Goal: Task Accomplishment & Management: Complete application form

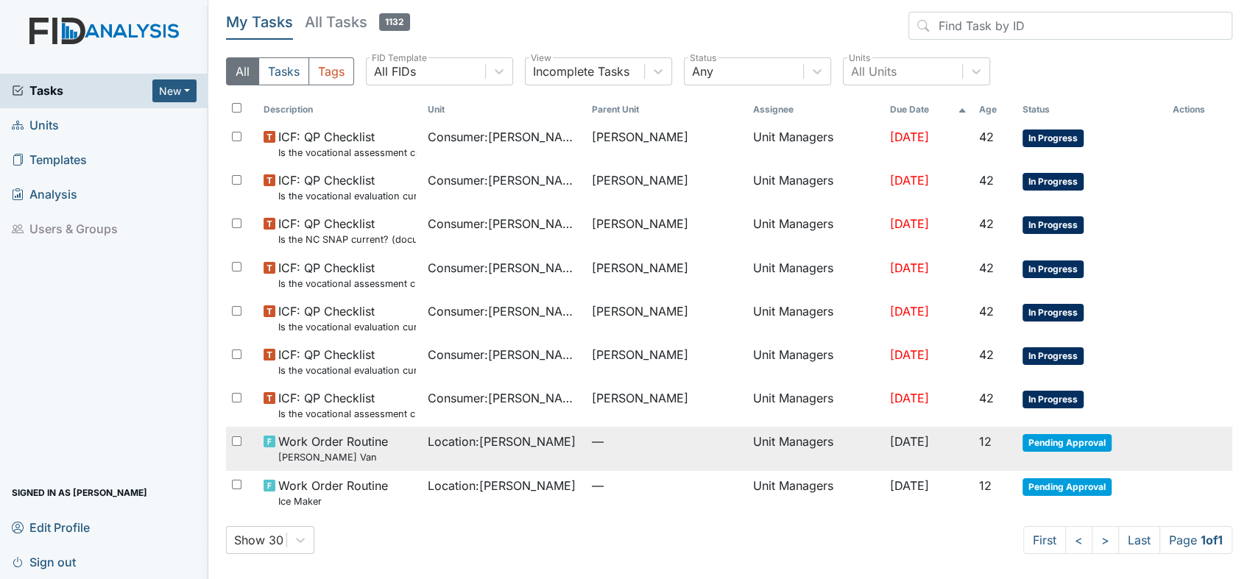
click at [1057, 443] on span "Pending Approval" at bounding box center [1066, 443] width 89 height 18
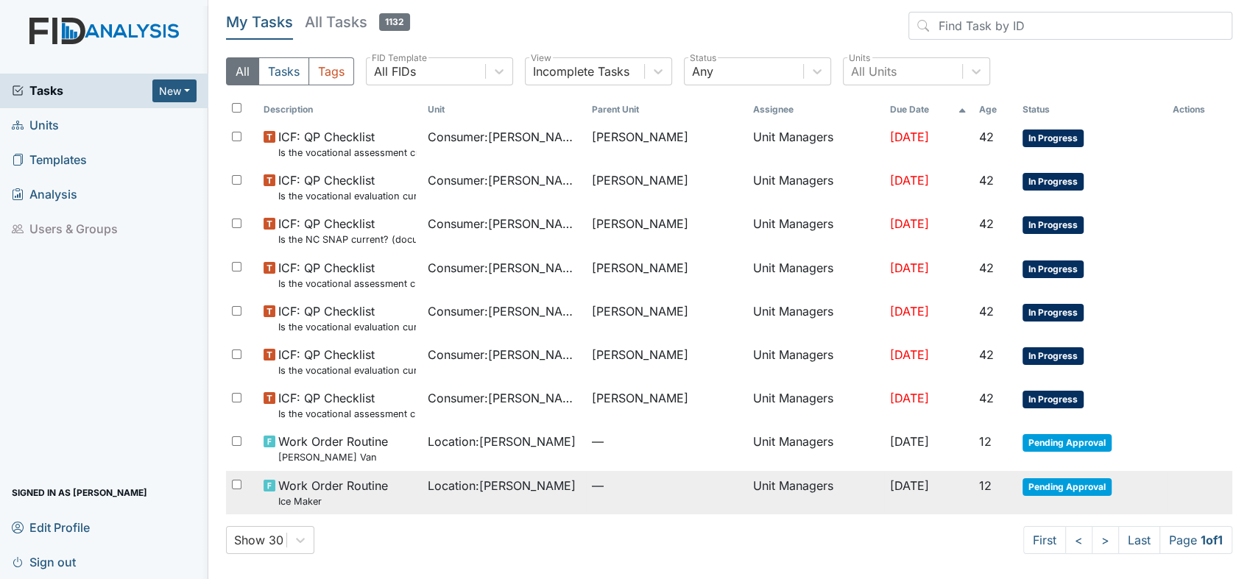
click at [319, 488] on span "Work Order Routine Ice Maker" at bounding box center [333, 493] width 110 height 32
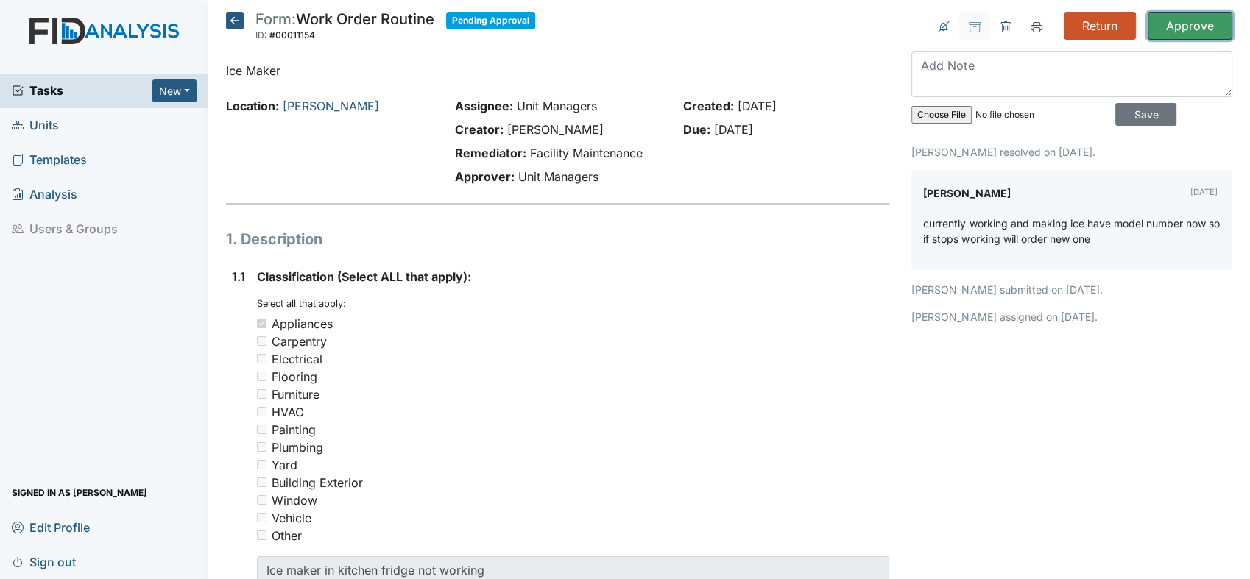
click at [1189, 24] on input "Approve" at bounding box center [1190, 26] width 85 height 28
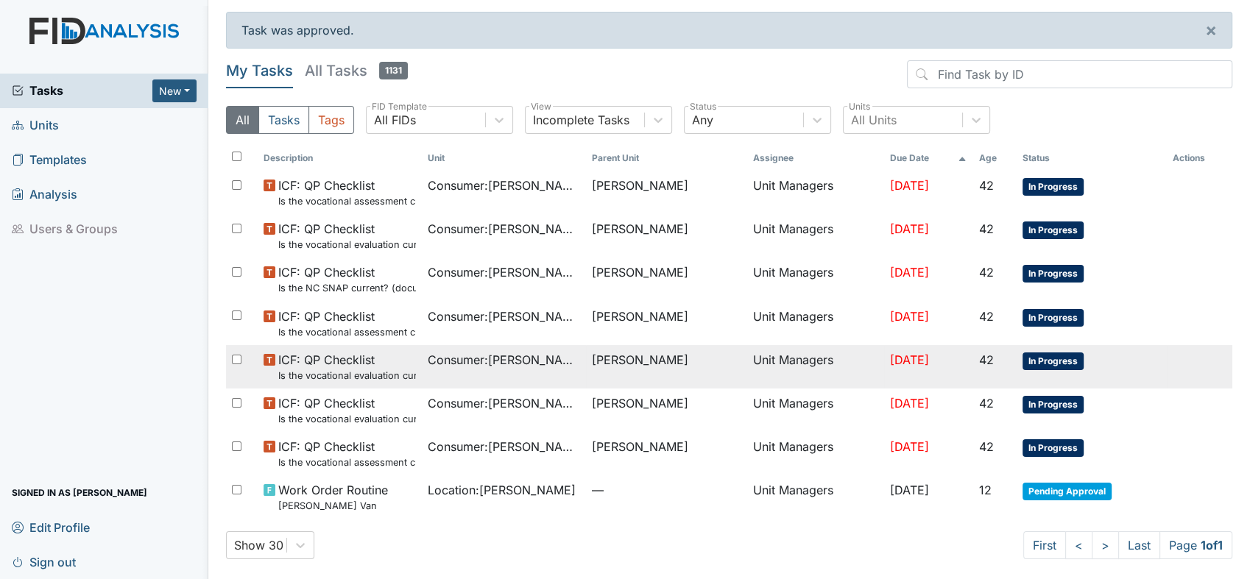
drag, startPoint x: 337, startPoint y: 357, endPoint x: 334, endPoint y: 370, distance: 13.6
click at [335, 369] on td "ICF: QP Checklist Is the vocational evaluation current? (document the date in t…" at bounding box center [340, 366] width 164 height 43
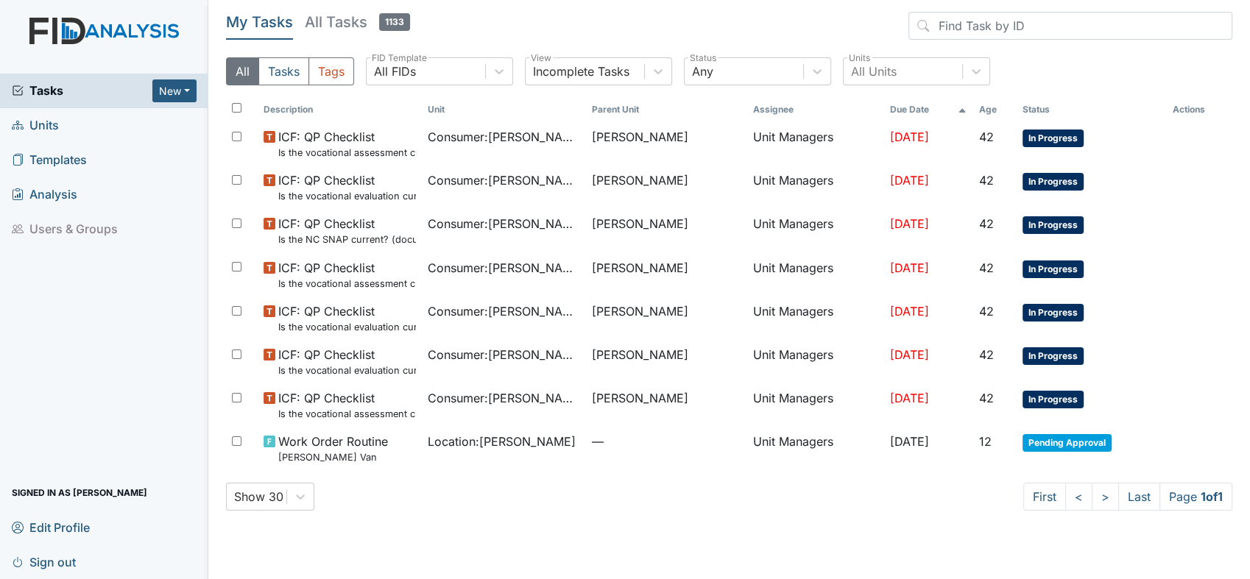
click at [49, 125] on span "Units" at bounding box center [35, 125] width 47 height 23
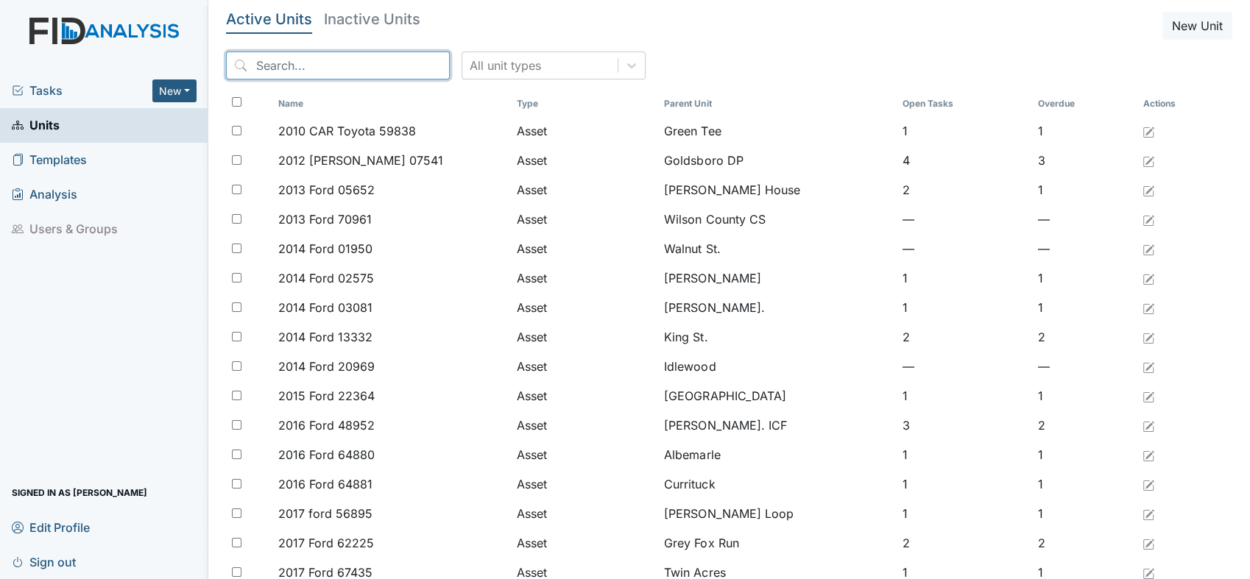
click at [352, 62] on input "search" at bounding box center [338, 66] width 224 height 28
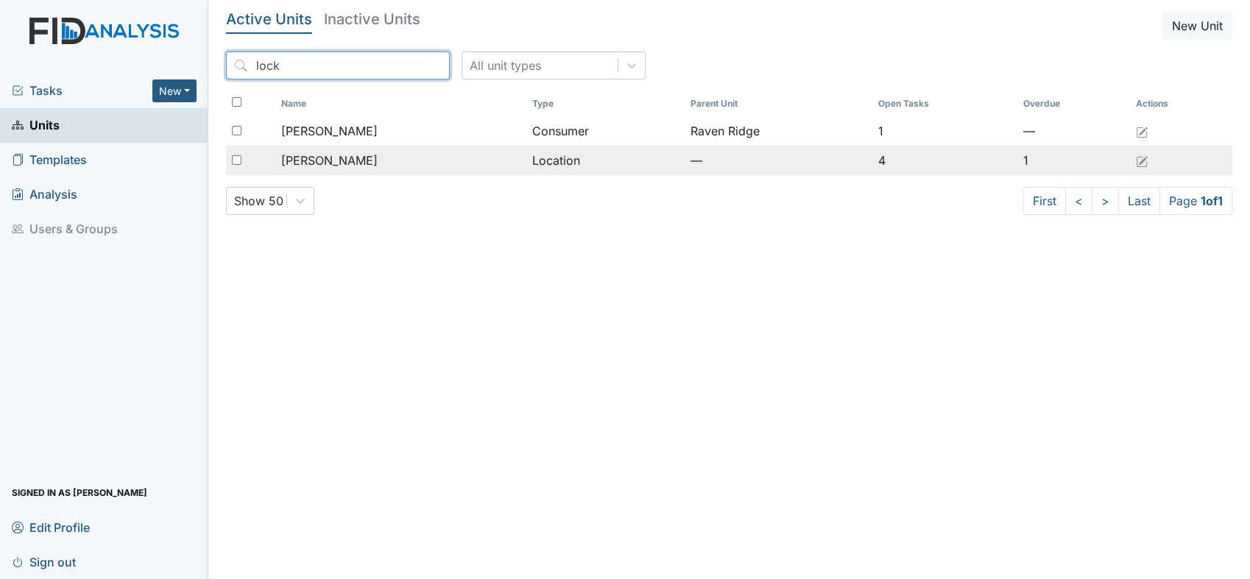
type input "lock"
click at [325, 156] on span "[PERSON_NAME]" at bounding box center [329, 161] width 96 height 18
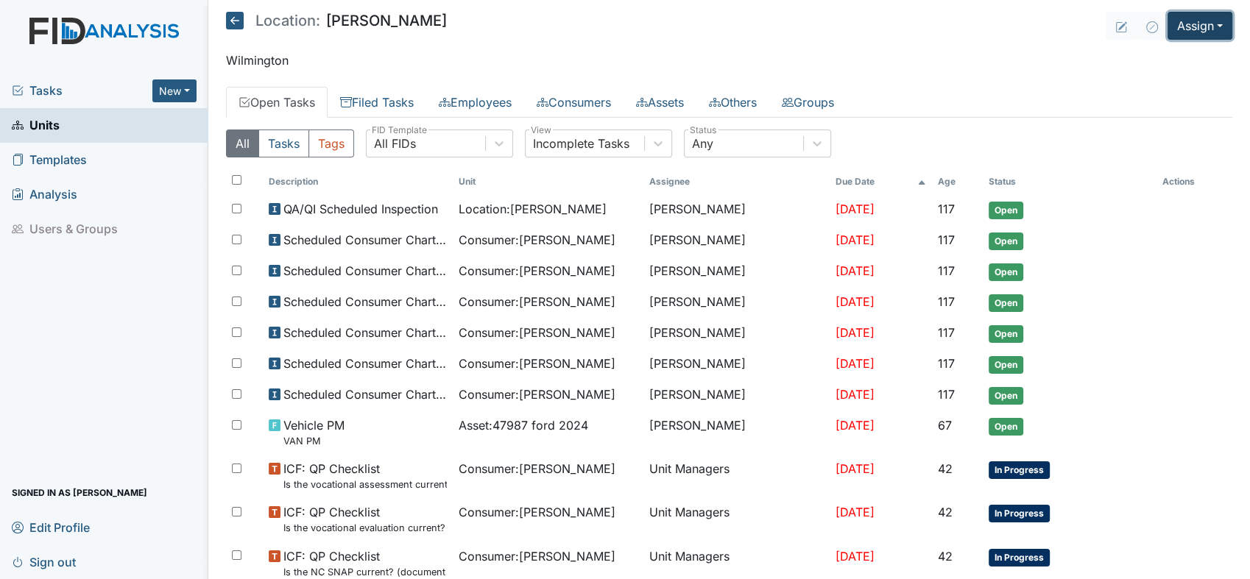
click at [1205, 19] on button "Assign" at bounding box center [1199, 26] width 65 height 28
click at [1154, 79] on link "Assign Inspection" at bounding box center [1165, 83] width 132 height 24
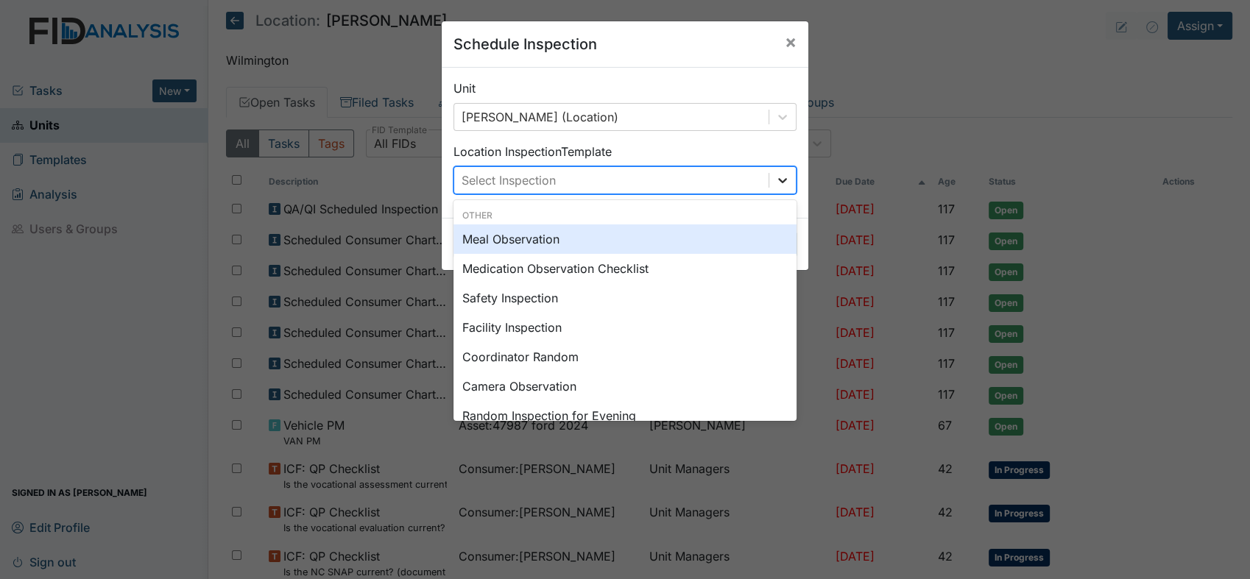
click at [778, 181] on icon at bounding box center [782, 180] width 9 height 5
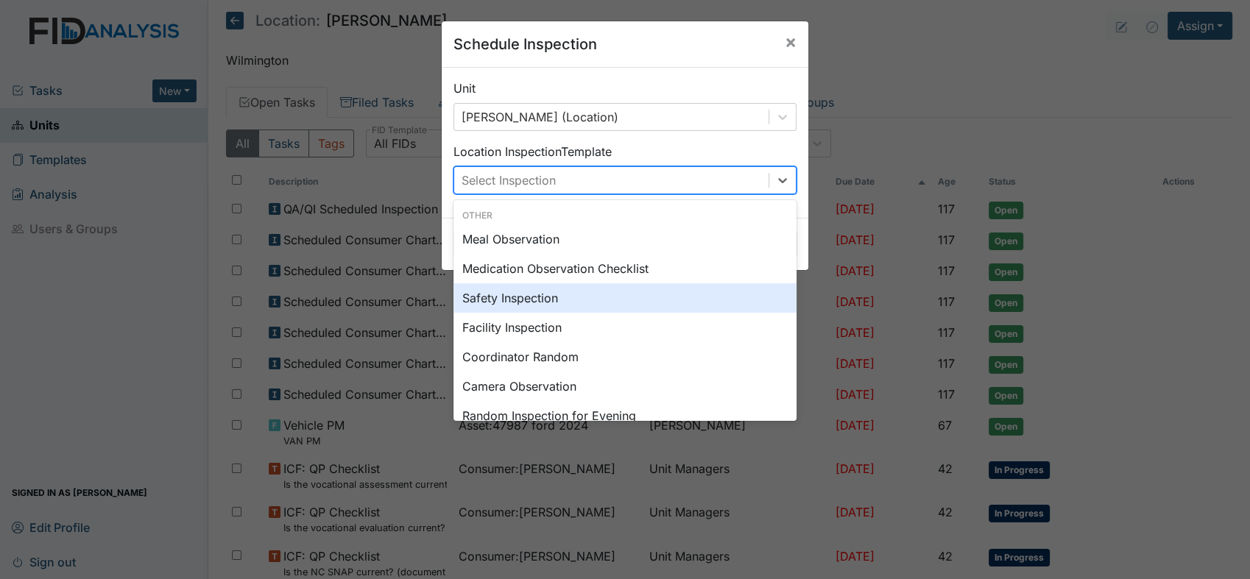
click at [528, 295] on div "Safety Inspection" at bounding box center [624, 297] width 343 height 29
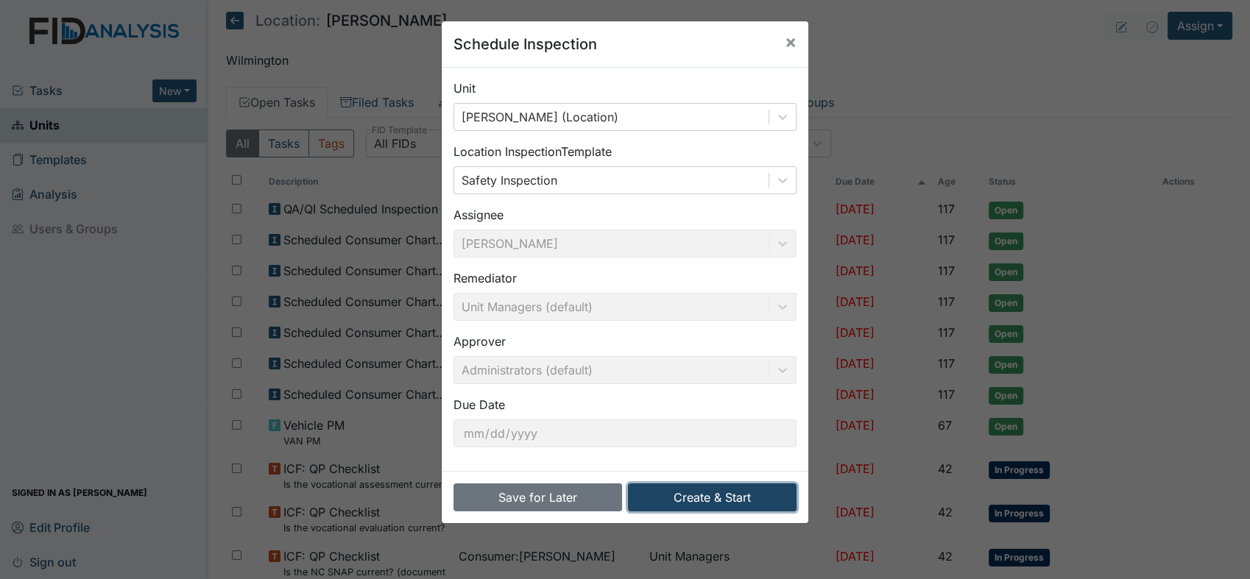
click at [696, 494] on button "Create & Start" at bounding box center [712, 498] width 169 height 28
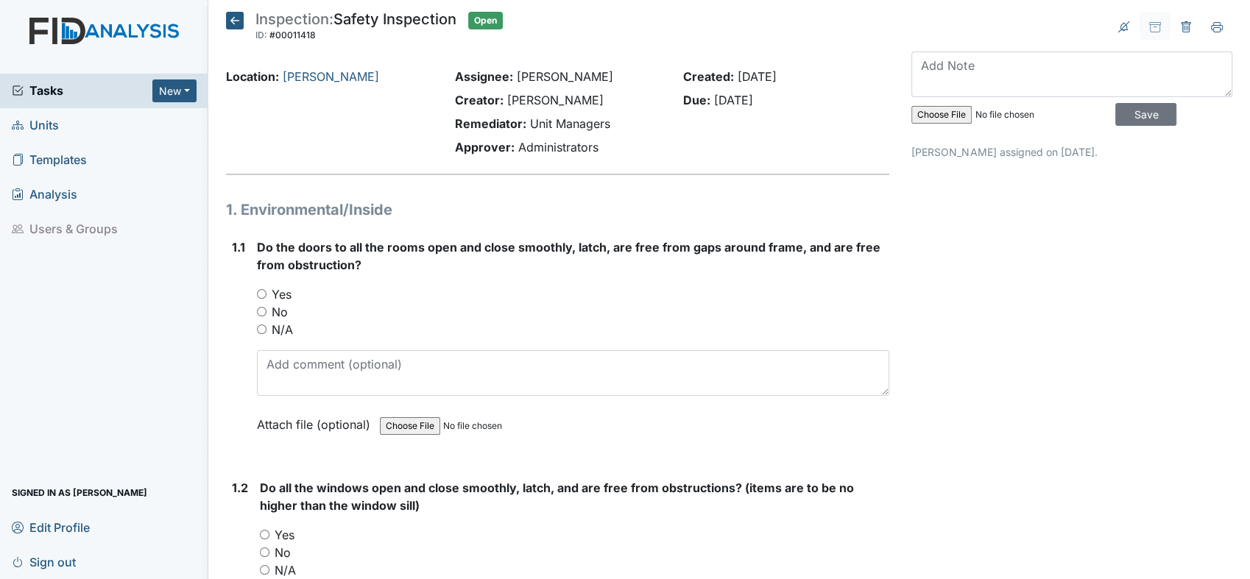
click at [259, 293] on input "Yes" at bounding box center [262, 294] width 10 height 10
radio input "true"
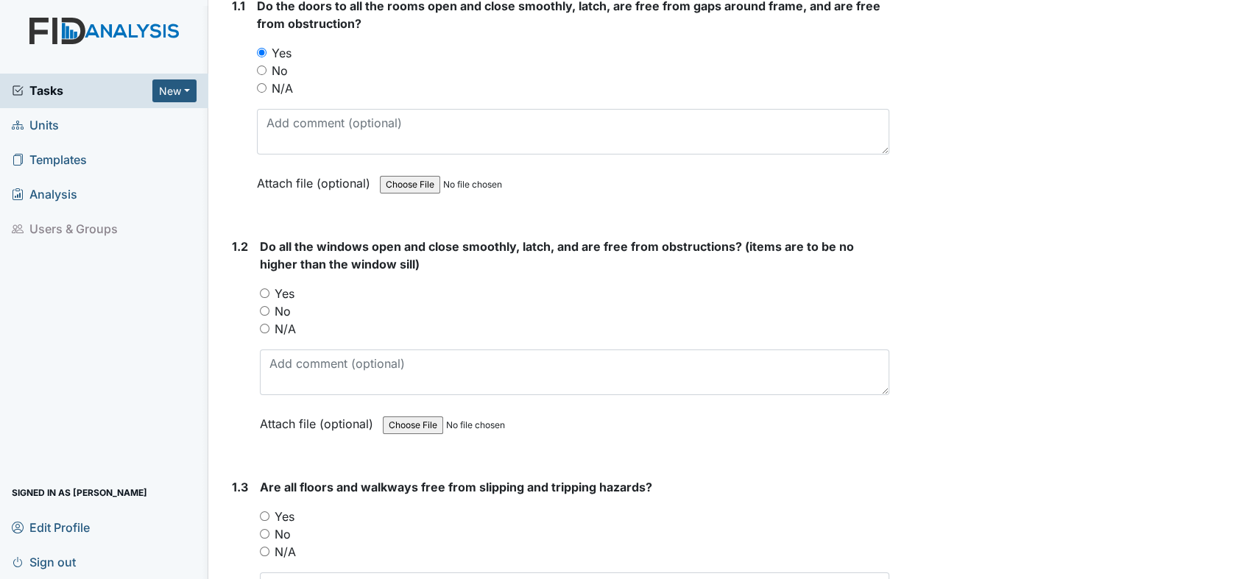
scroll to position [245, 0]
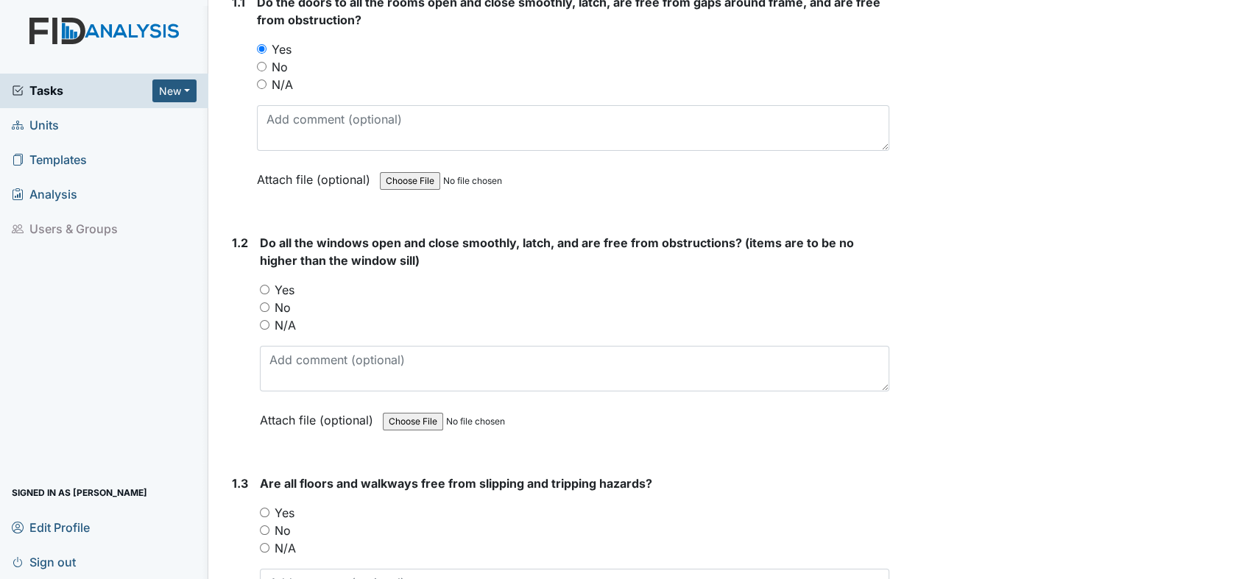
click at [265, 286] on input "Yes" at bounding box center [265, 290] width 10 height 10
radio input "true"
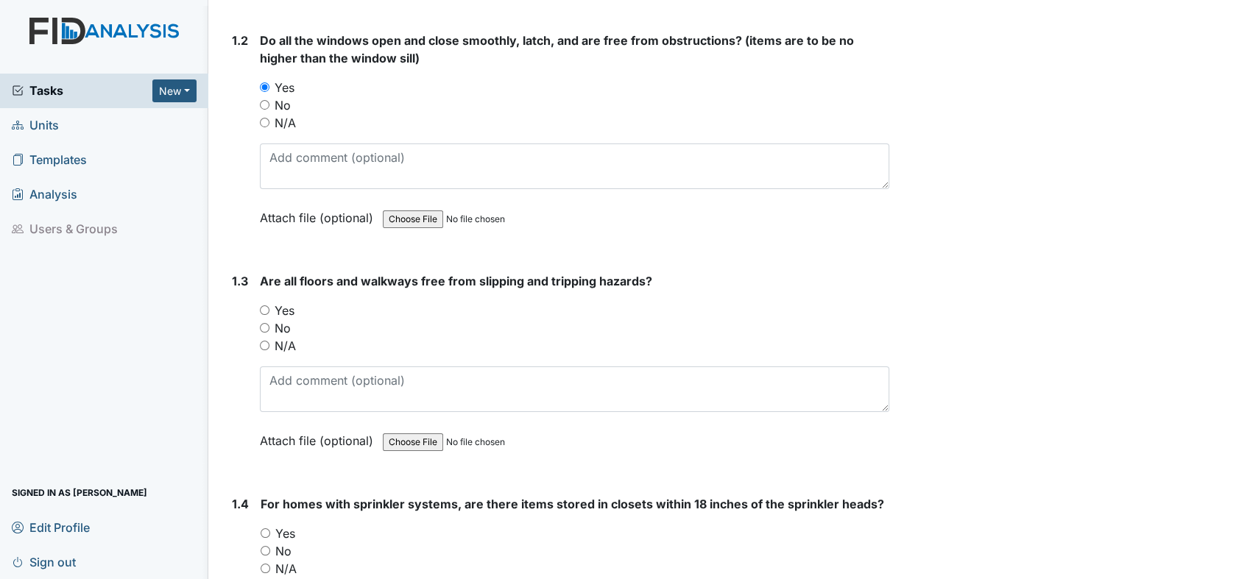
scroll to position [490, 0]
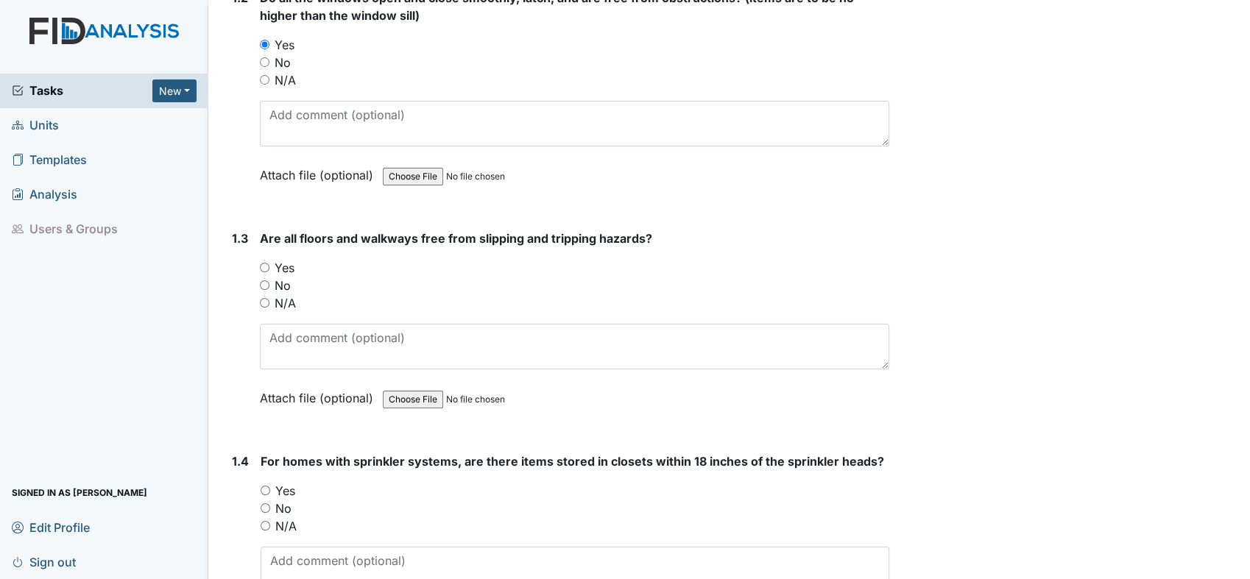
click at [263, 263] on input "Yes" at bounding box center [265, 268] width 10 height 10
radio input "true"
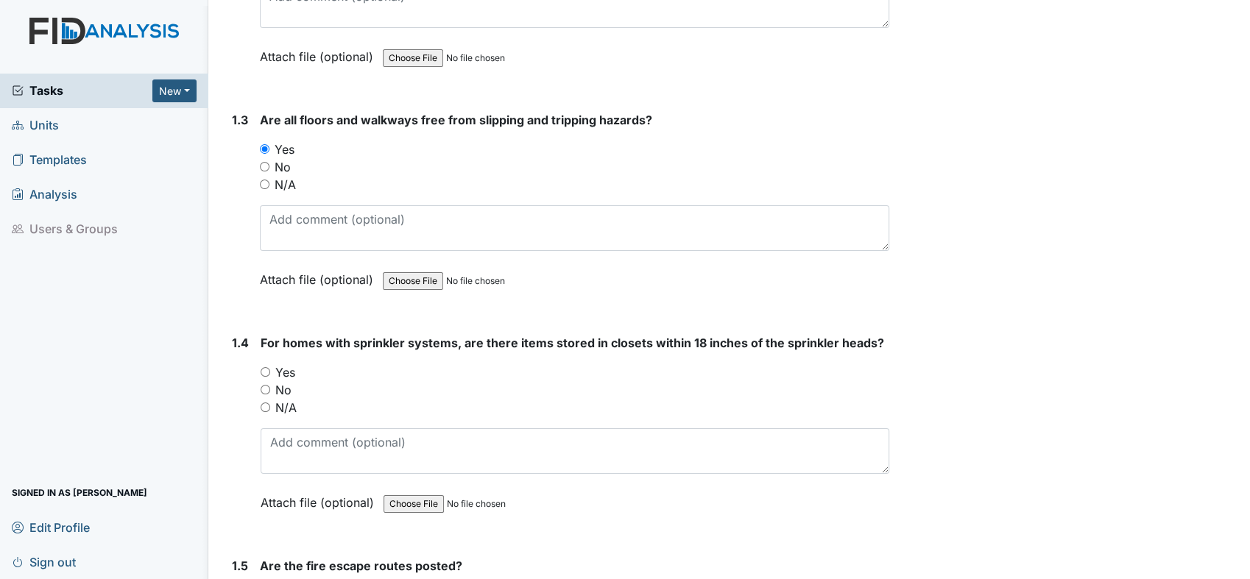
scroll to position [736, 0]
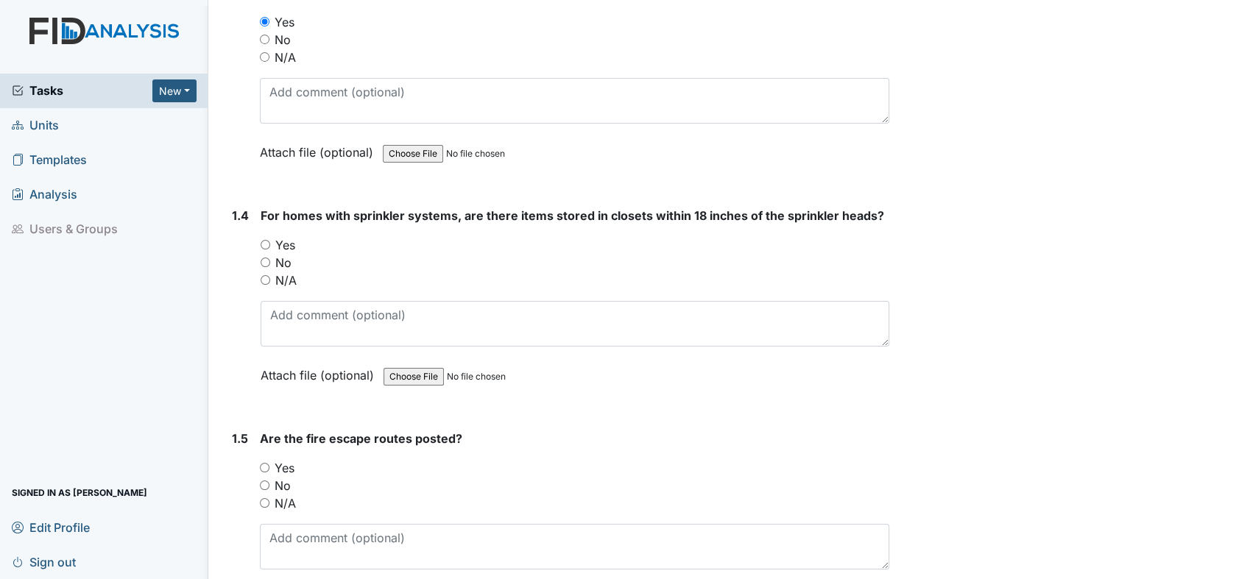
click at [266, 247] on input "Yes" at bounding box center [266, 245] width 10 height 10
radio input "true"
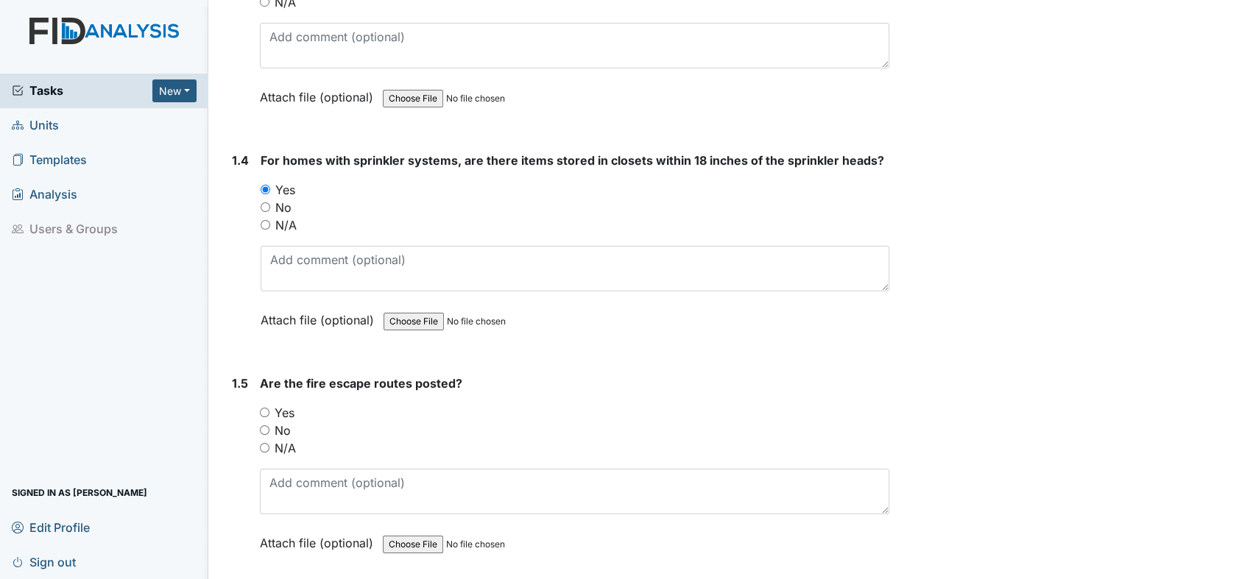
scroll to position [899, 0]
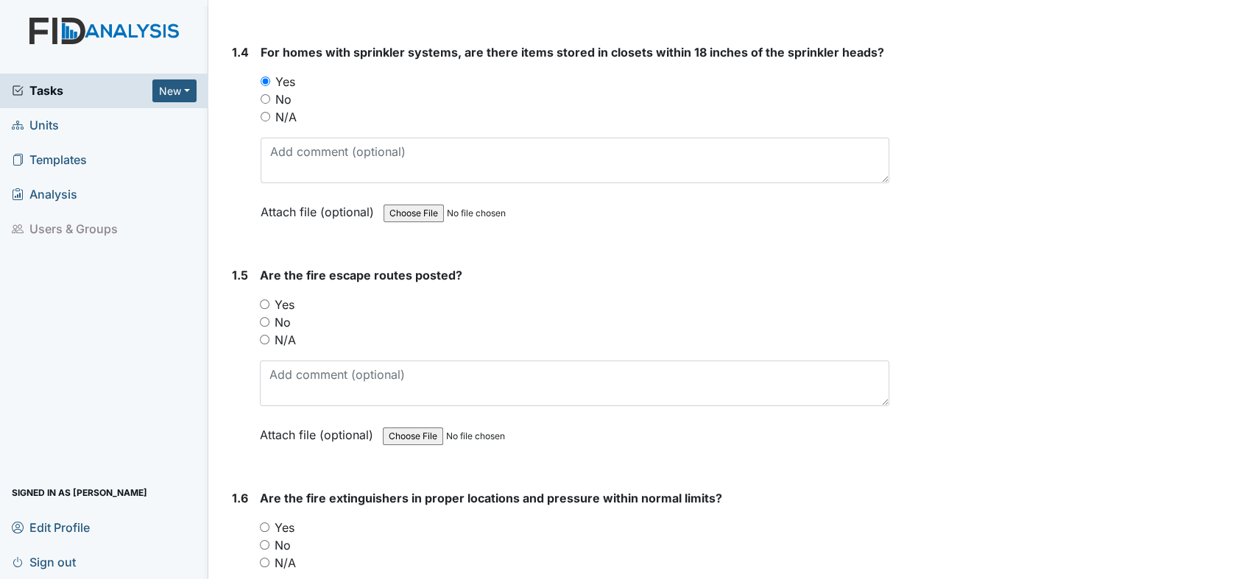
click at [265, 300] on input "Yes" at bounding box center [265, 305] width 10 height 10
radio input "true"
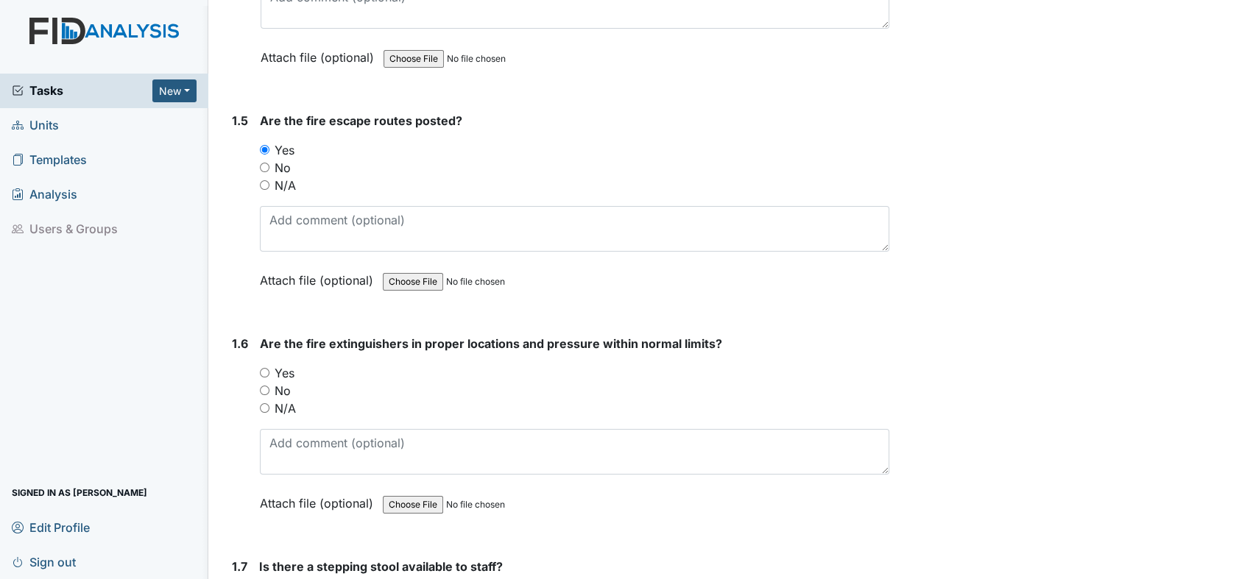
scroll to position [1145, 0]
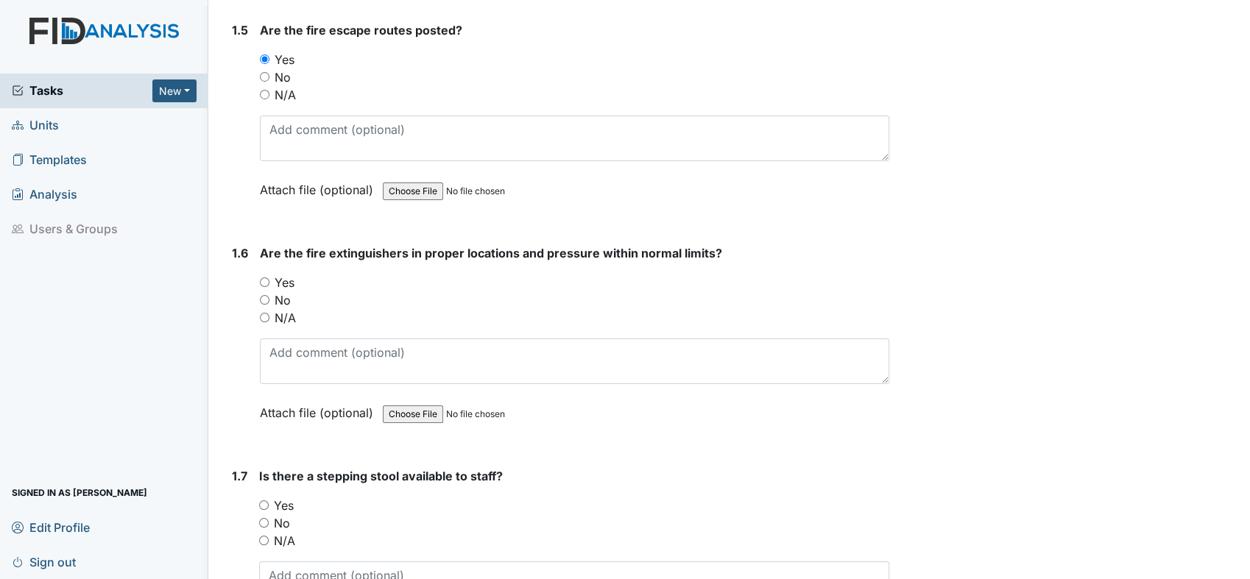
click at [265, 277] on input "Yes" at bounding box center [265, 282] width 10 height 10
radio input "true"
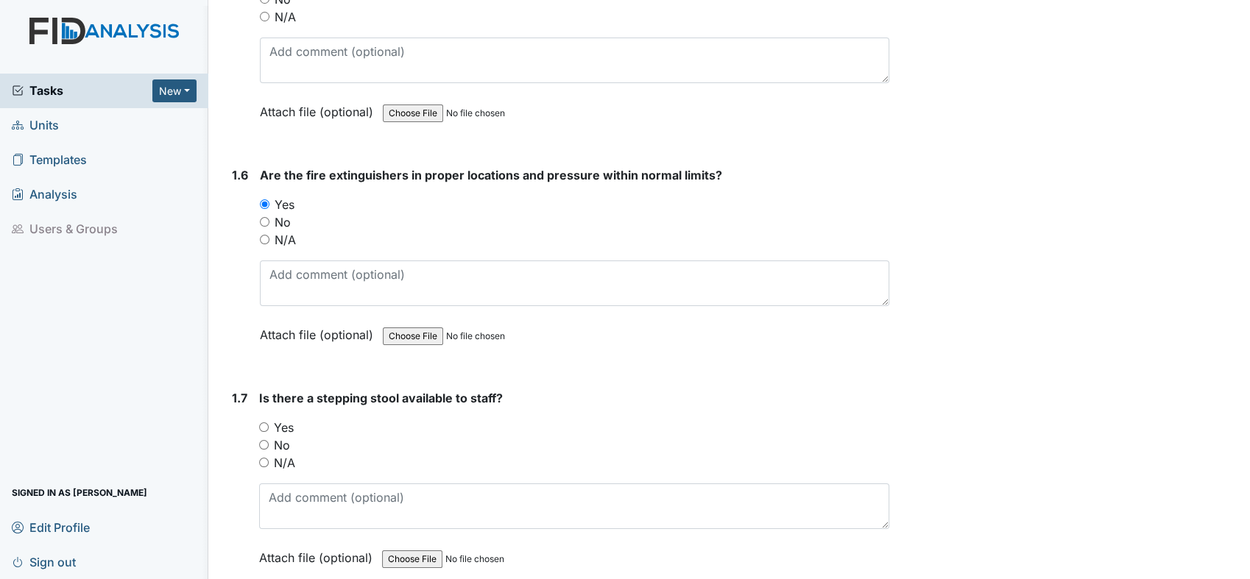
scroll to position [1390, 0]
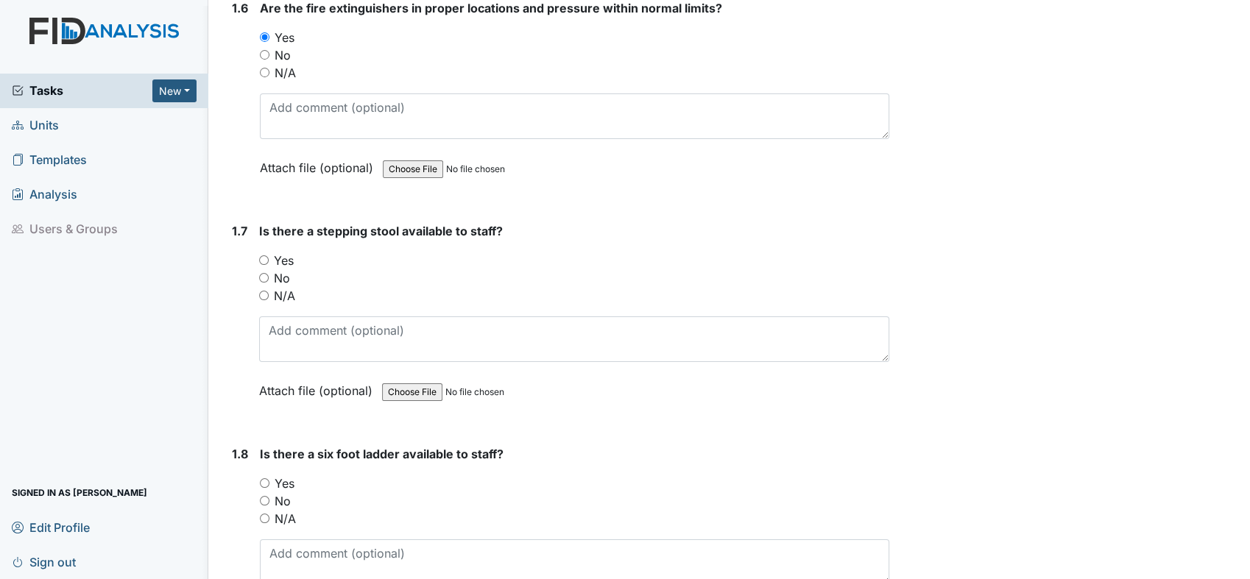
click at [265, 256] on input "Yes" at bounding box center [264, 260] width 10 height 10
radio input "true"
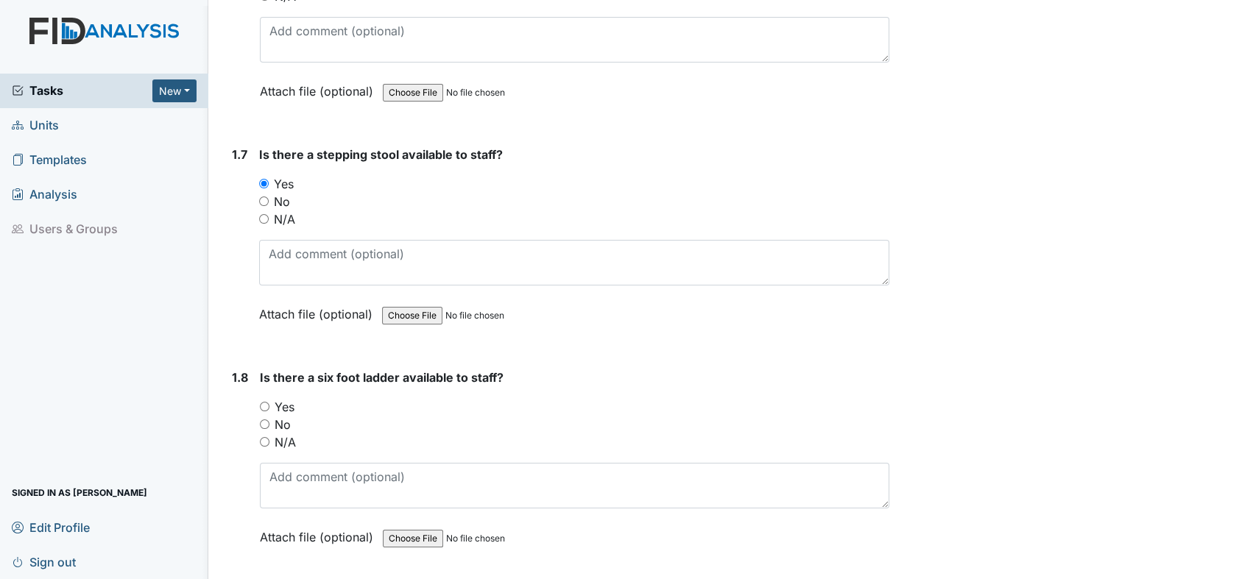
scroll to position [1554, 0]
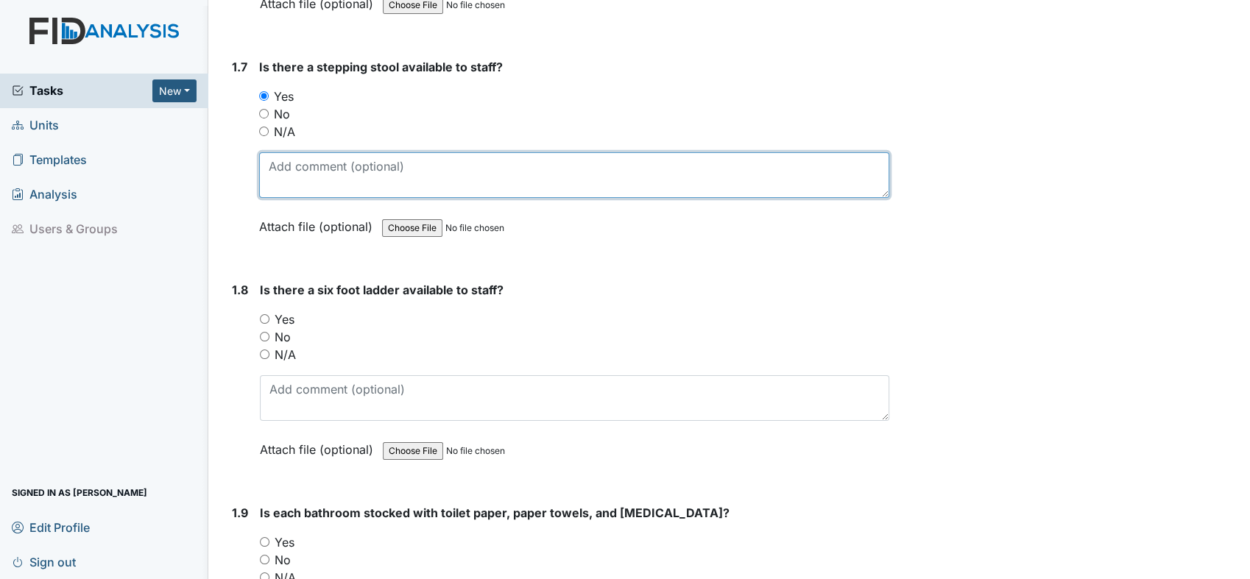
click at [375, 171] on textarea at bounding box center [574, 175] width 630 height 46
type textarea "Located in Laundry room"
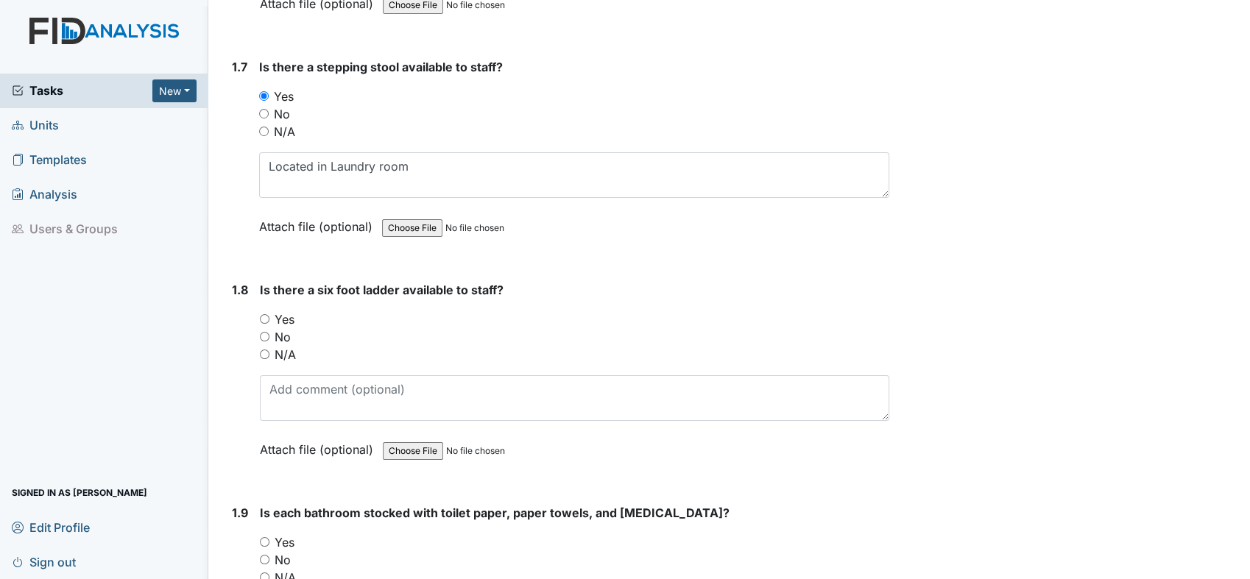
click at [266, 332] on input "No" at bounding box center [265, 337] width 10 height 10
radio input "true"
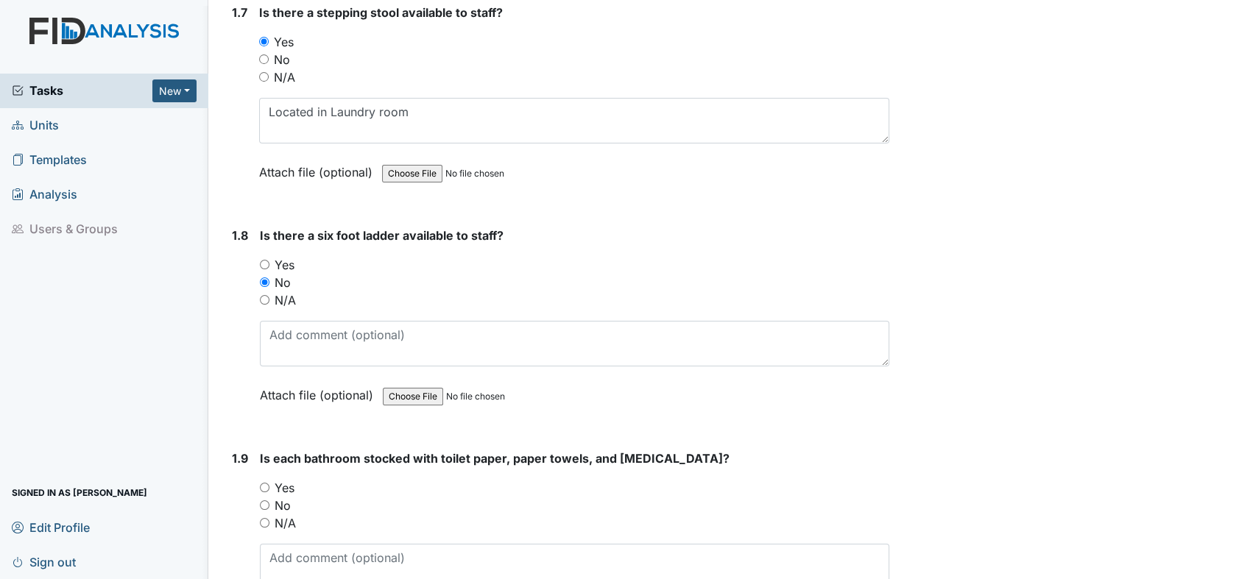
scroll to position [1799, 0]
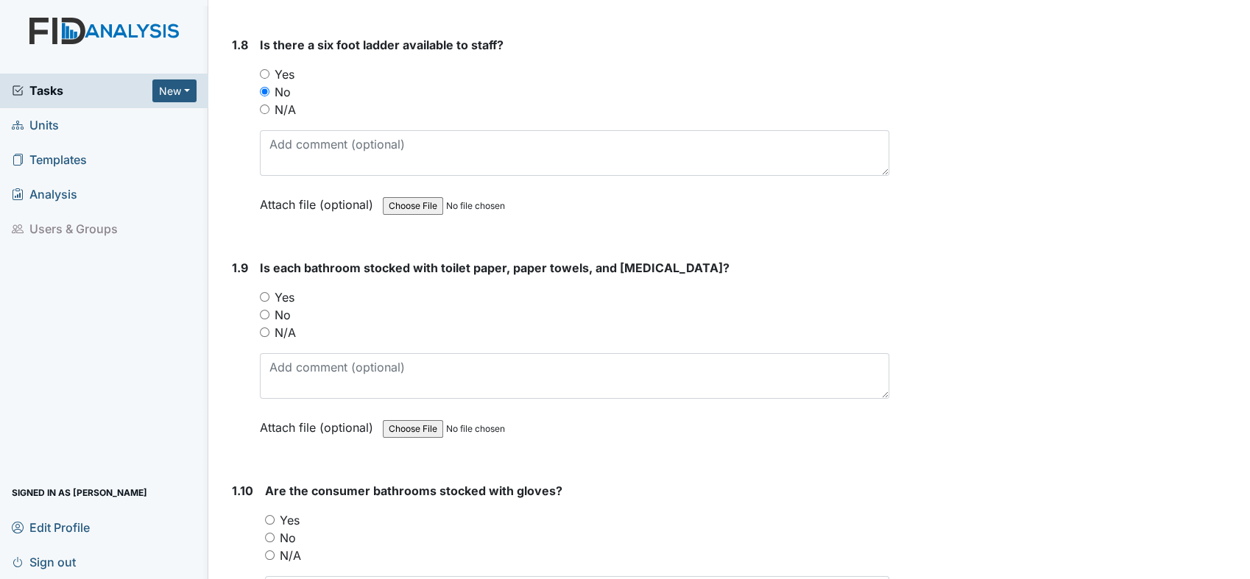
drag, startPoint x: 265, startPoint y: 288, endPoint x: 317, endPoint y: 285, distance: 51.6
click at [268, 292] on input "Yes" at bounding box center [265, 297] width 10 height 10
radio input "true"
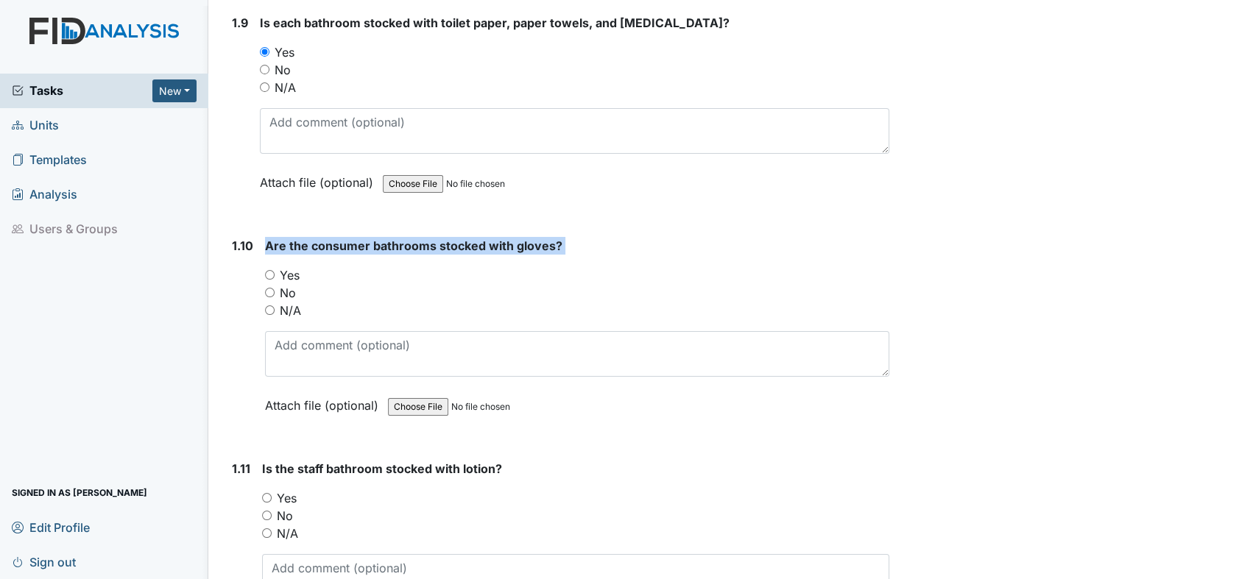
drag, startPoint x: 258, startPoint y: 263, endPoint x: 265, endPoint y: 266, distance: 7.9
click at [260, 264] on div "1.10 Are the consumer bathrooms stocked with gloves? You must select one of the…" at bounding box center [557, 336] width 663 height 199
click at [411, 287] on div "No" at bounding box center [577, 293] width 624 height 18
click at [271, 270] on input "Yes" at bounding box center [270, 275] width 10 height 10
radio input "true"
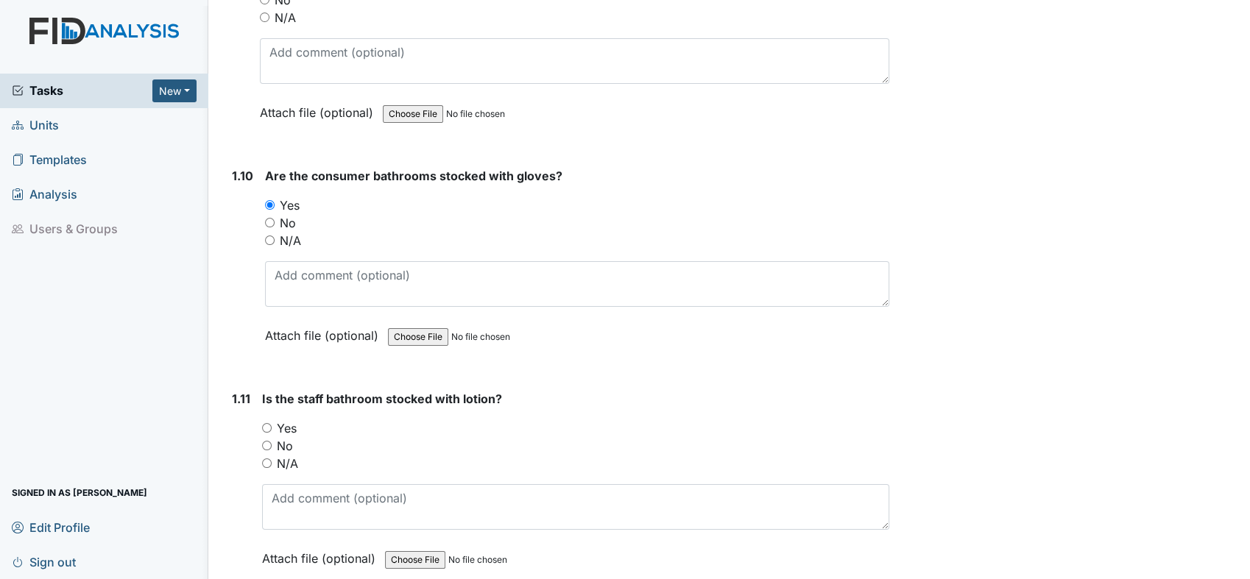
scroll to position [2208, 0]
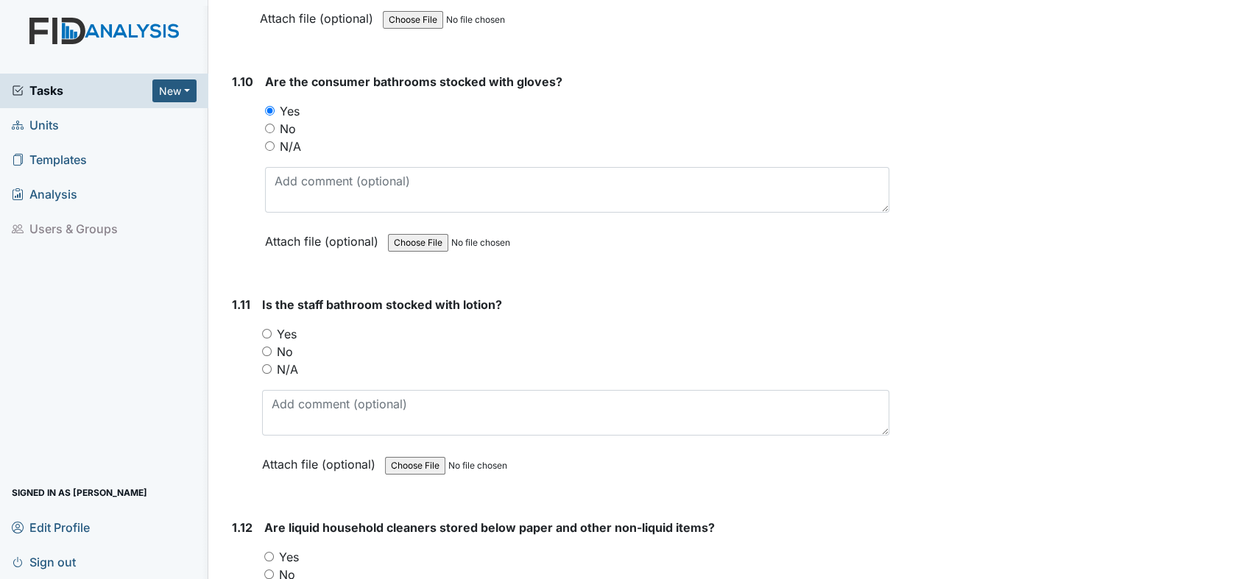
click at [265, 329] on input "Yes" at bounding box center [267, 334] width 10 height 10
radio input "true"
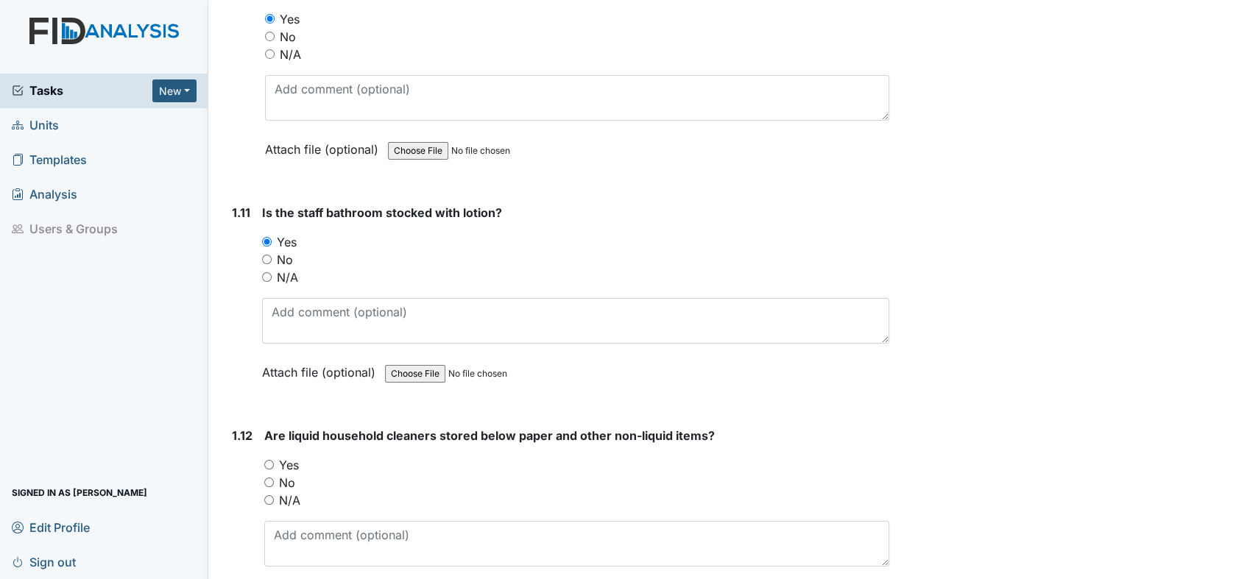
scroll to position [2453, 0]
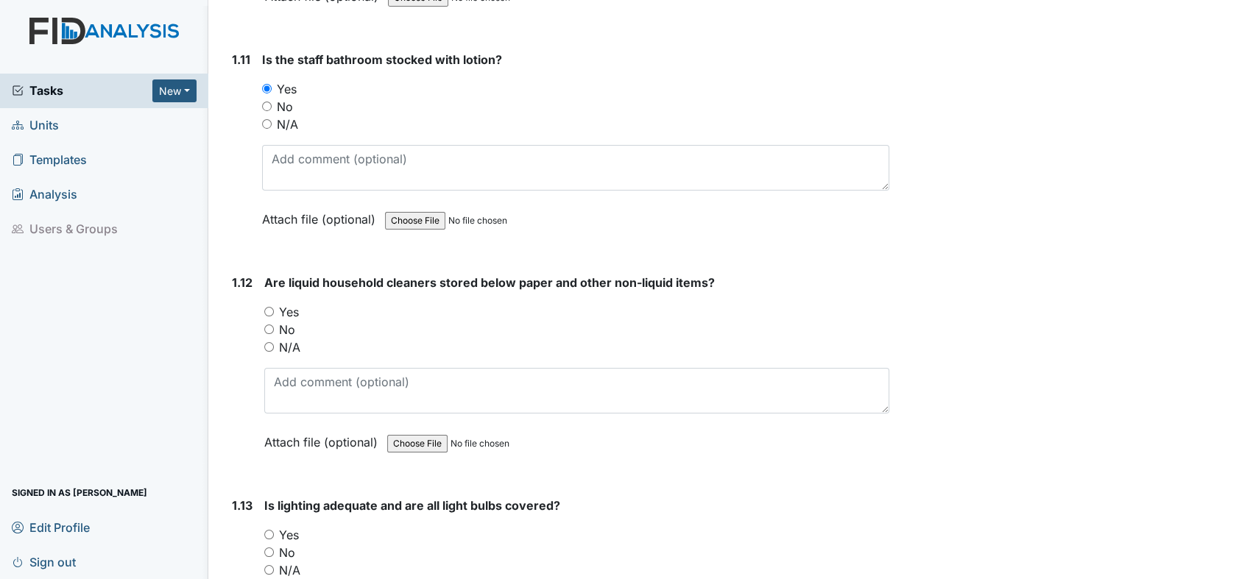
click at [267, 307] on input "Yes" at bounding box center [269, 312] width 10 height 10
radio input "true"
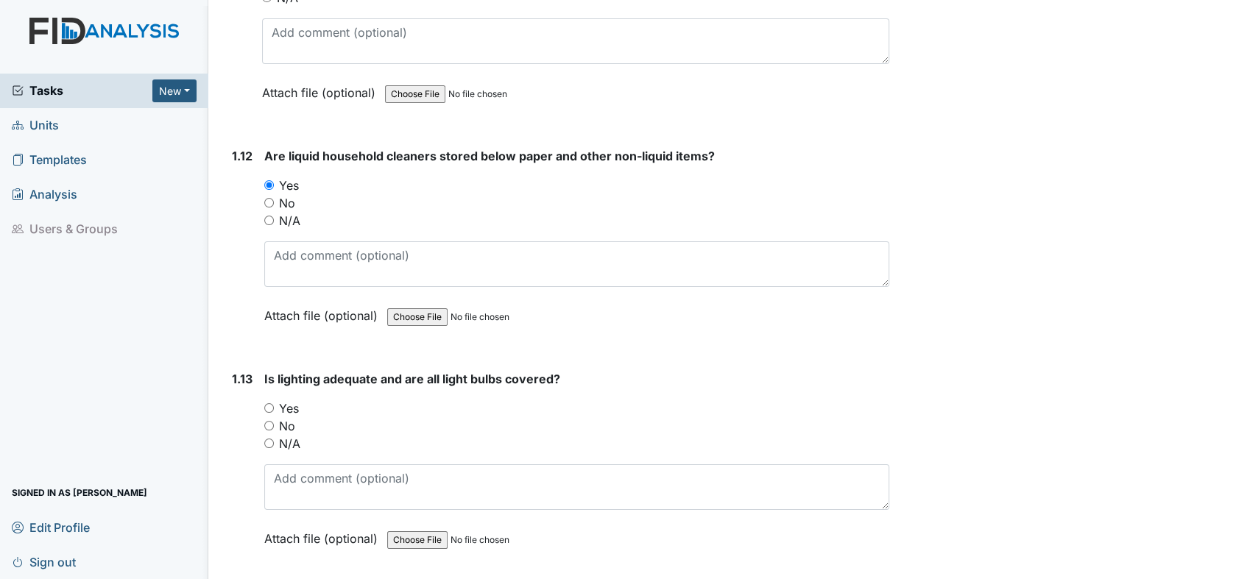
scroll to position [2780, 0]
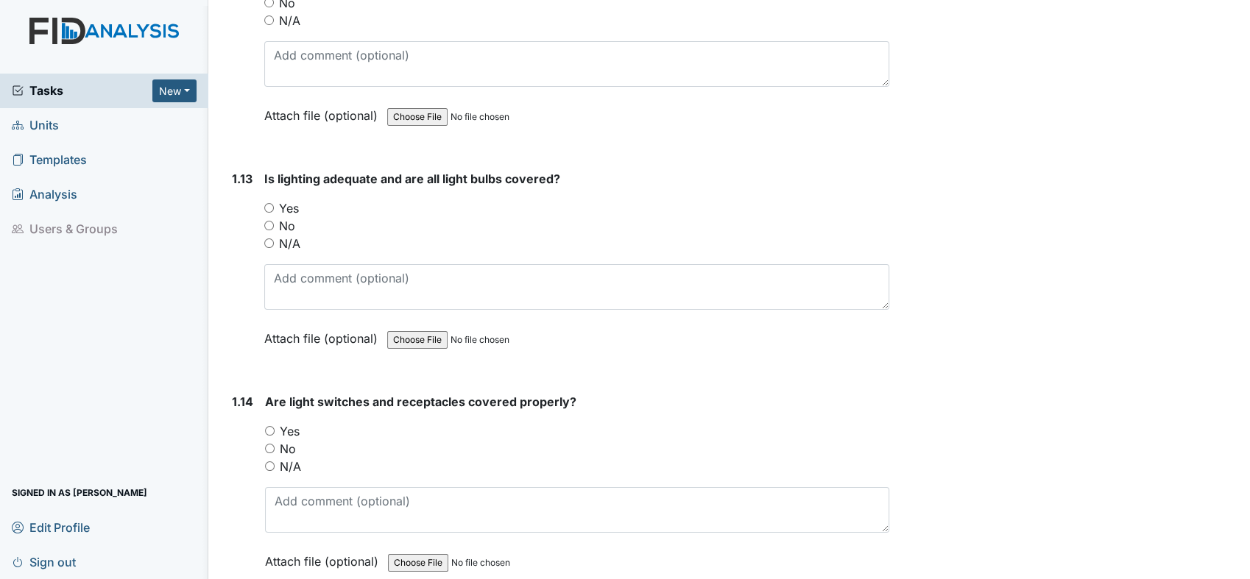
click at [267, 203] on input "Yes" at bounding box center [269, 208] width 10 height 10
radio input "true"
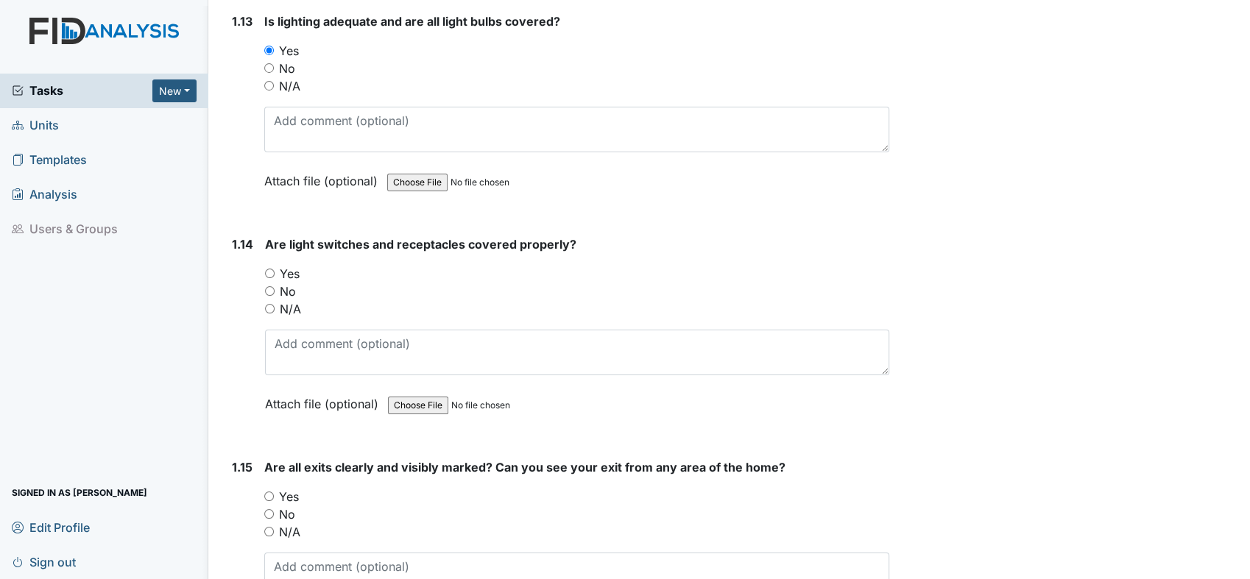
scroll to position [2944, 0]
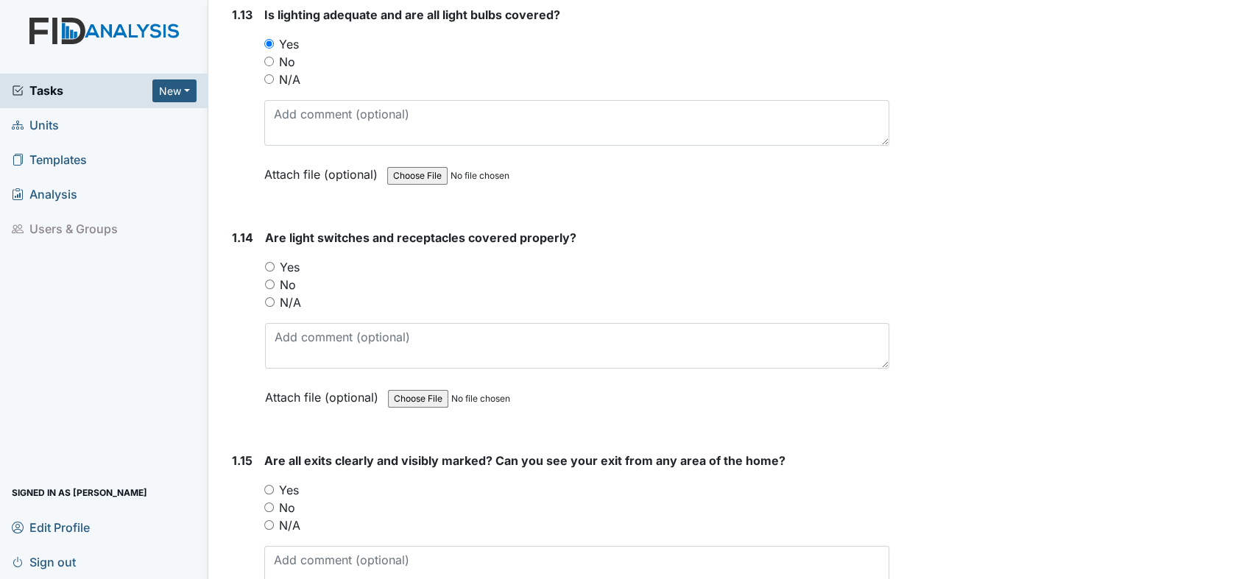
click at [269, 262] on input "Yes" at bounding box center [270, 267] width 10 height 10
radio input "true"
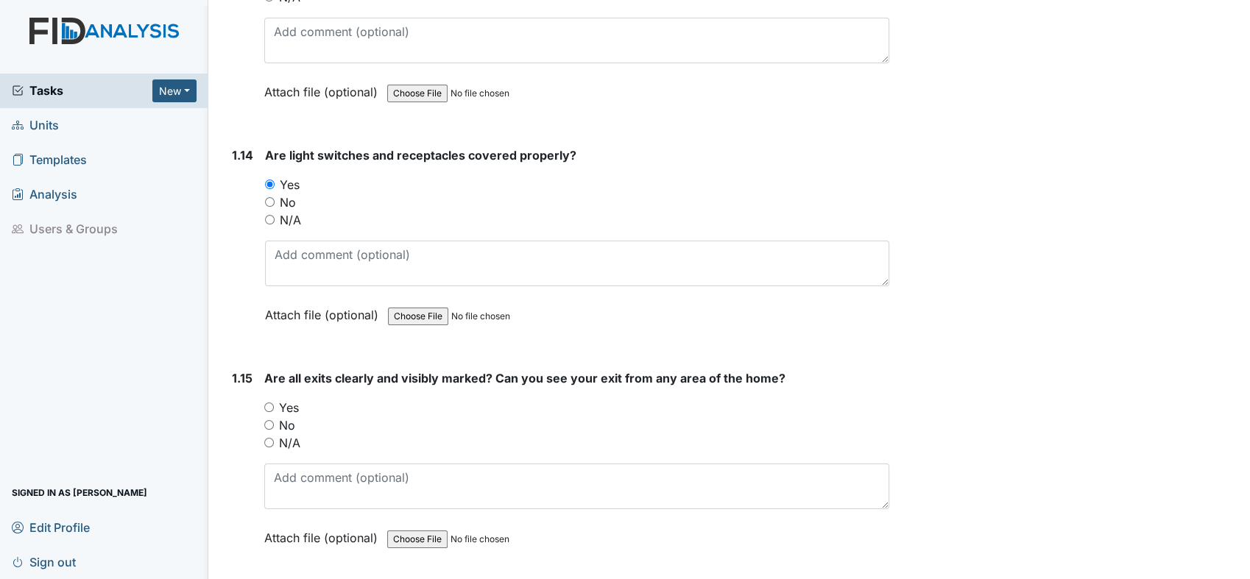
scroll to position [3108, 0]
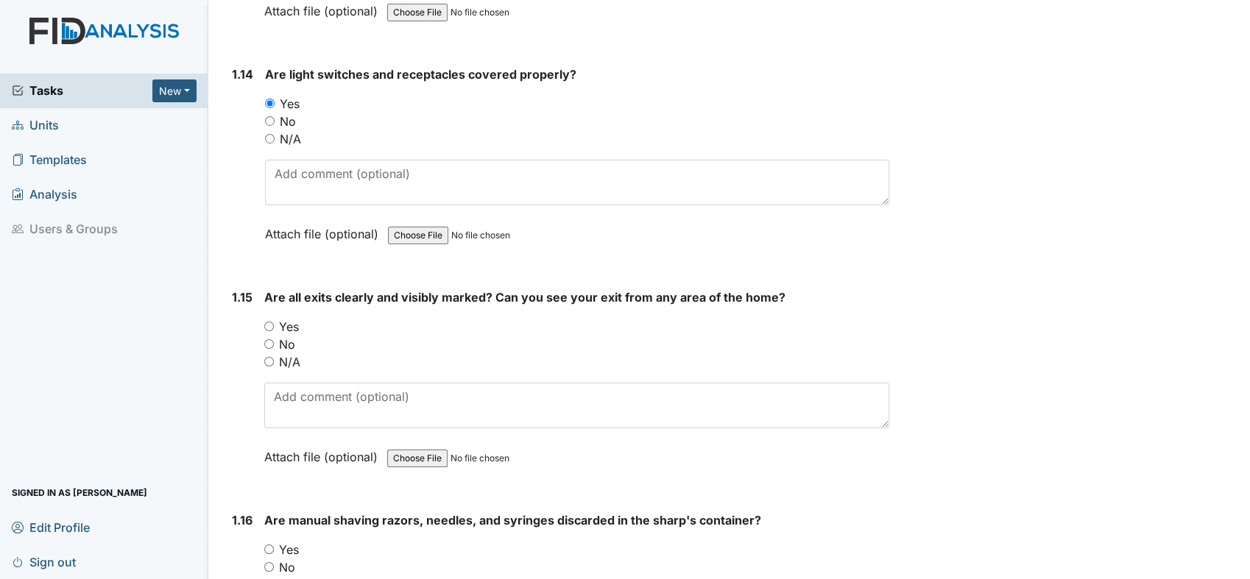
click at [269, 318] on div "Yes" at bounding box center [576, 327] width 625 height 18
drag, startPoint x: 269, startPoint y: 314, endPoint x: 286, endPoint y: 313, distance: 17.7
click at [269, 322] on input "Yes" at bounding box center [269, 327] width 10 height 10
radio input "true"
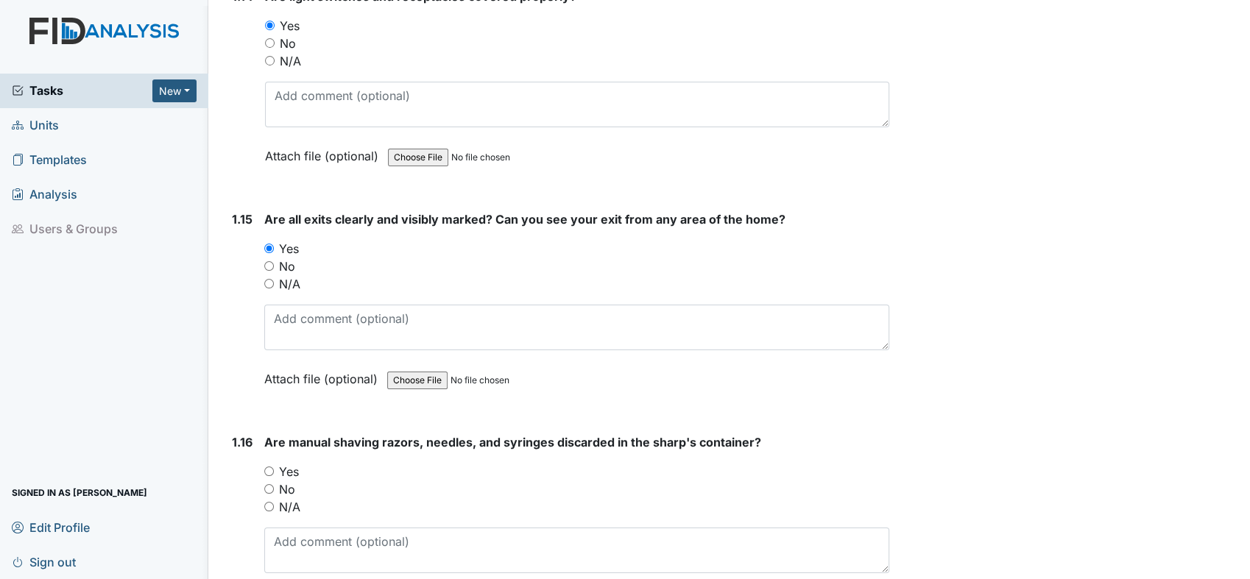
scroll to position [3353, 0]
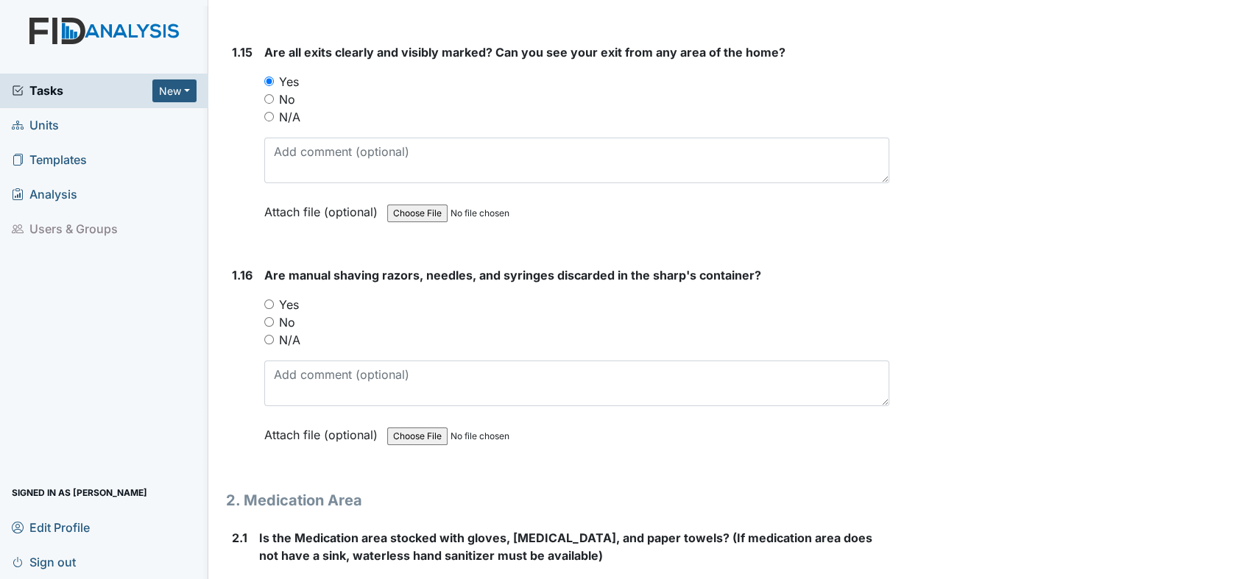
click at [266, 300] on input "Yes" at bounding box center [269, 305] width 10 height 10
radio input "true"
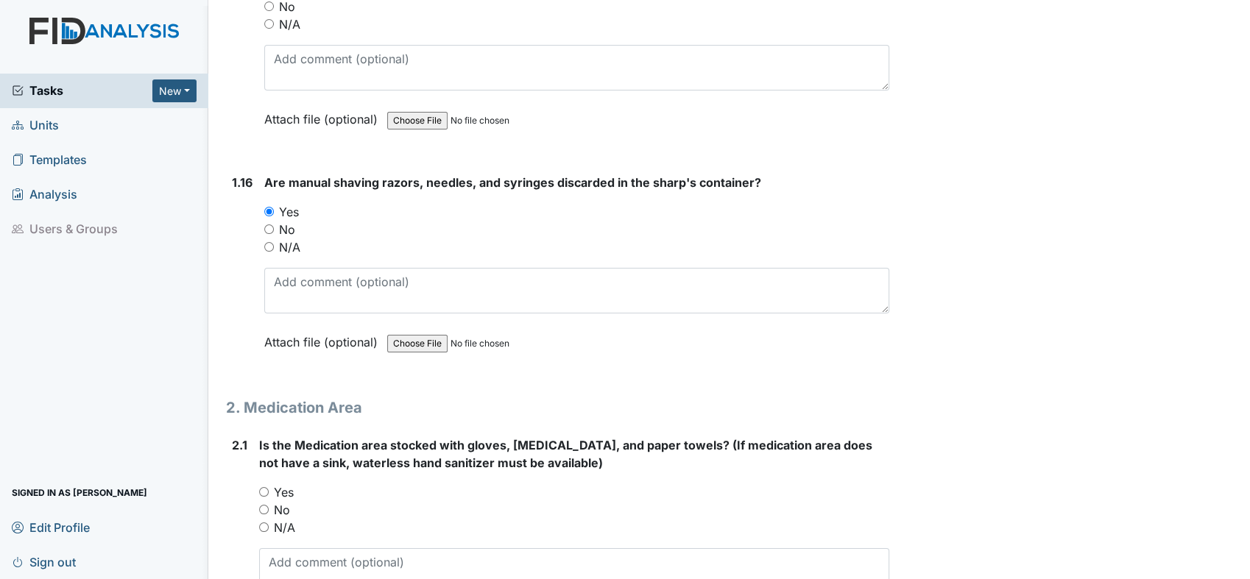
scroll to position [3598, 0]
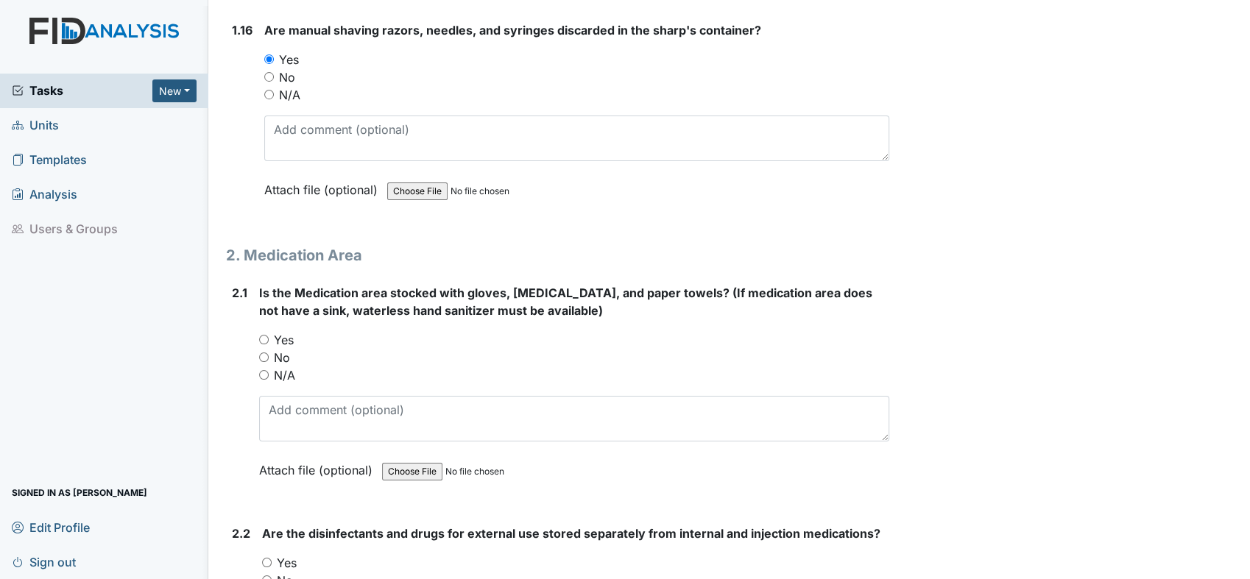
click at [266, 335] on input "Yes" at bounding box center [264, 340] width 10 height 10
radio input "true"
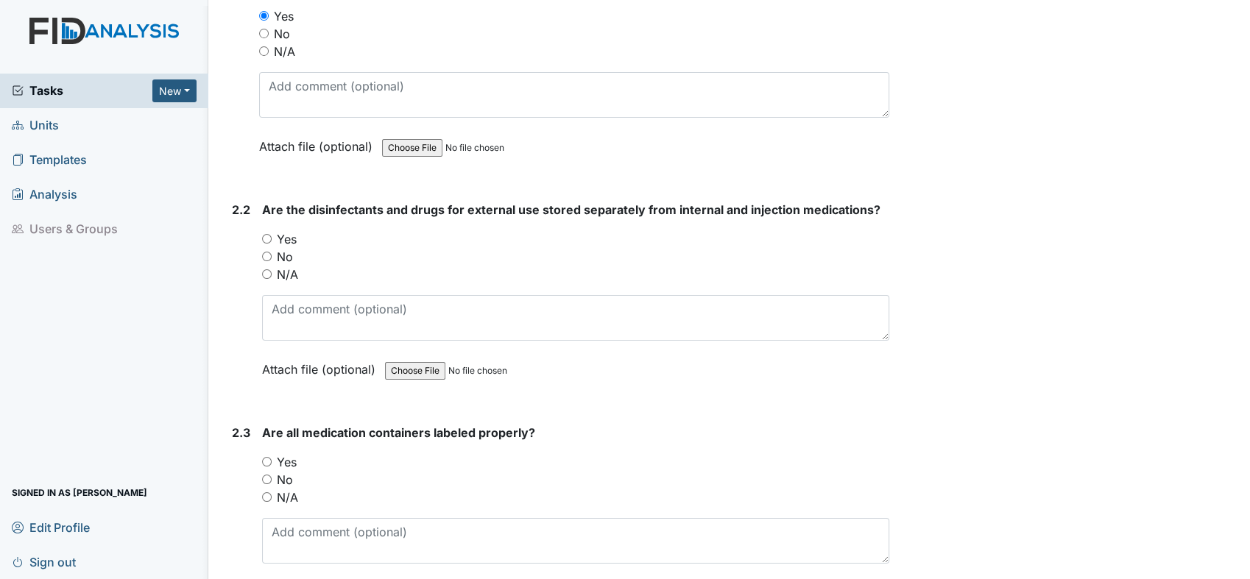
scroll to position [3925, 0]
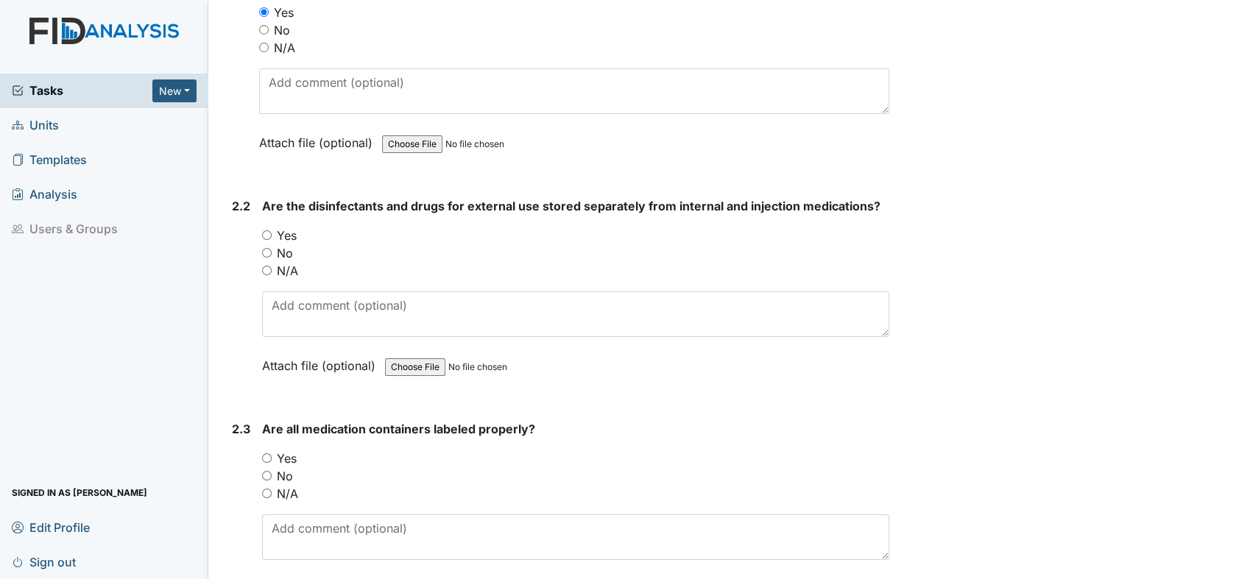
click at [267, 230] on input "Yes" at bounding box center [267, 235] width 10 height 10
radio input "true"
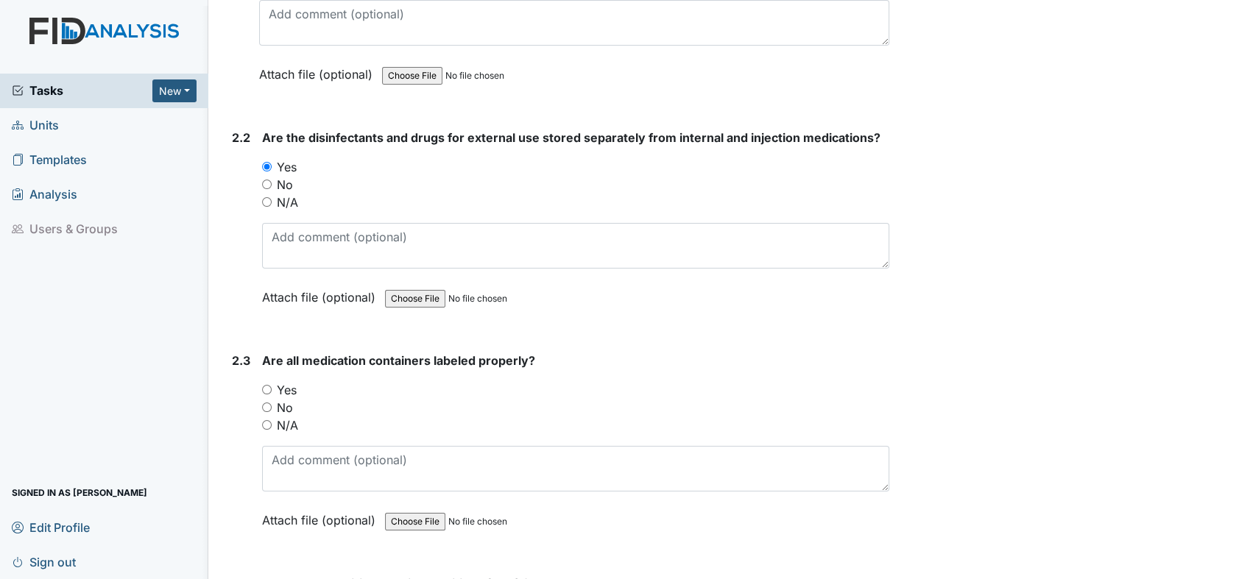
scroll to position [4089, 0]
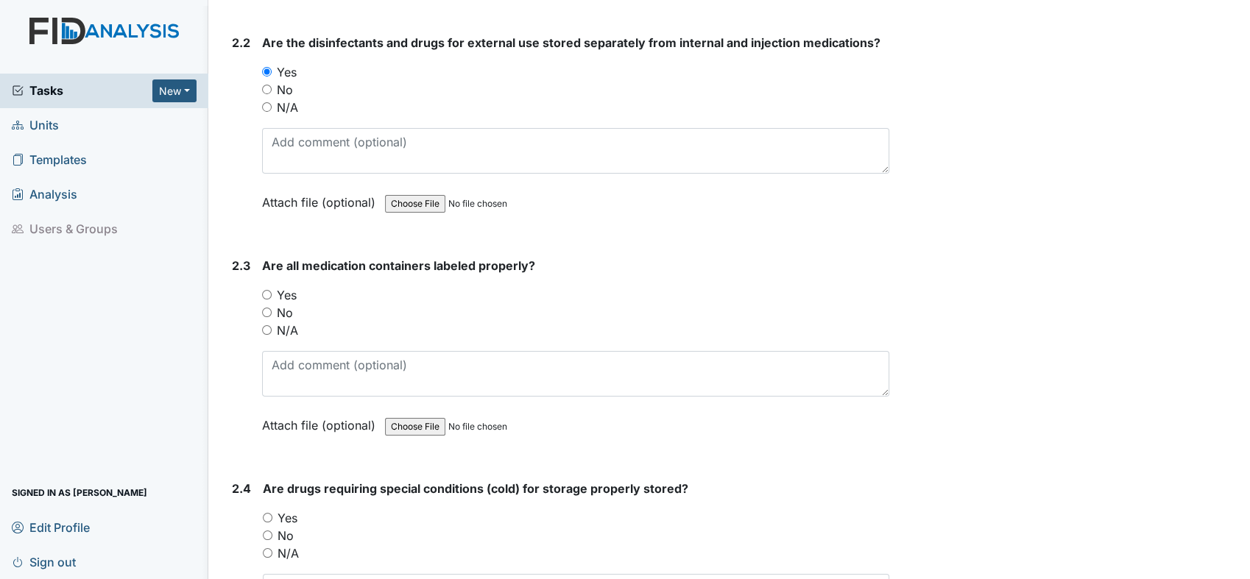
click at [268, 290] on input "Yes" at bounding box center [267, 295] width 10 height 10
radio input "true"
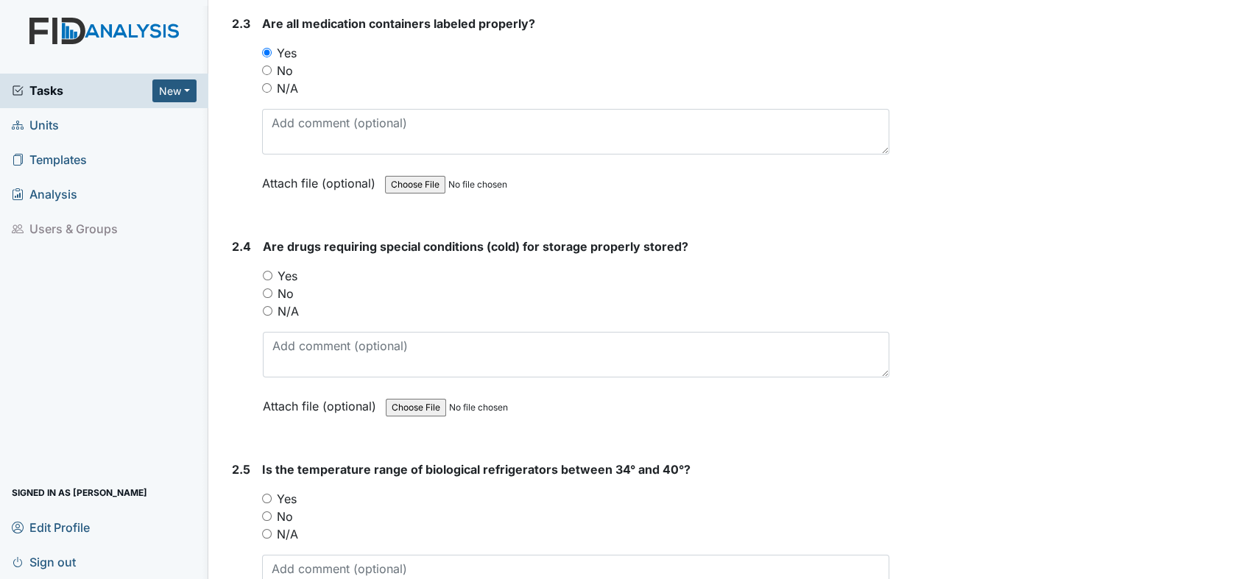
scroll to position [4334, 0]
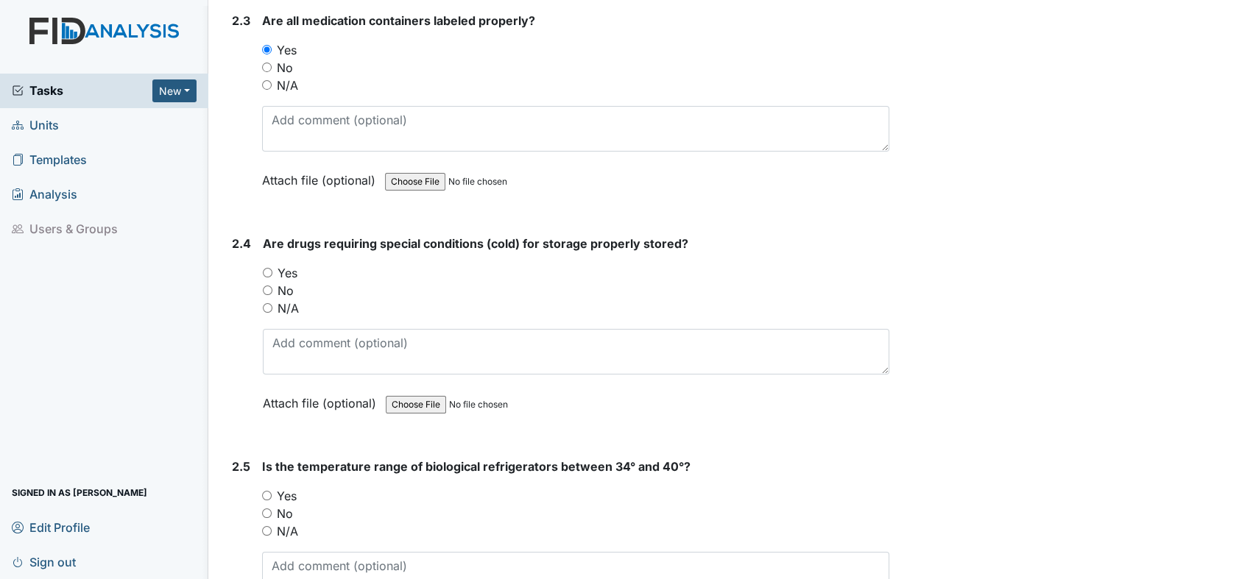
click at [266, 268] on input "Yes" at bounding box center [268, 273] width 10 height 10
radio input "true"
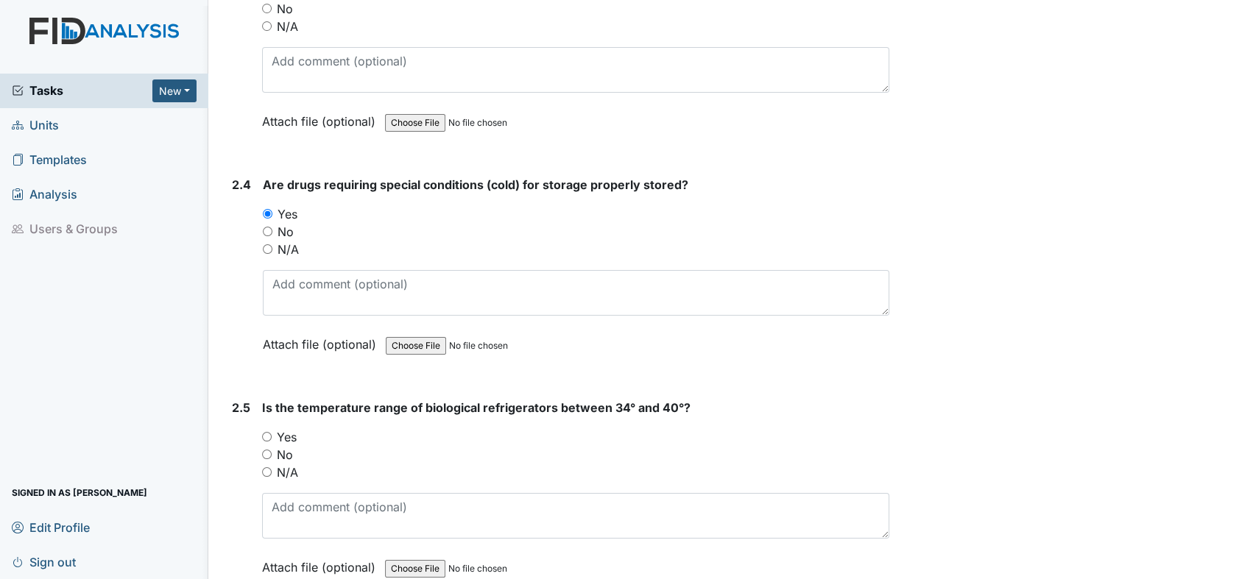
scroll to position [4580, 0]
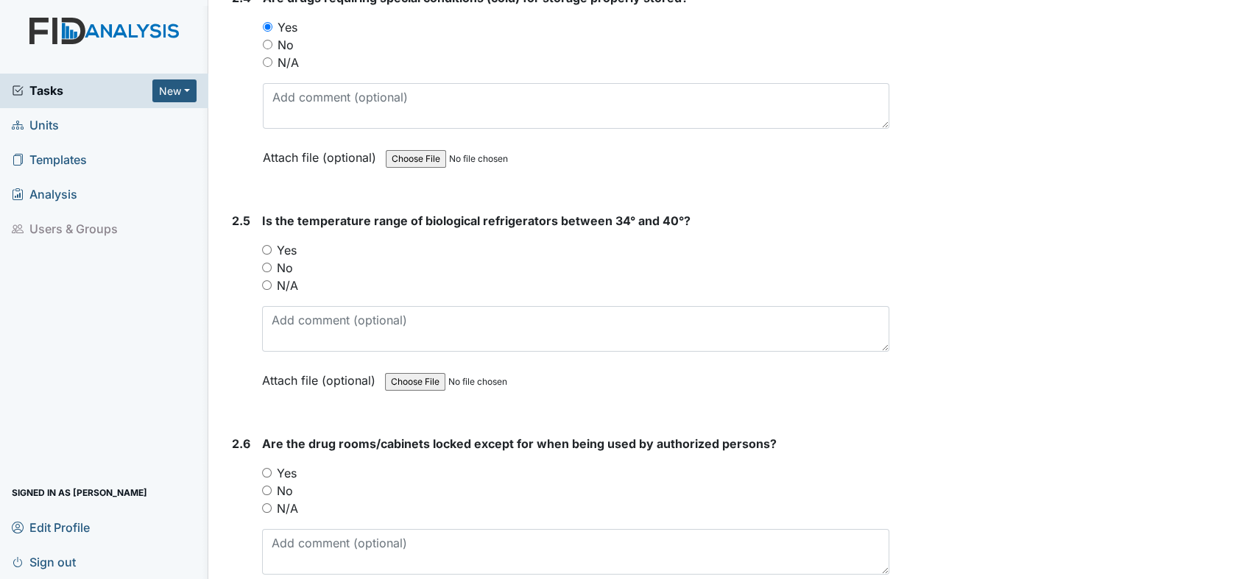
click at [266, 241] on div "Yes" at bounding box center [575, 250] width 627 height 18
drag, startPoint x: 267, startPoint y: 270, endPoint x: 308, endPoint y: 273, distance: 40.6
click at [269, 280] on input "N/A" at bounding box center [267, 285] width 10 height 10
radio input "true"
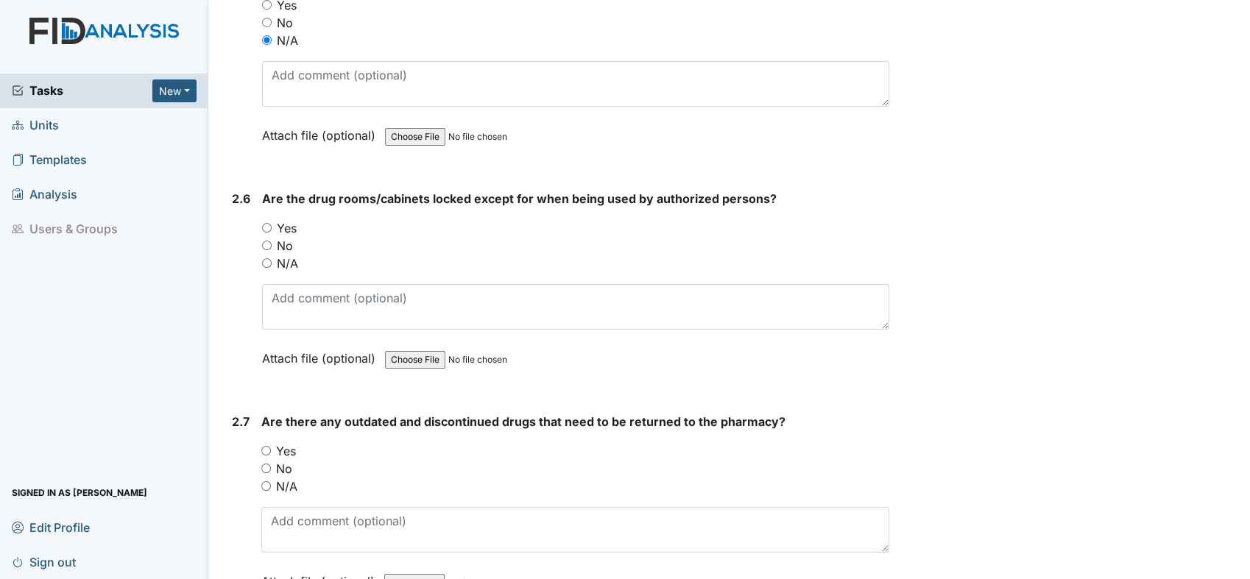
click at [269, 223] on input "Yes" at bounding box center [267, 228] width 10 height 10
radio input "true"
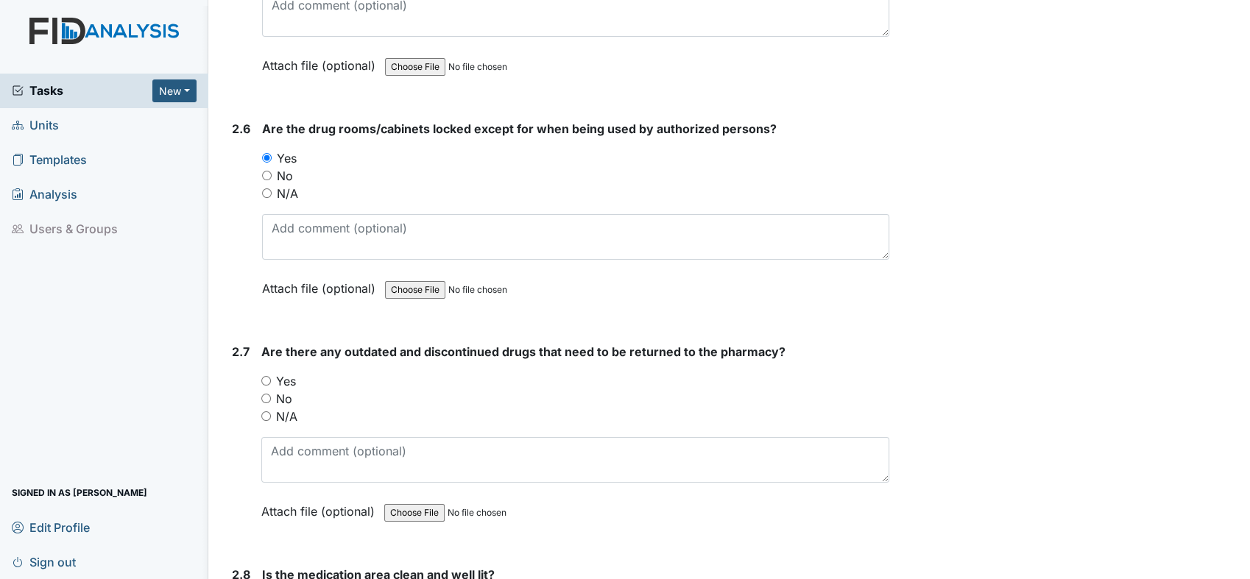
scroll to position [4988, 0]
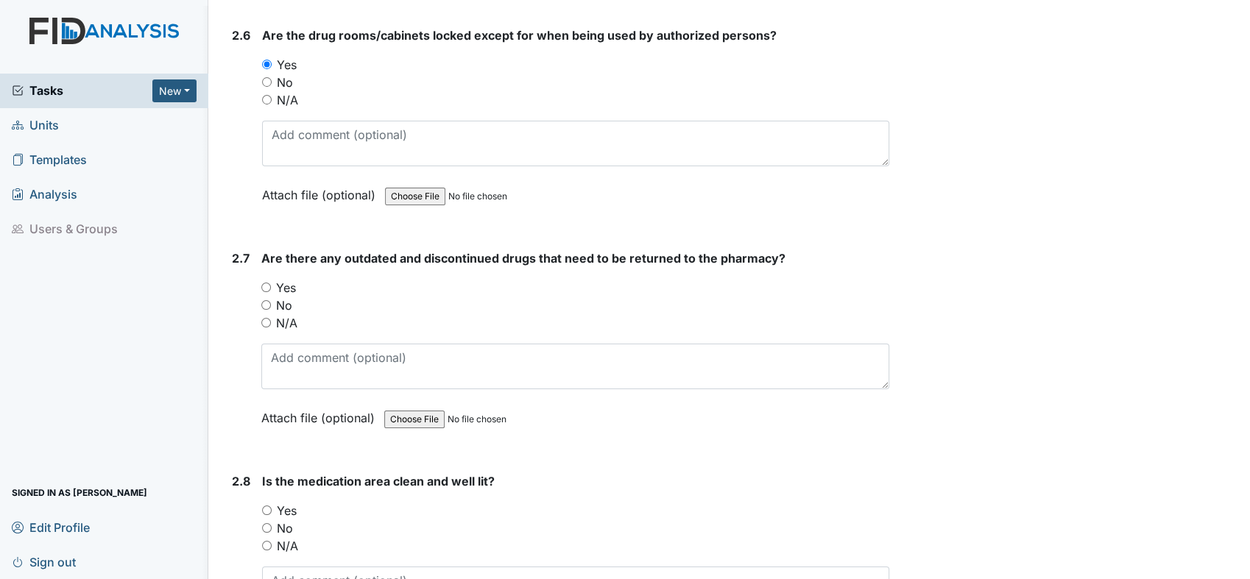
click at [266, 283] on input "Yes" at bounding box center [266, 288] width 10 height 10
radio input "true"
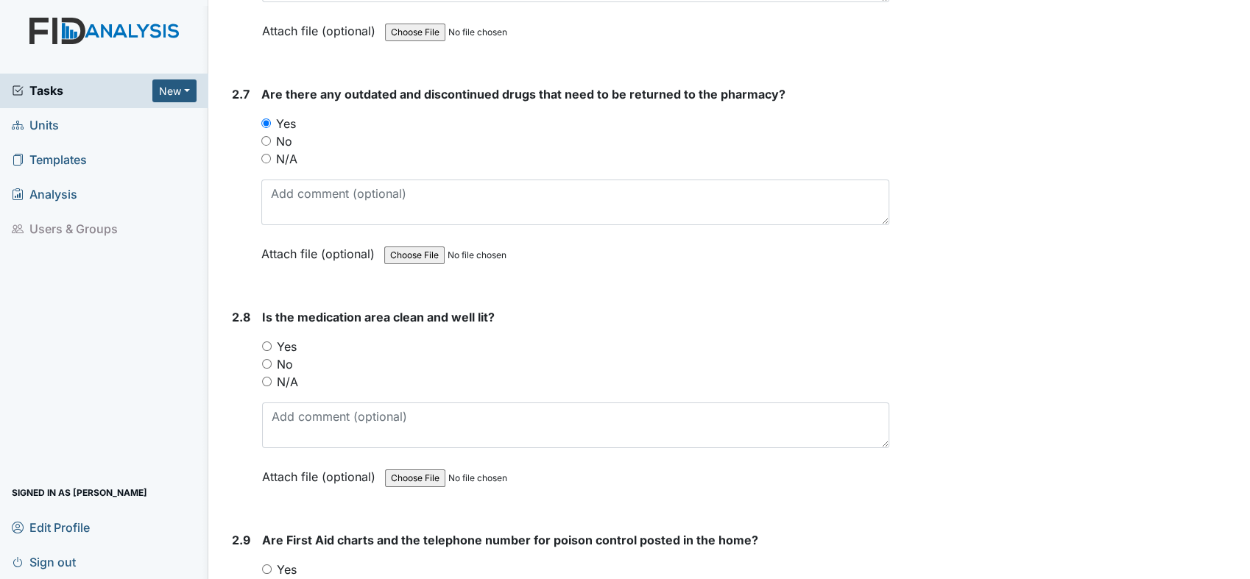
click at [264, 136] on input "No" at bounding box center [266, 141] width 10 height 10
radio input "true"
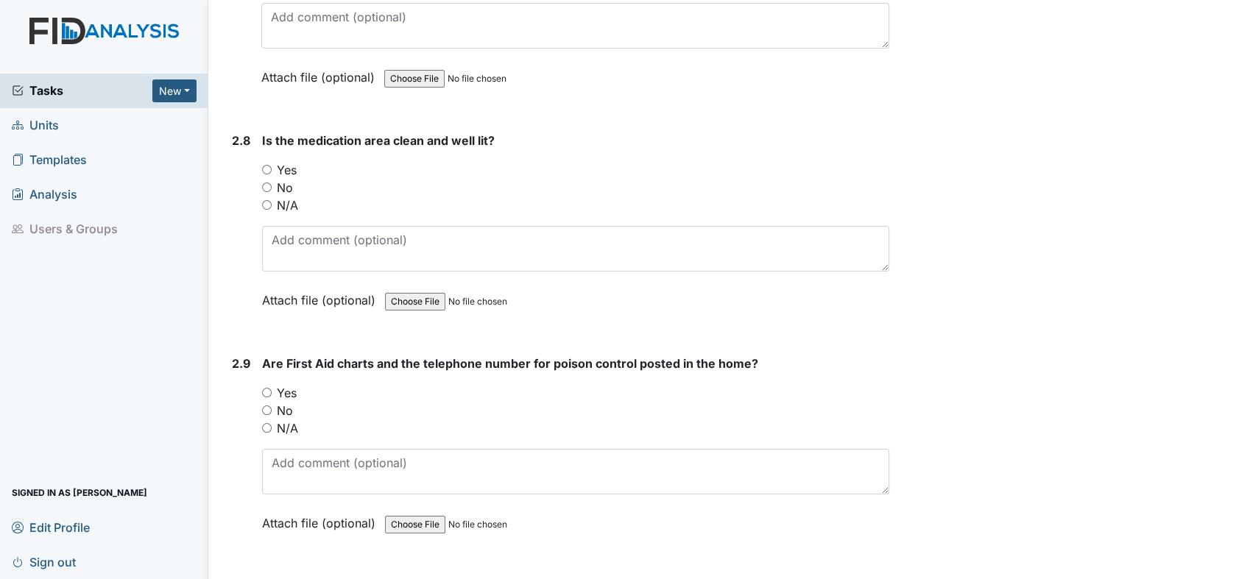
scroll to position [5397, 0]
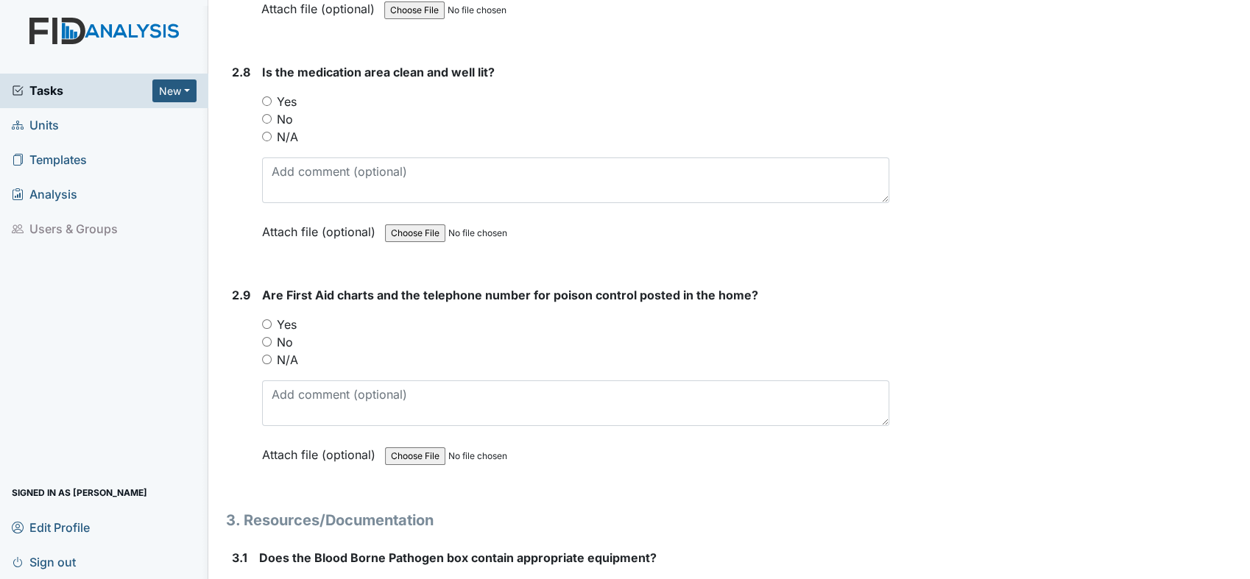
click at [266, 96] on input "Yes" at bounding box center [267, 101] width 10 height 10
radio input "true"
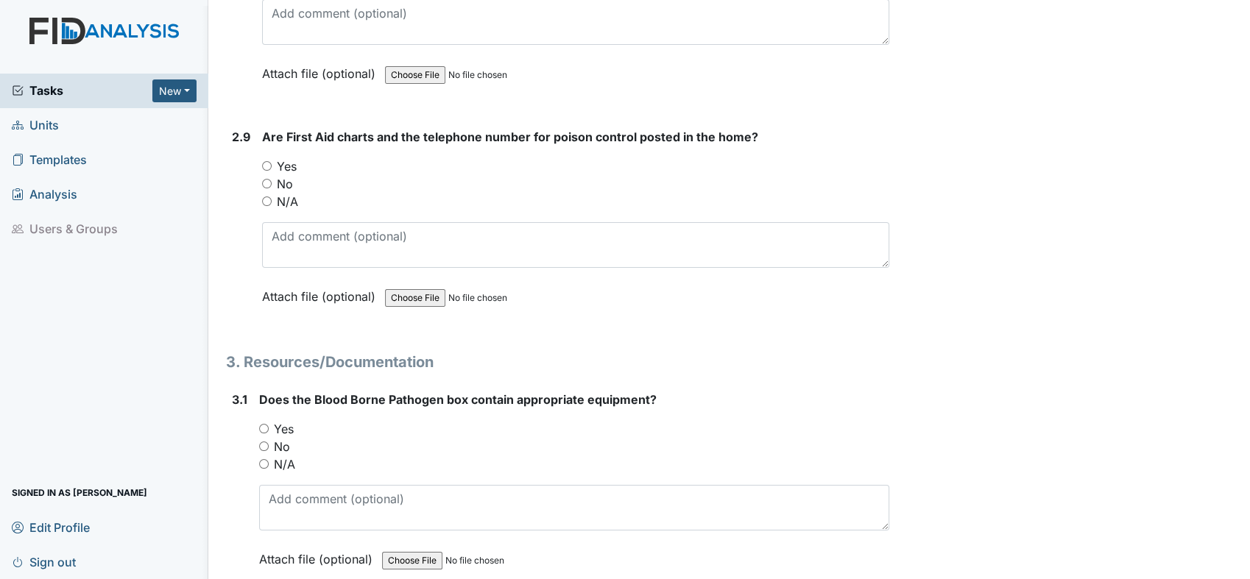
scroll to position [5561, 0]
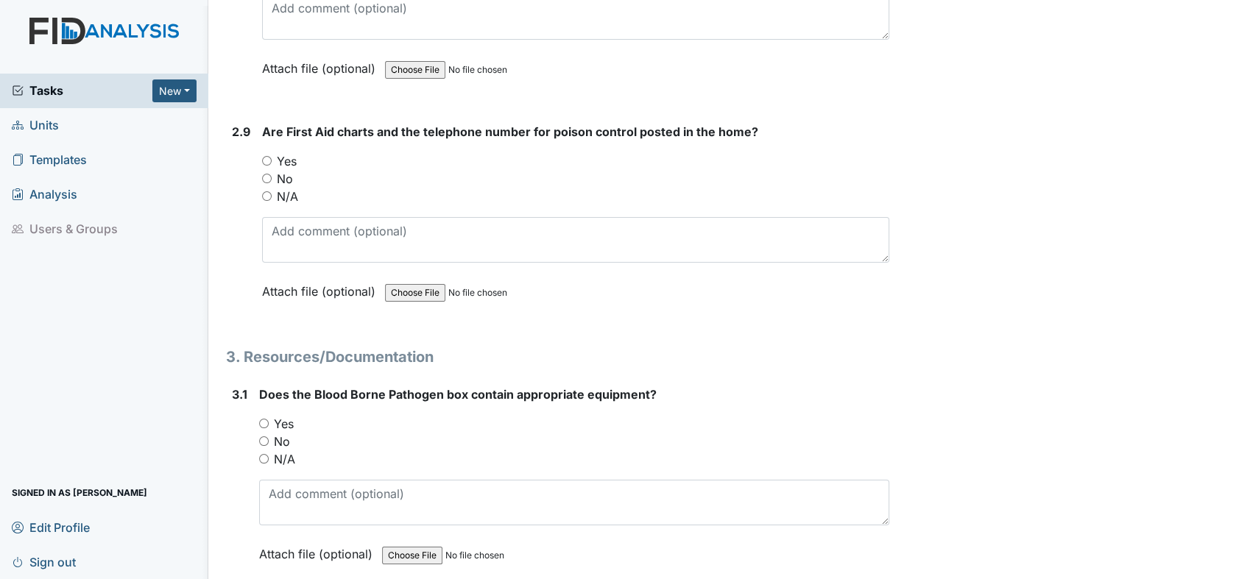
click at [271, 156] on input "Yes" at bounding box center [267, 161] width 10 height 10
radio input "true"
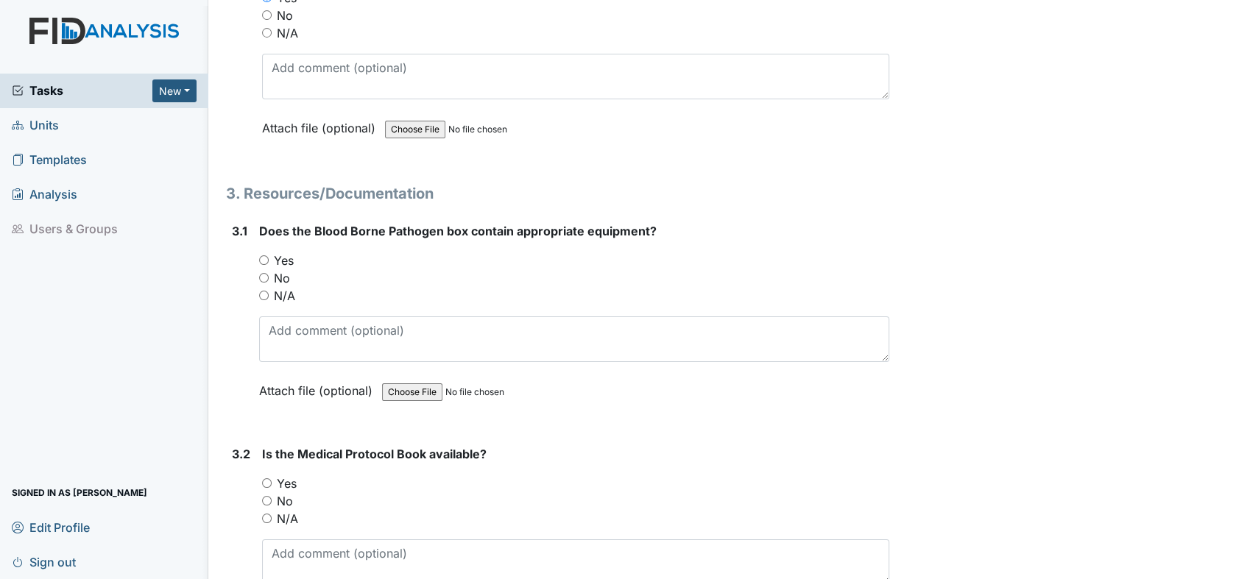
click at [266, 255] on input "Yes" at bounding box center [264, 260] width 10 height 10
radio input "true"
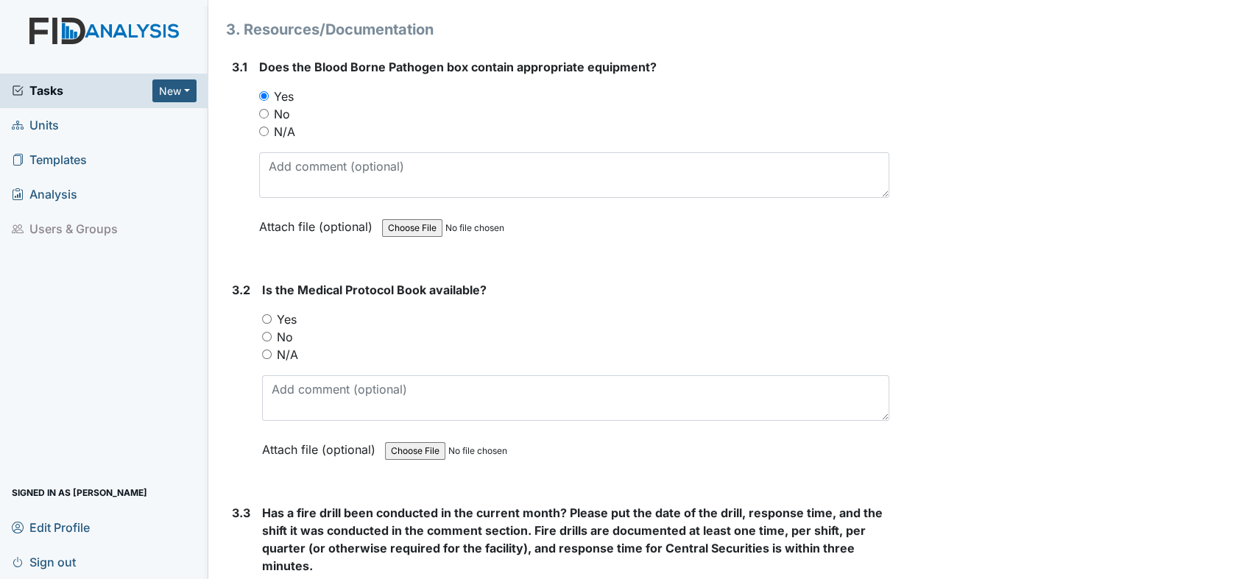
click at [264, 314] on input "Yes" at bounding box center [267, 319] width 10 height 10
radio input "true"
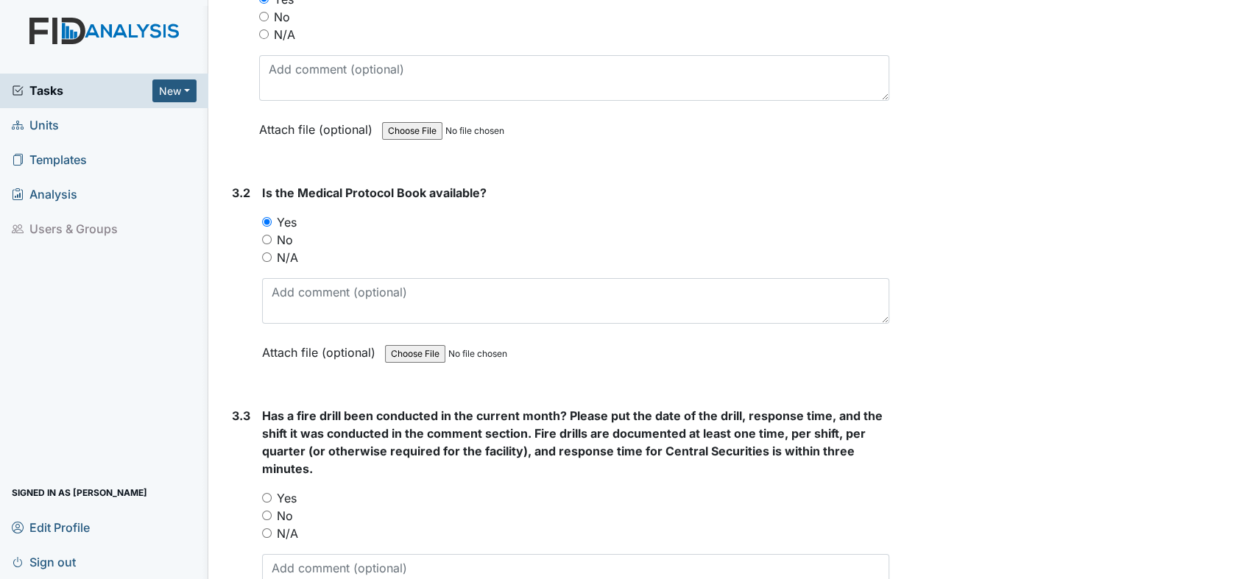
scroll to position [6215, 0]
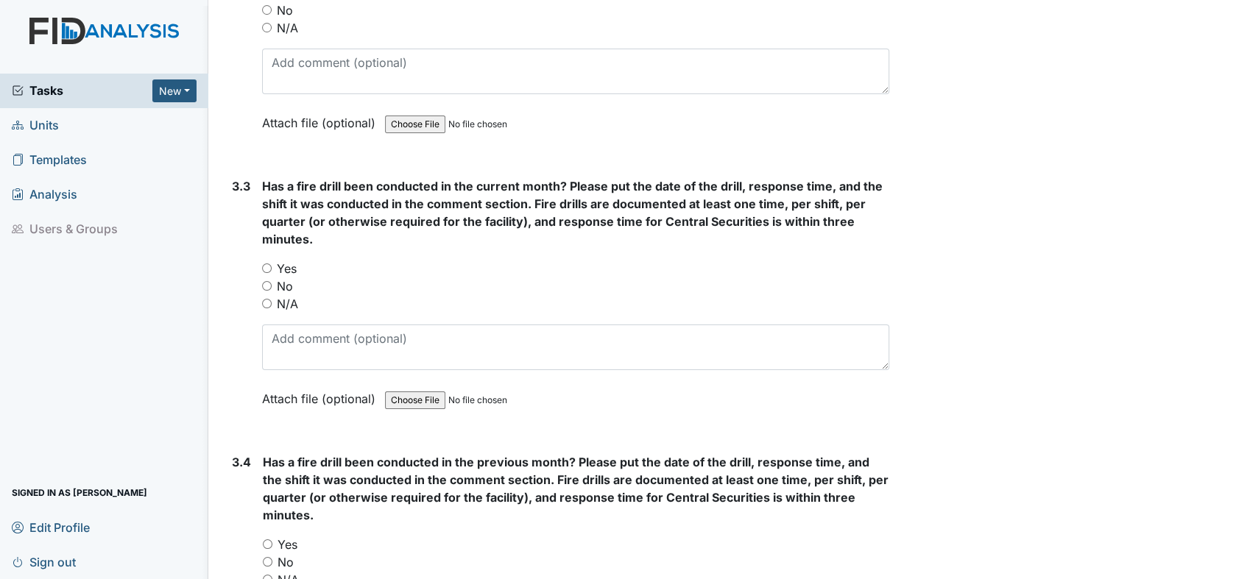
click at [266, 281] on input "No" at bounding box center [267, 286] width 10 height 10
radio input "true"
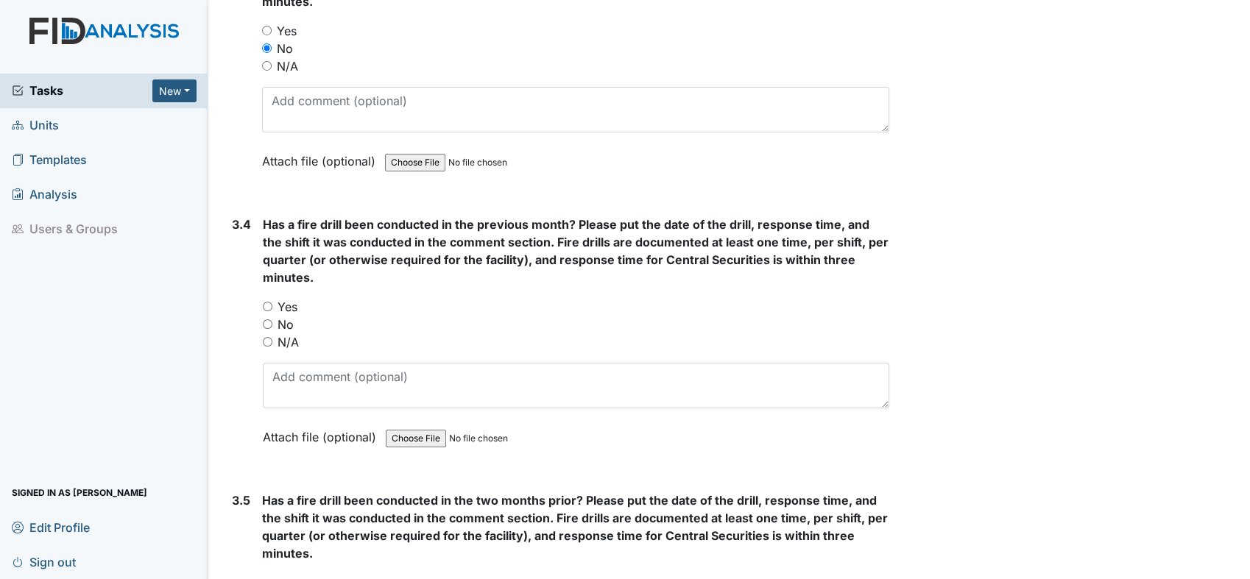
scroll to position [6460, 0]
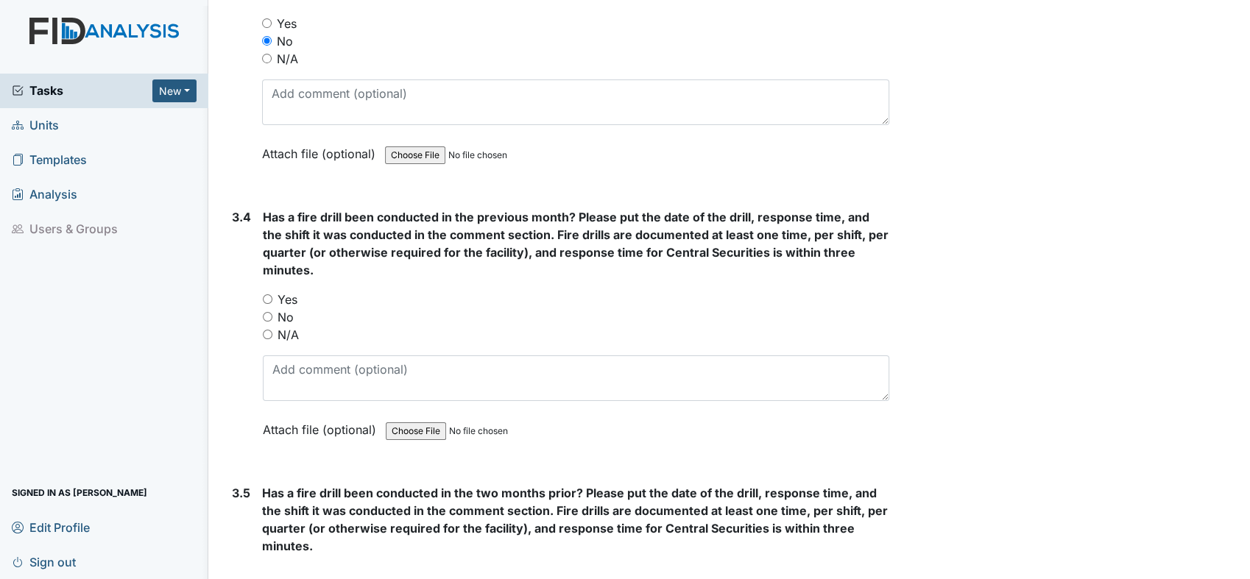
click at [264, 294] on input "Yes" at bounding box center [268, 299] width 10 height 10
radio input "true"
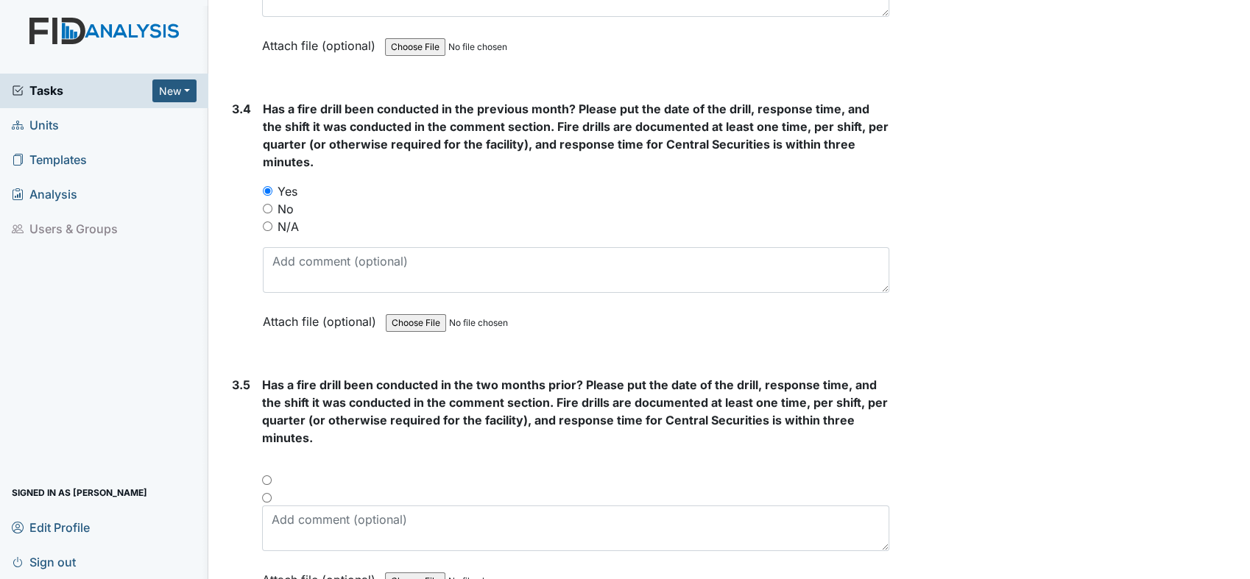
scroll to position [6706, 0]
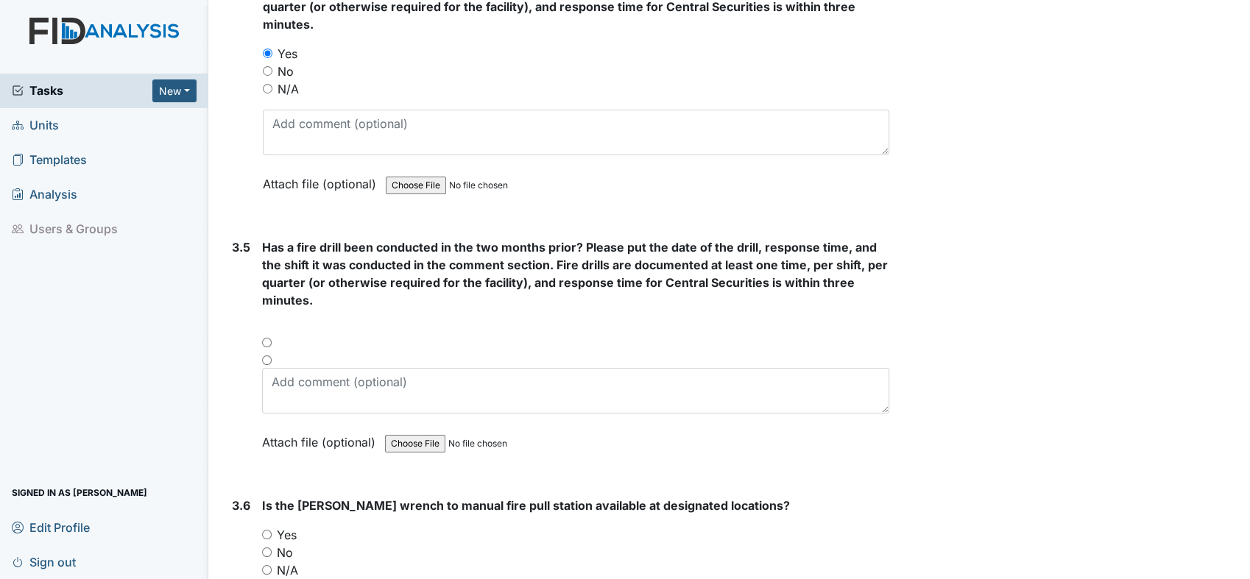
drag, startPoint x: 262, startPoint y: 318, endPoint x: 305, endPoint y: 312, distance: 43.8
click at [265, 339] on div at bounding box center [575, 348] width 627 height 18
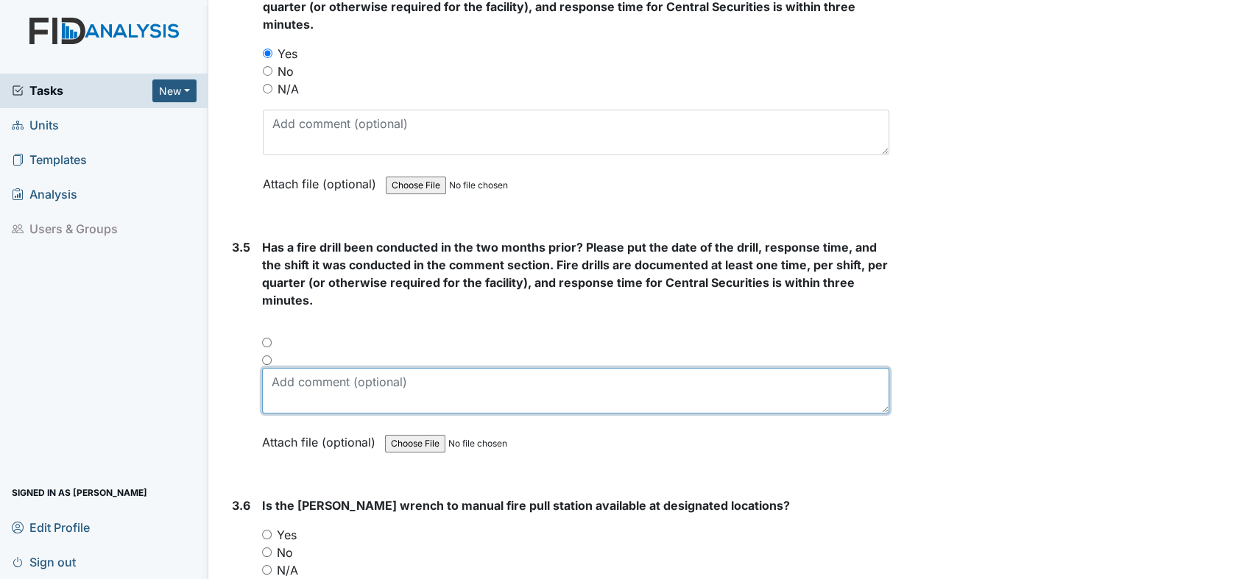
click at [330, 368] on textarea at bounding box center [575, 391] width 627 height 46
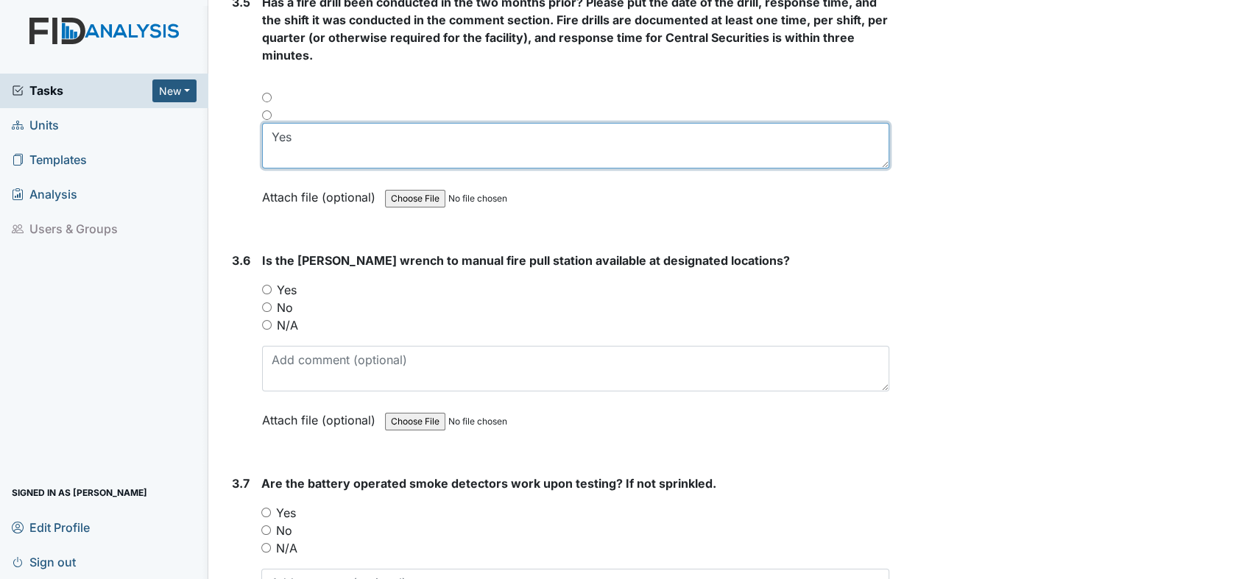
type textarea "Yes"
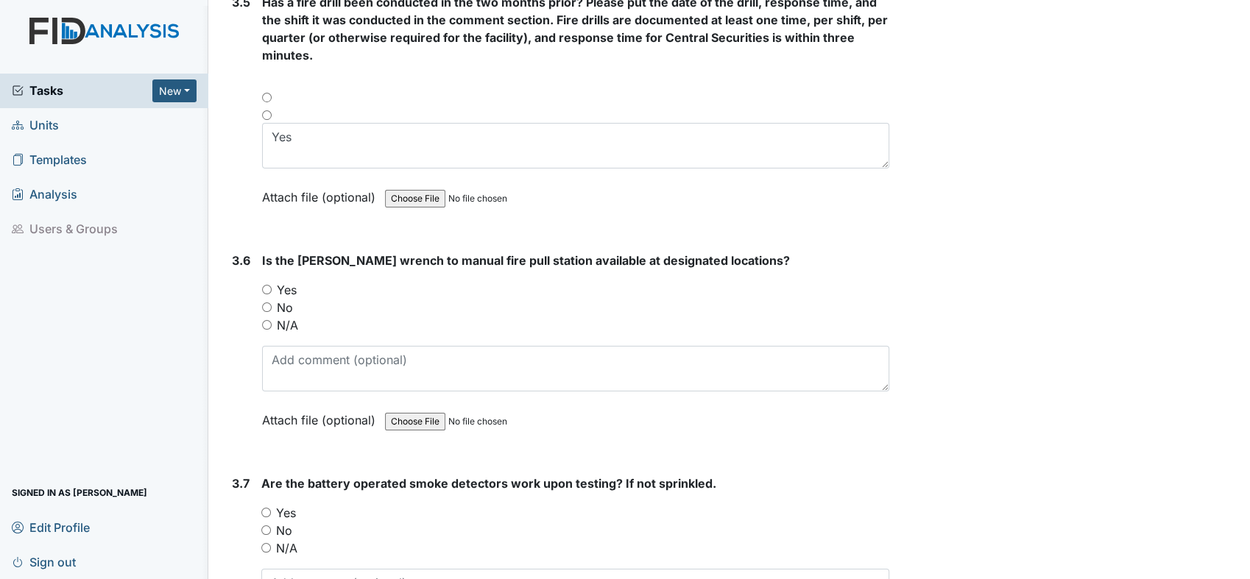
click at [263, 285] on input "Yes" at bounding box center [267, 290] width 10 height 10
radio input "true"
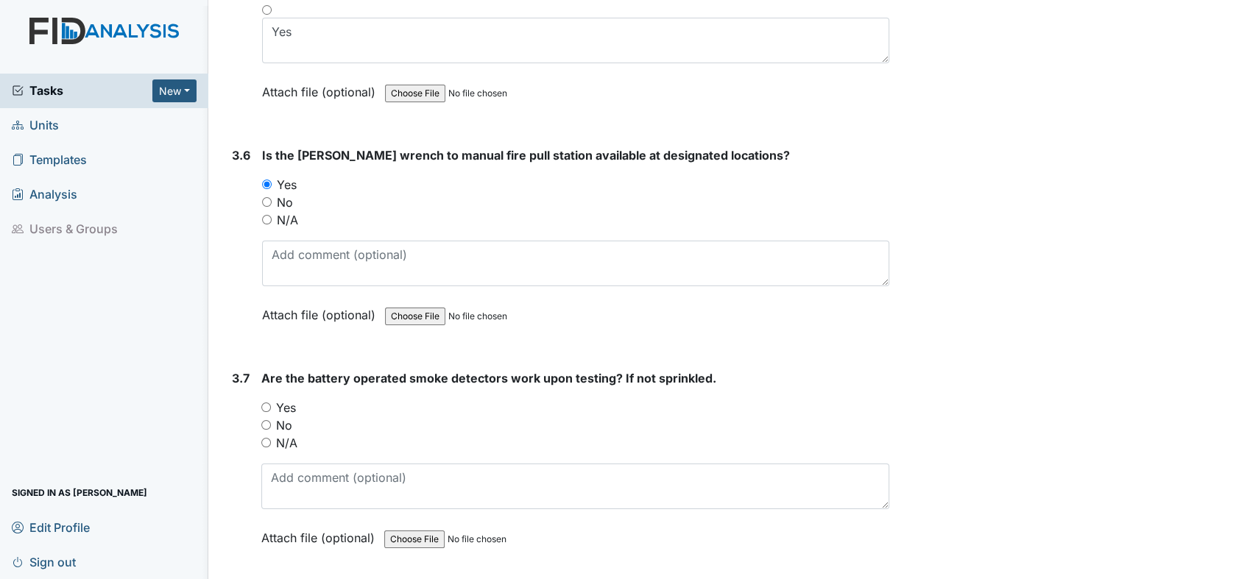
scroll to position [7196, 0]
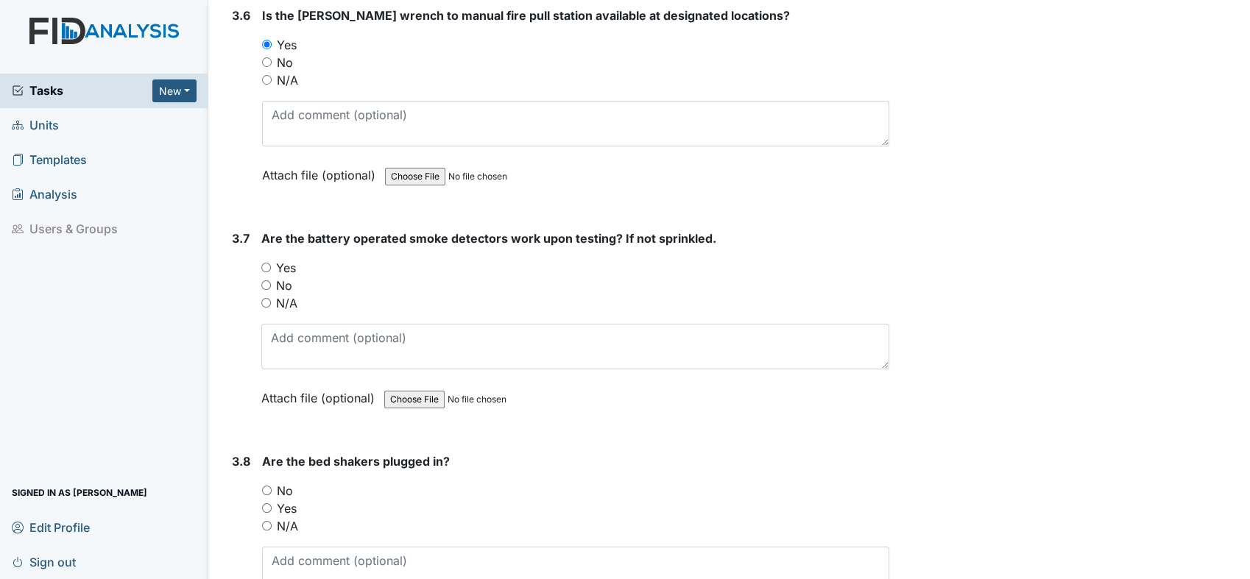
click at [264, 263] on input "Yes" at bounding box center [266, 268] width 10 height 10
radio input "true"
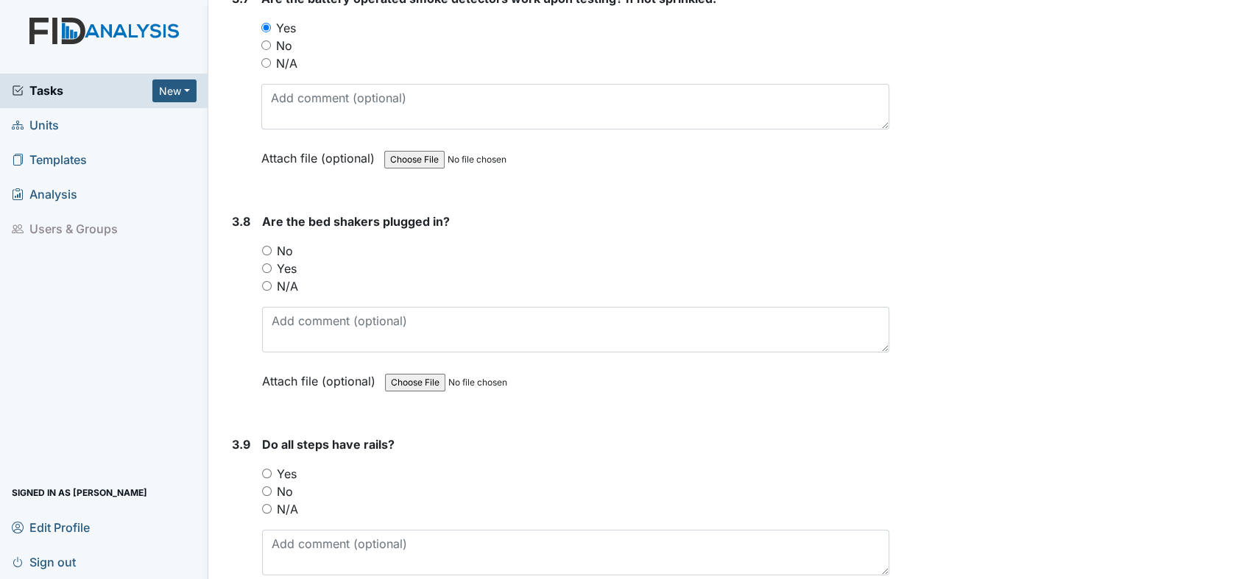
scroll to position [7442, 0]
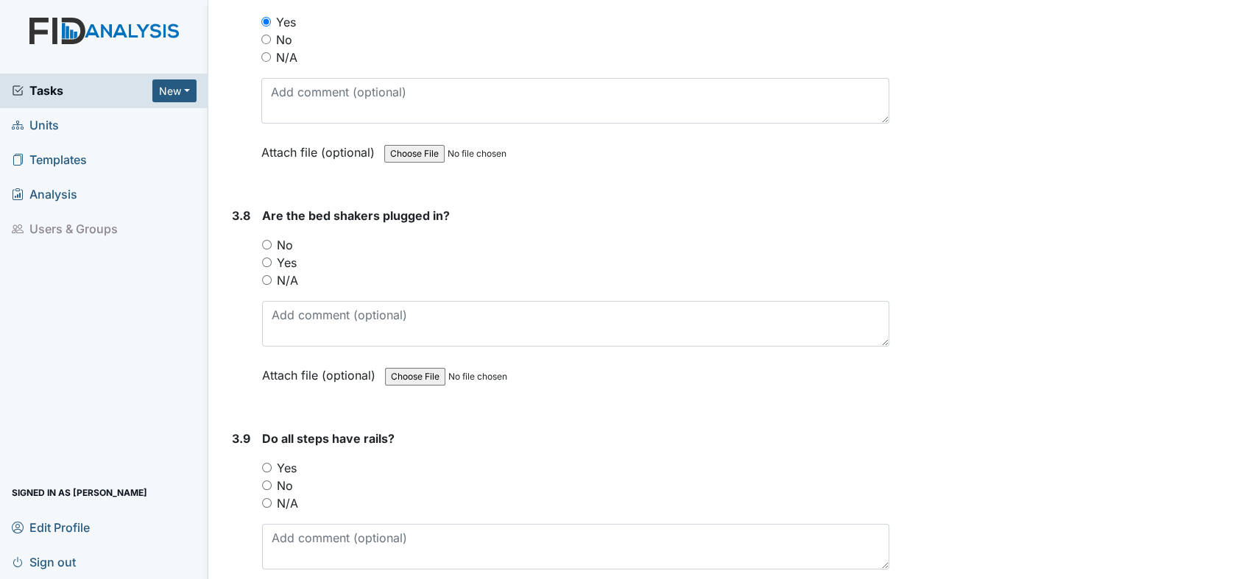
click at [262, 236] on div "No" at bounding box center [575, 245] width 627 height 18
drag, startPoint x: 266, startPoint y: 236, endPoint x: 275, endPoint y: 238, distance: 9.1
click at [269, 258] on input "Yes" at bounding box center [267, 263] width 10 height 10
radio input "true"
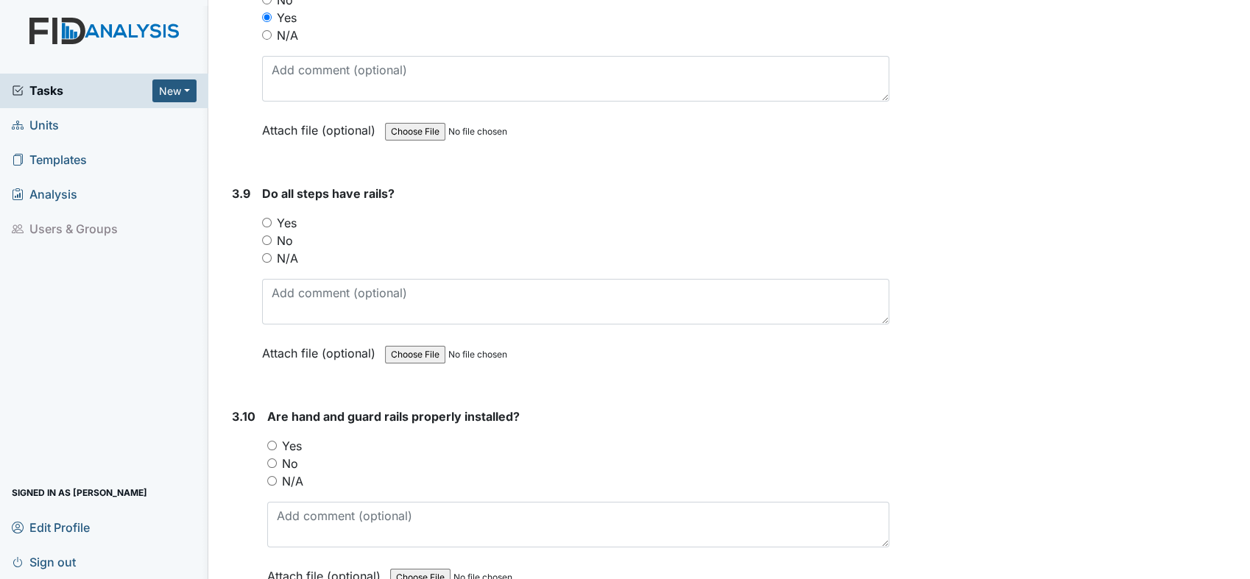
click at [266, 253] on input "N/A" at bounding box center [267, 258] width 10 height 10
radio input "true"
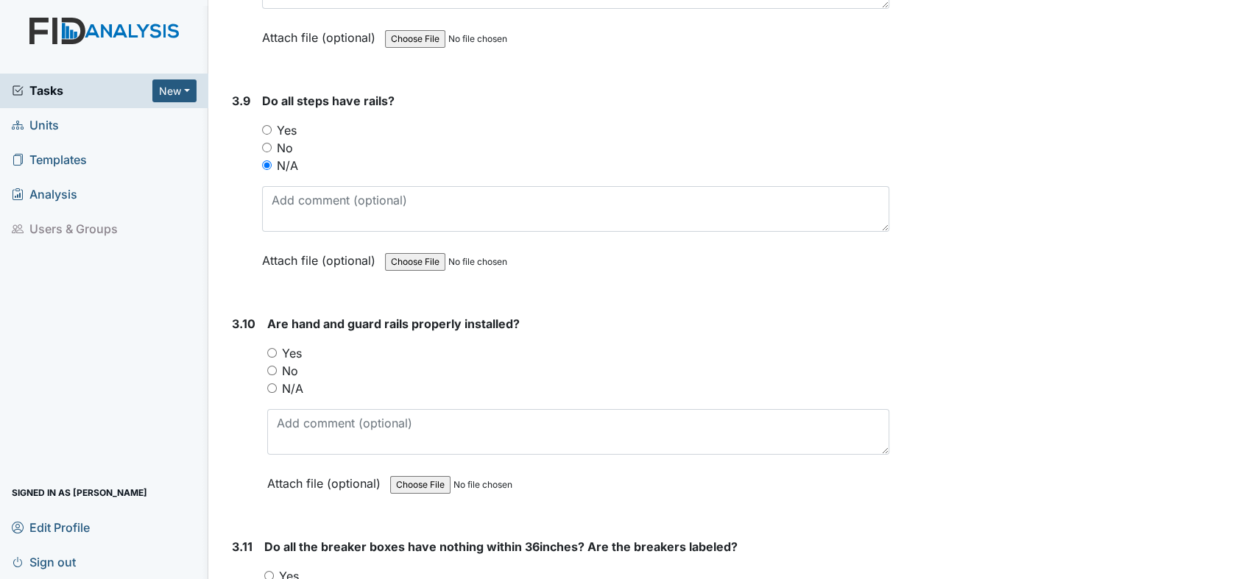
scroll to position [7851, 0]
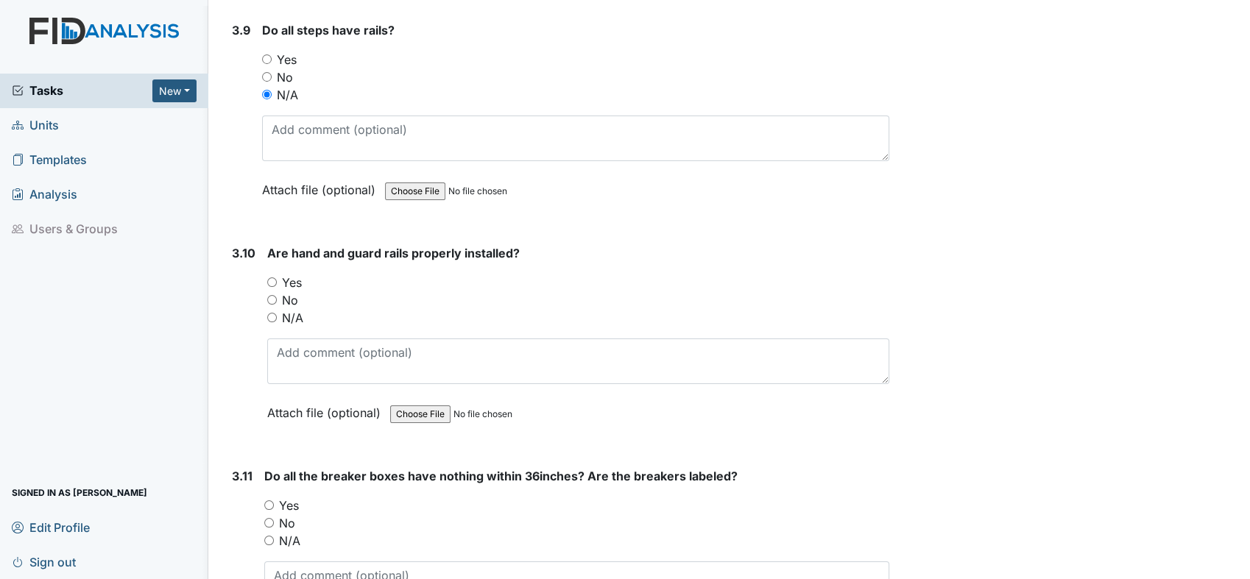
drag, startPoint x: 270, startPoint y: 258, endPoint x: 280, endPoint y: 262, distance: 11.2
click at [270, 277] on input "Yes" at bounding box center [272, 282] width 10 height 10
radio input "true"
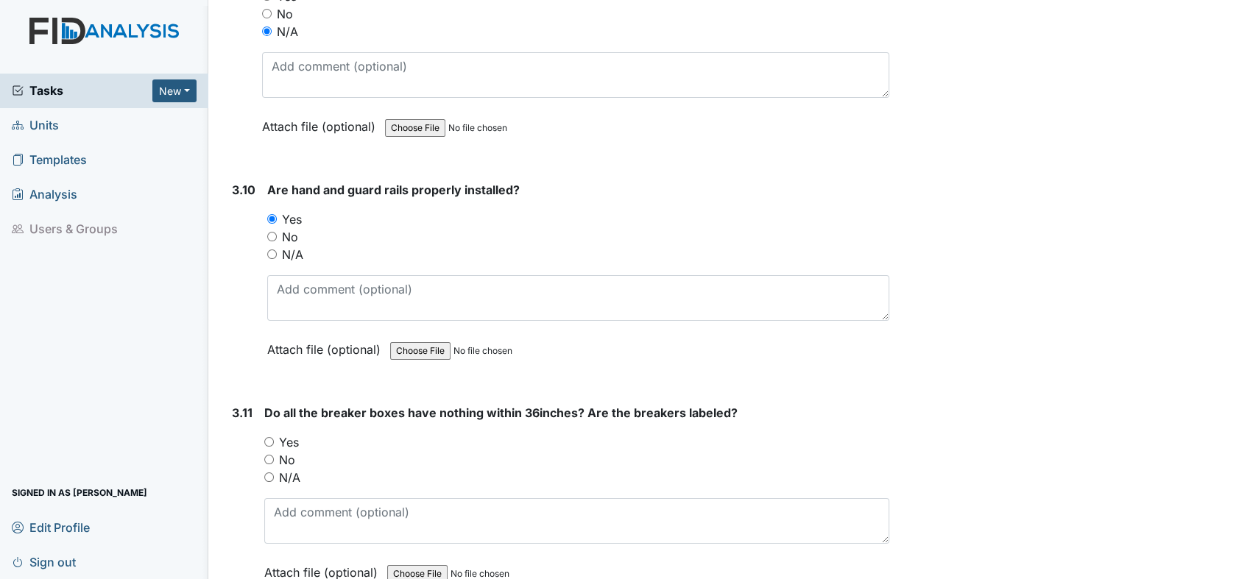
scroll to position [8014, 0]
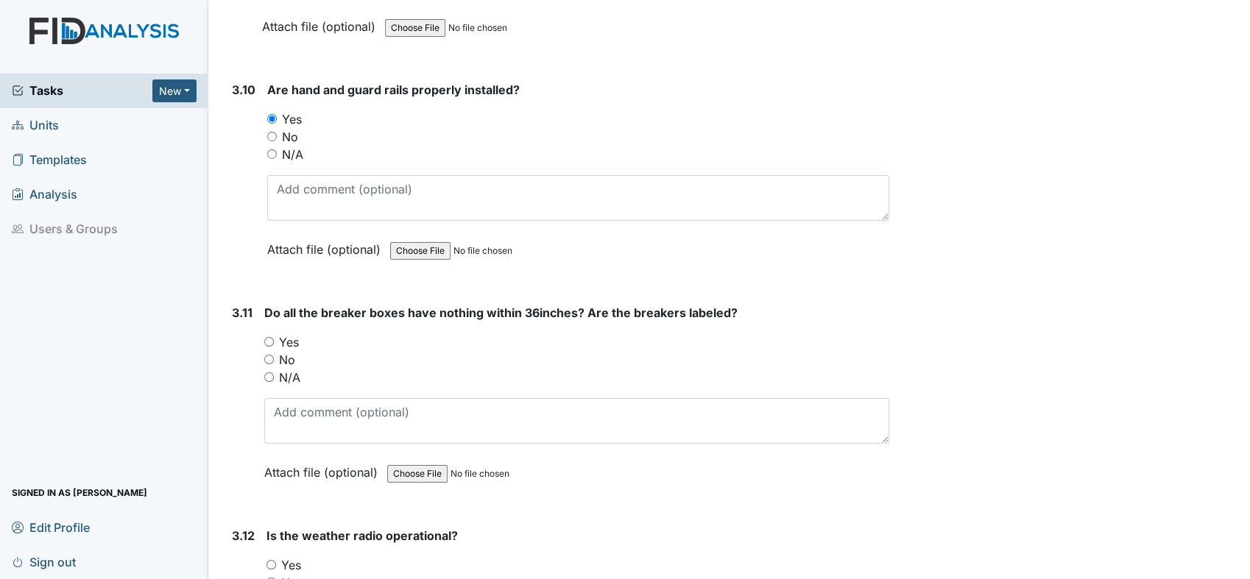
click at [271, 337] on input "Yes" at bounding box center [269, 342] width 10 height 10
radio input "true"
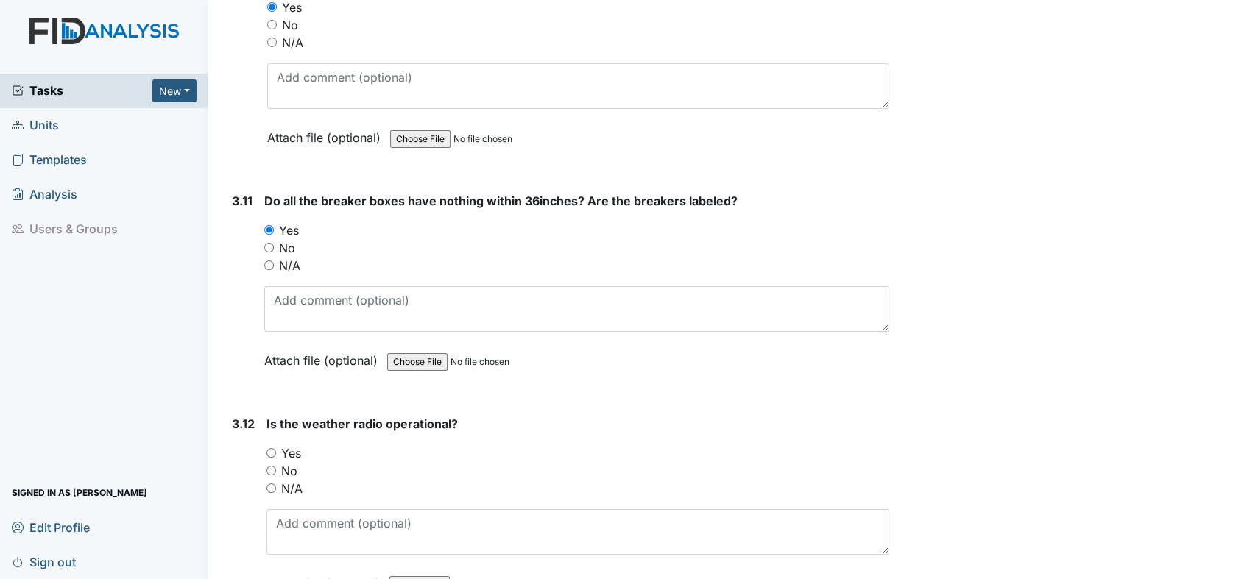
scroll to position [8260, 0]
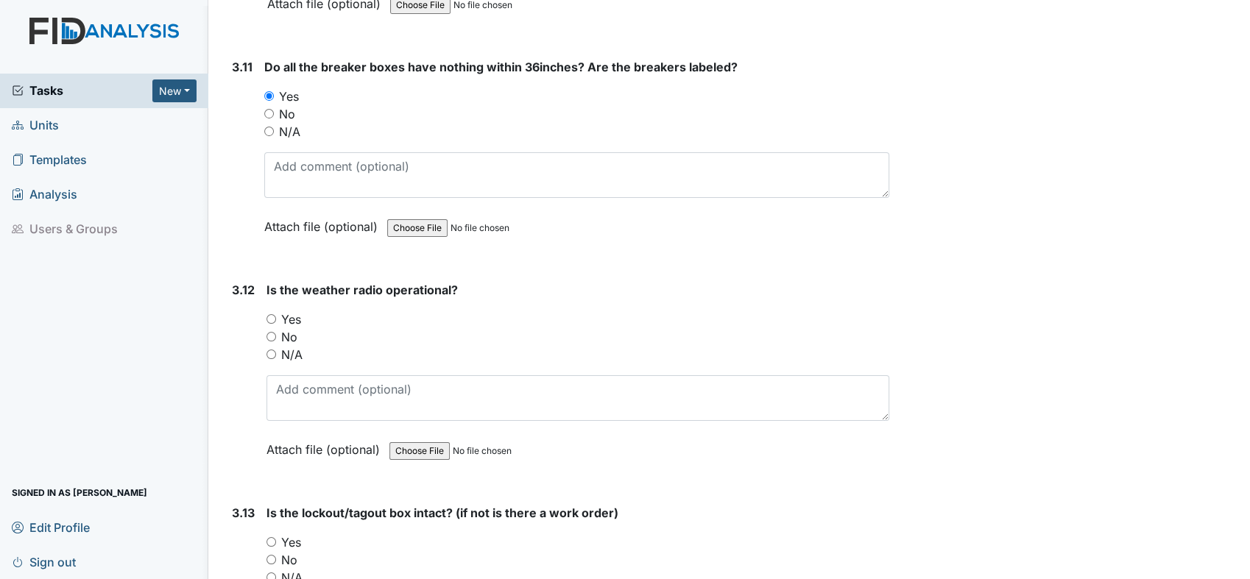
click at [267, 314] on input "Yes" at bounding box center [271, 319] width 10 height 10
radio input "true"
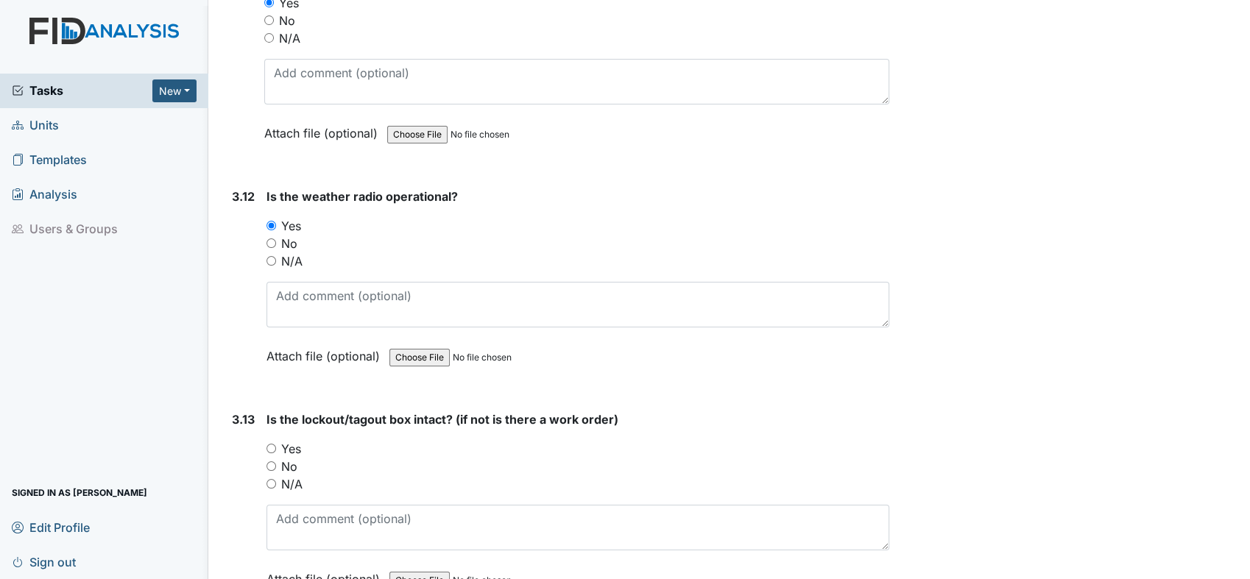
scroll to position [8423, 0]
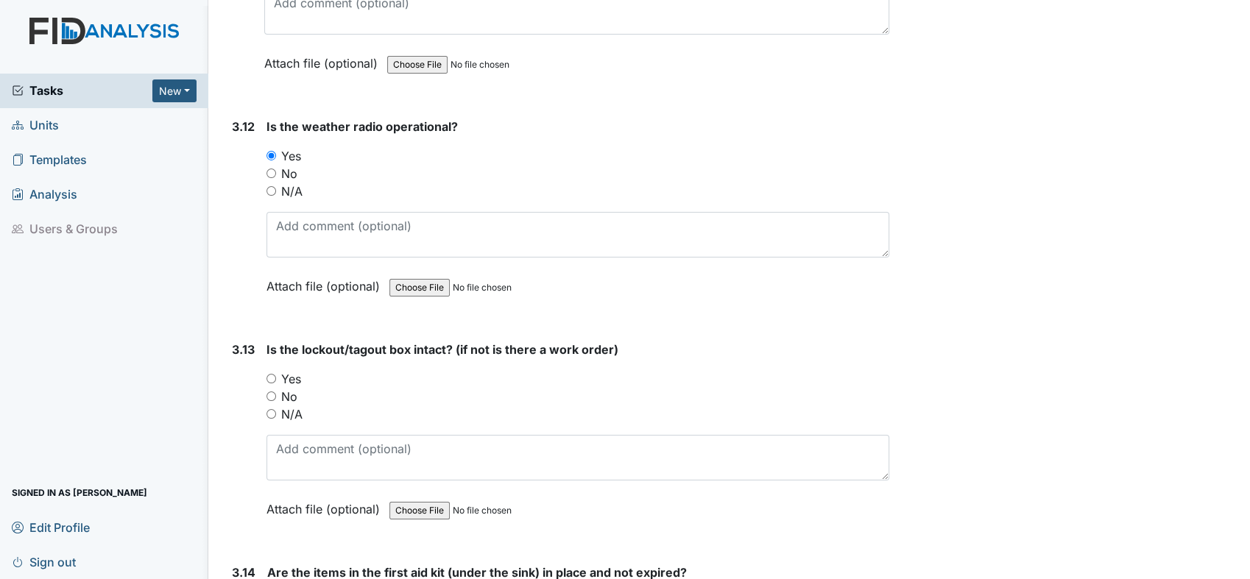
click at [272, 374] on input "Yes" at bounding box center [271, 379] width 10 height 10
radio input "true"
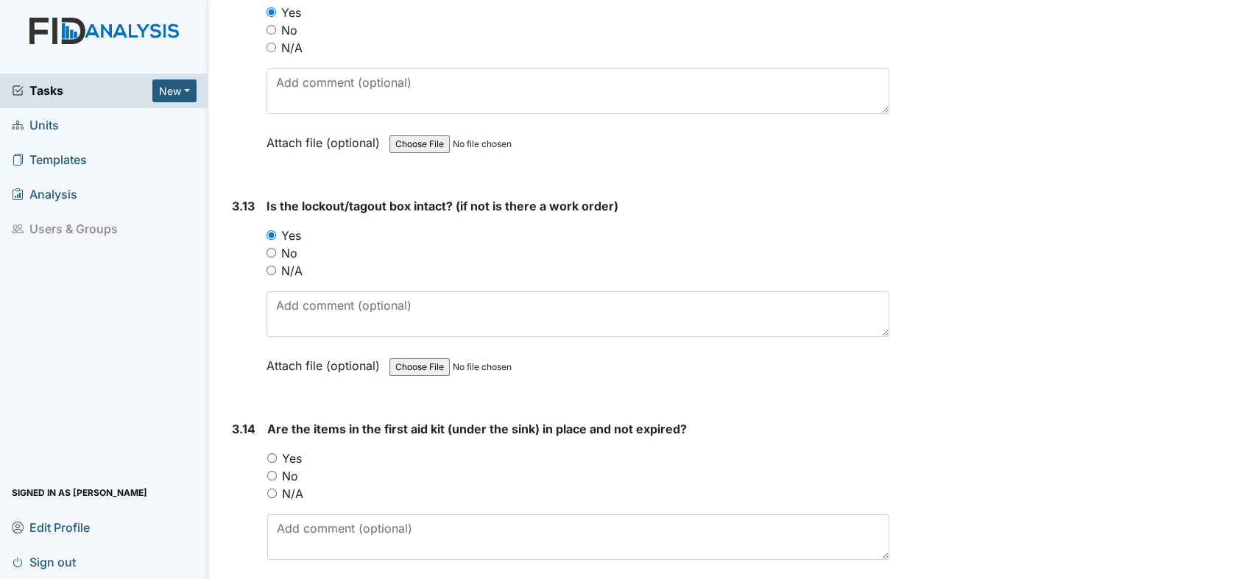
scroll to position [8668, 0]
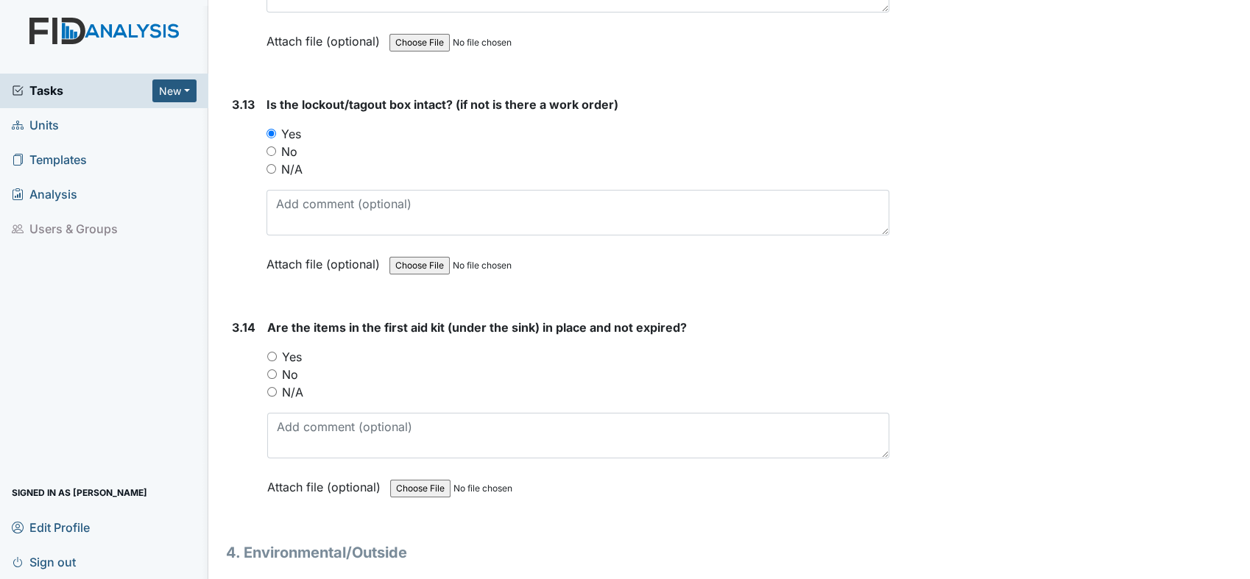
click at [266, 324] on div "3.14 Are the items in the first aid kit (under the sink) in place and not expir…" at bounding box center [557, 418] width 663 height 199
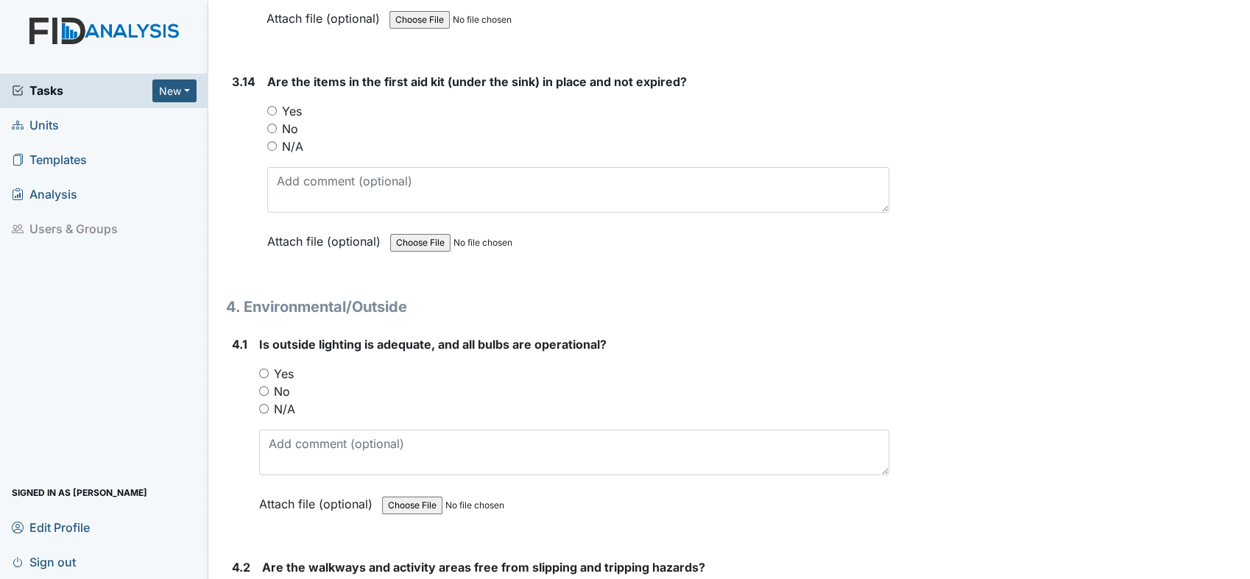
click at [271, 106] on input "Yes" at bounding box center [272, 111] width 10 height 10
radio input "true"
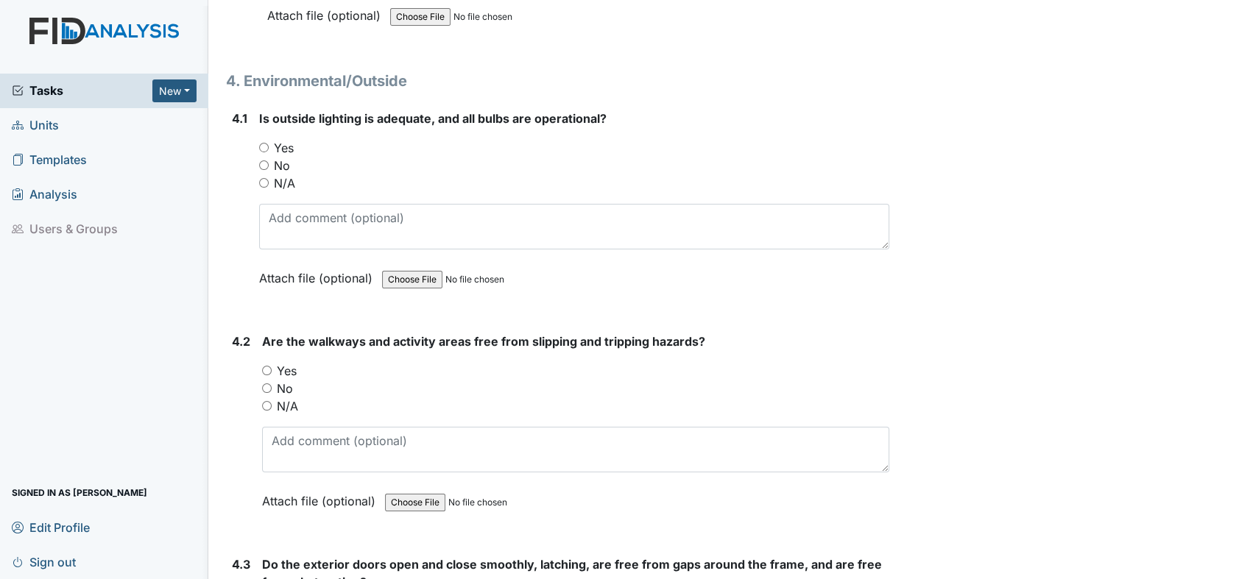
scroll to position [9159, 0]
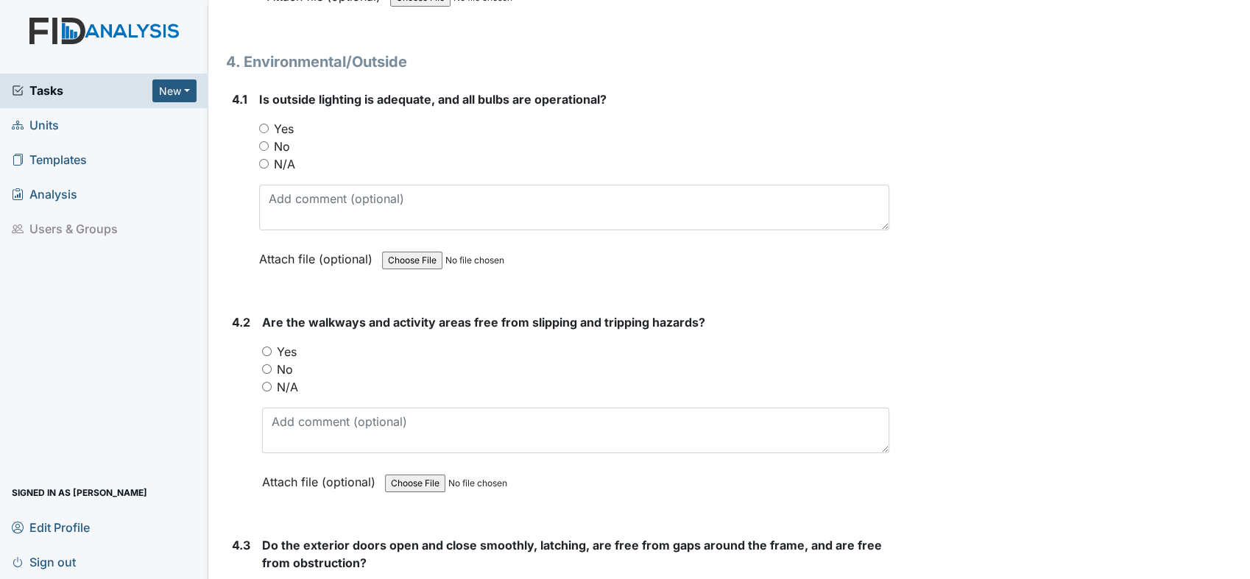
click at [264, 124] on input "Yes" at bounding box center [264, 129] width 10 height 10
radio input "true"
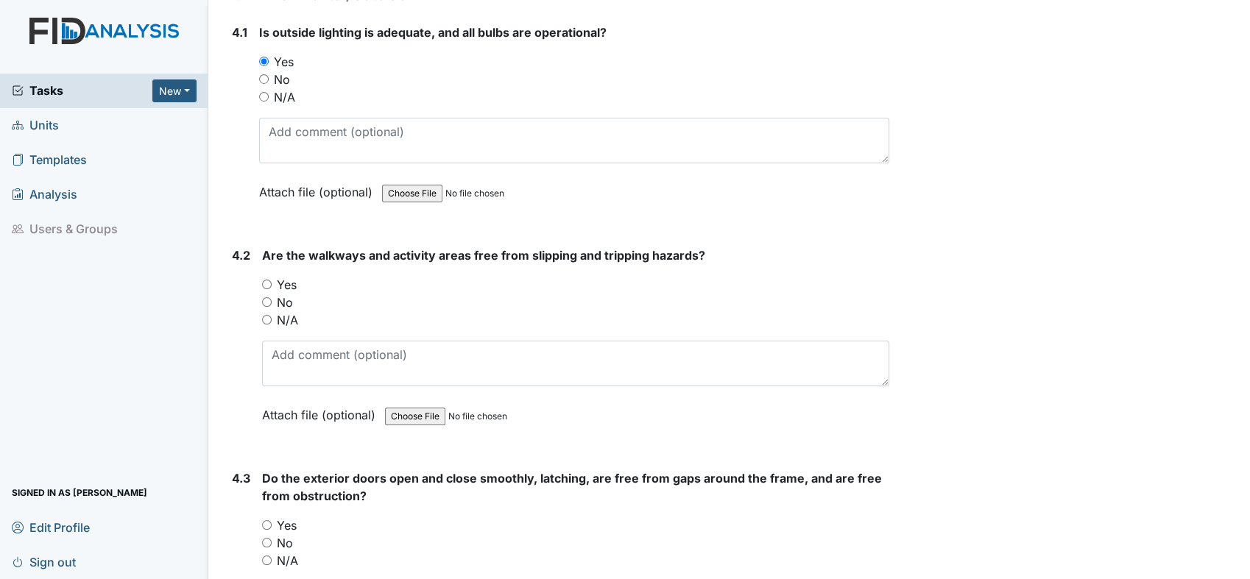
scroll to position [9323, 0]
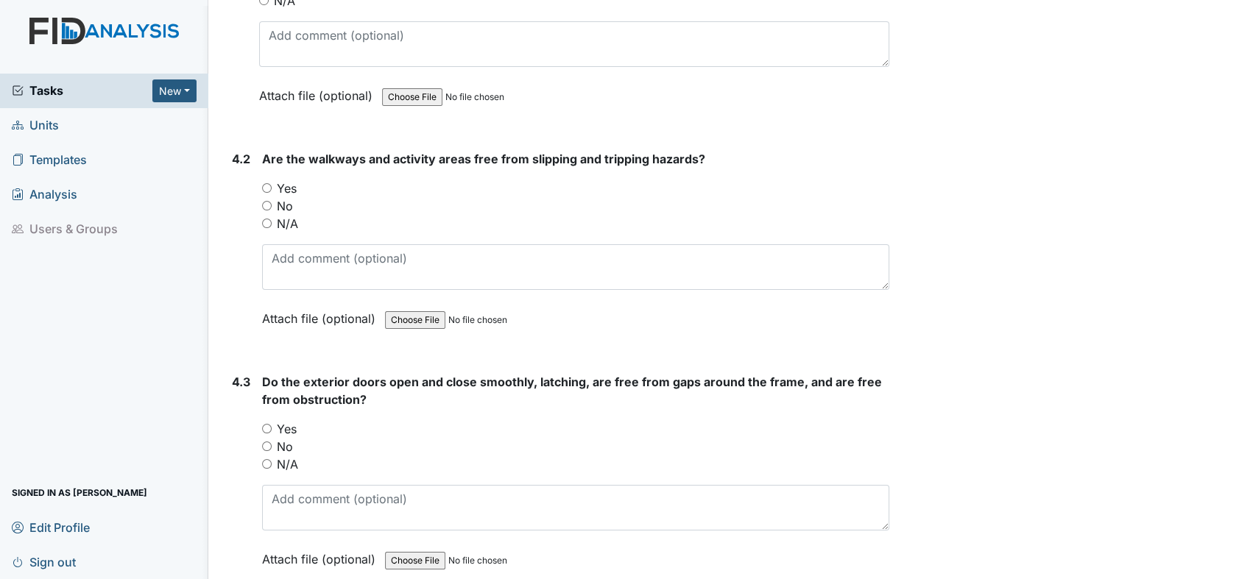
click at [266, 183] on input "Yes" at bounding box center [267, 188] width 10 height 10
radio input "true"
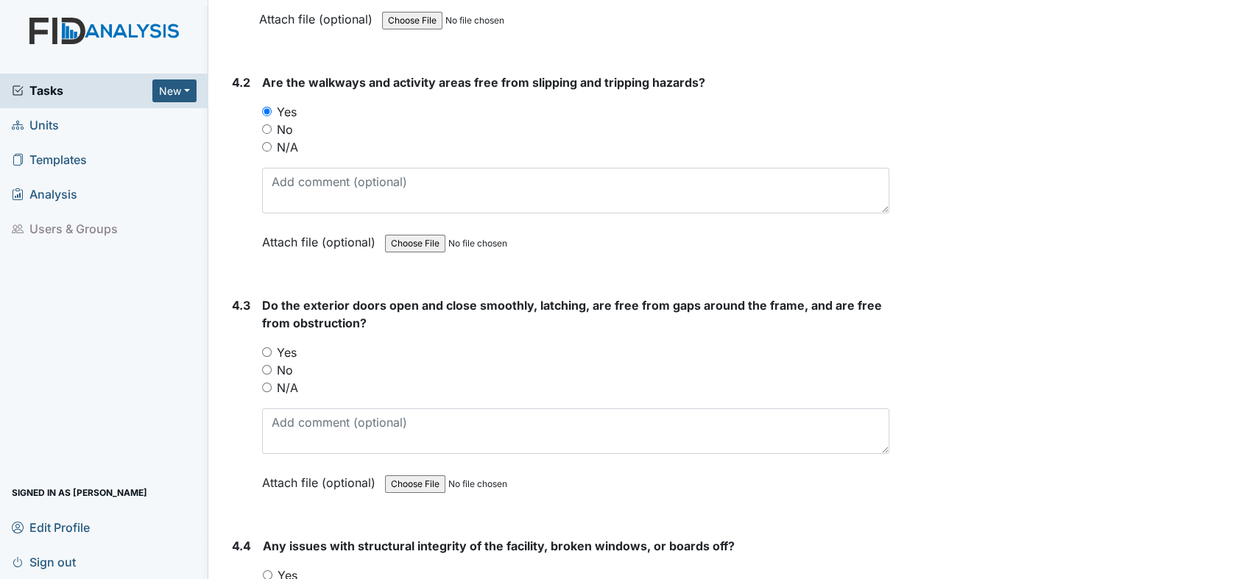
scroll to position [9486, 0]
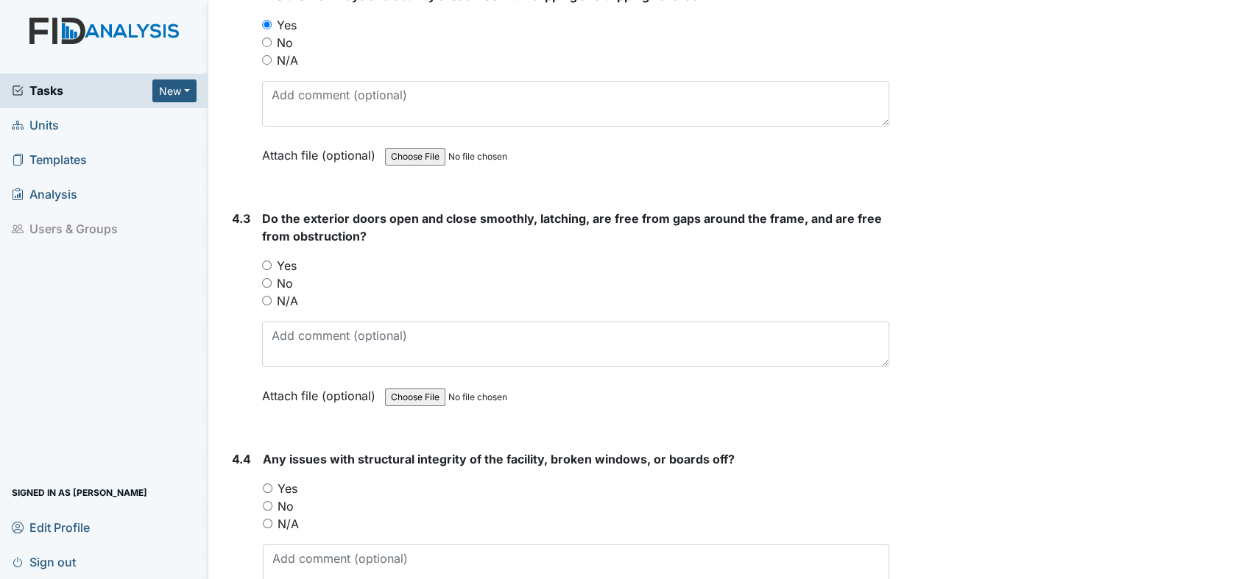
click at [264, 261] on input "Yes" at bounding box center [267, 266] width 10 height 10
radio input "true"
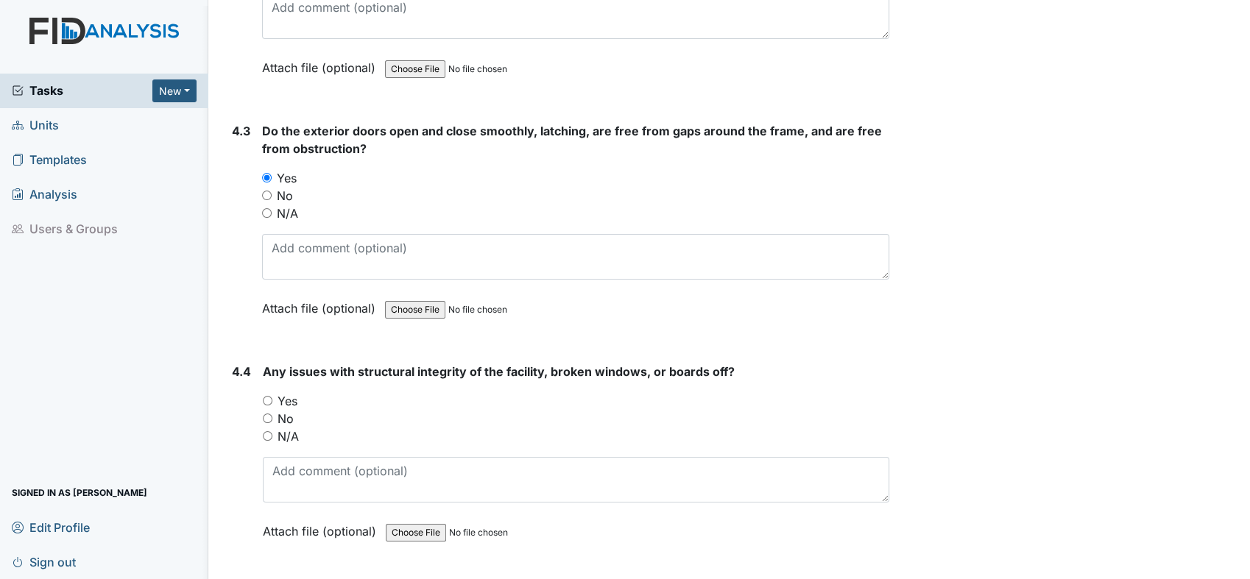
scroll to position [9650, 0]
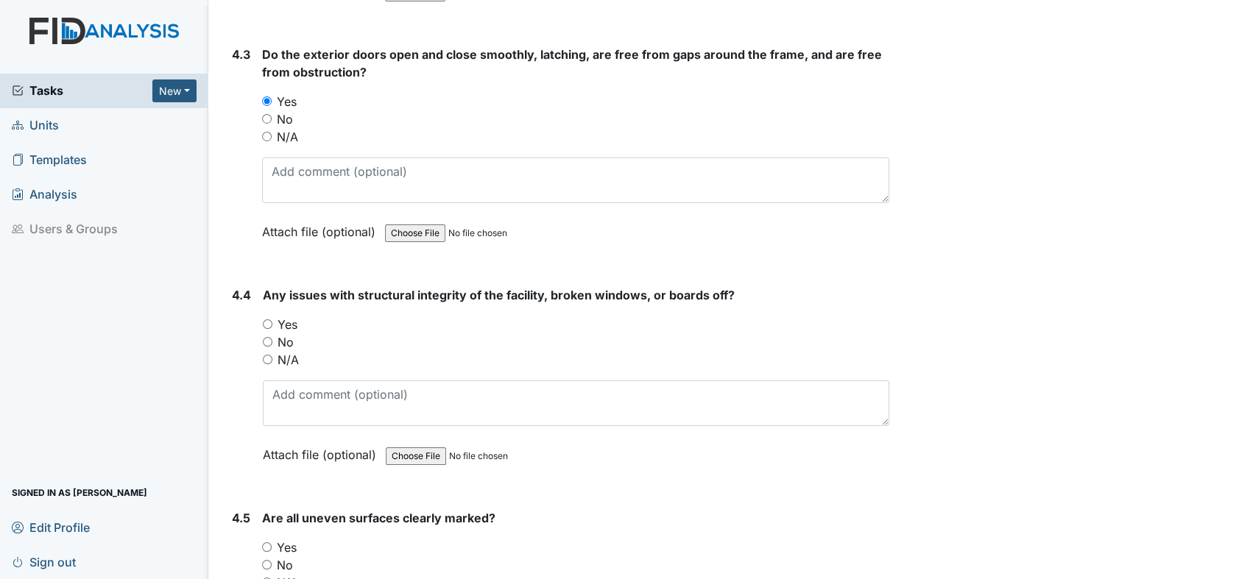
click at [266, 337] on input "No" at bounding box center [268, 342] width 10 height 10
radio input "true"
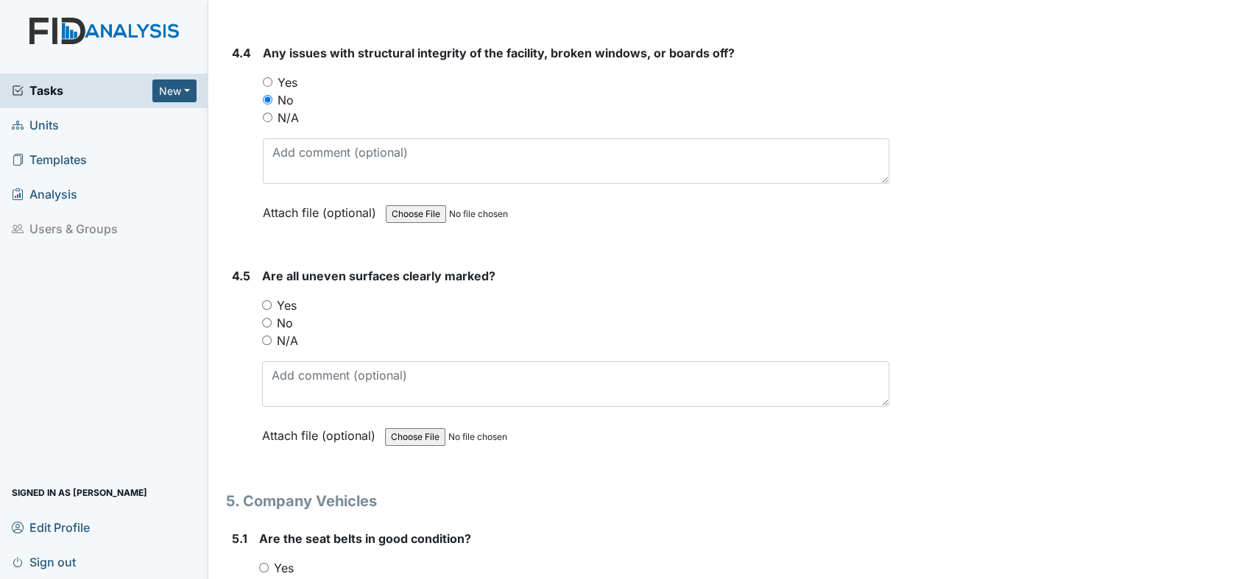
scroll to position [9895, 0]
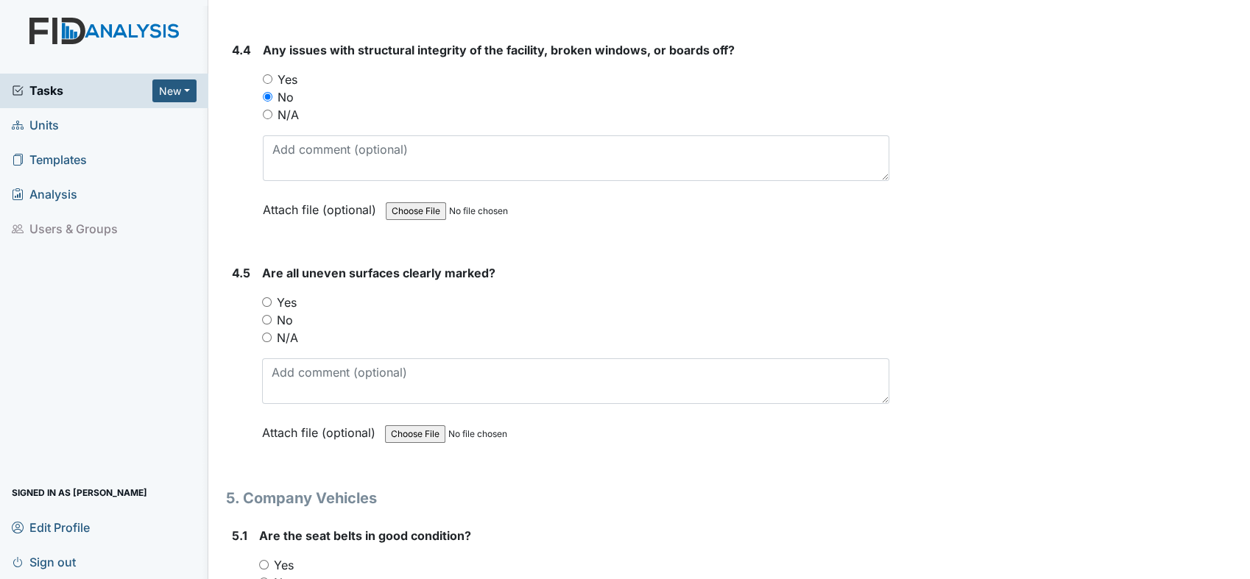
drag, startPoint x: 266, startPoint y: 267, endPoint x: 275, endPoint y: 265, distance: 9.1
click at [269, 297] on input "Yes" at bounding box center [267, 302] width 10 height 10
radio input "true"
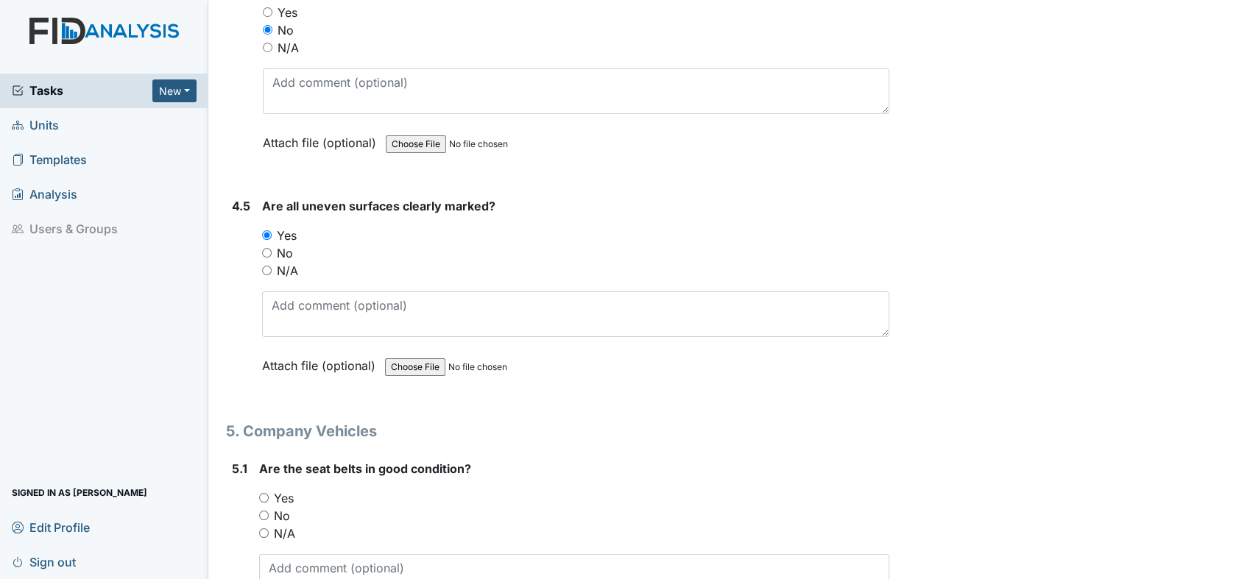
scroll to position [10059, 0]
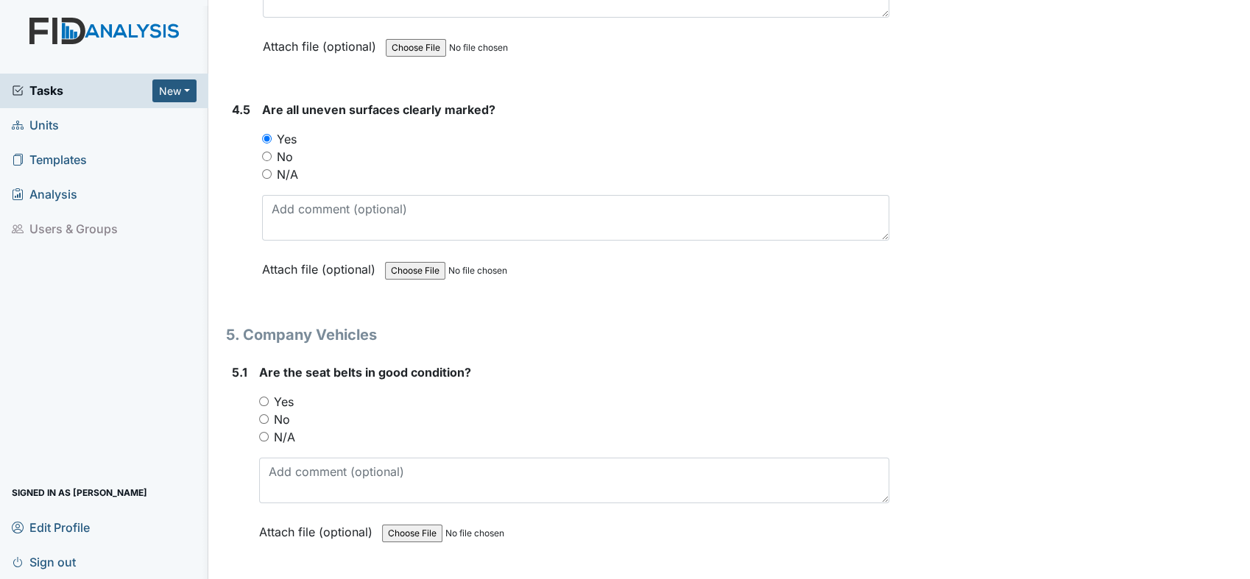
drag, startPoint x: 269, startPoint y: 139, endPoint x: 293, endPoint y: 155, distance: 28.2
click at [271, 169] on input "N/A" at bounding box center [267, 174] width 10 height 10
radio input "true"
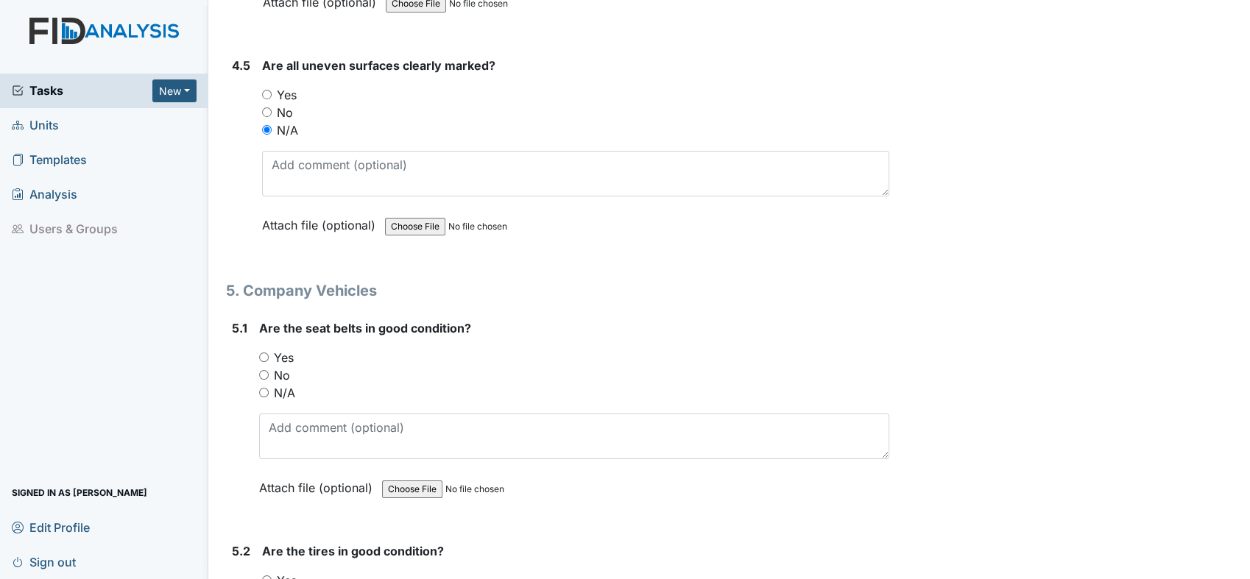
scroll to position [10141, 0]
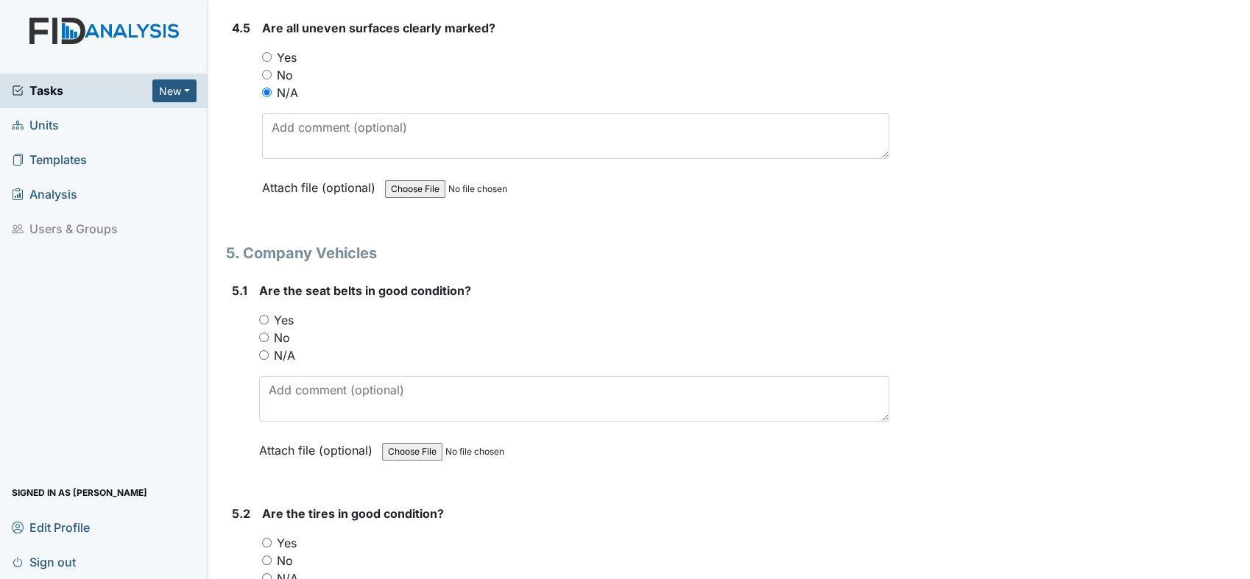
click at [265, 315] on input "Yes" at bounding box center [264, 320] width 10 height 10
radio input "true"
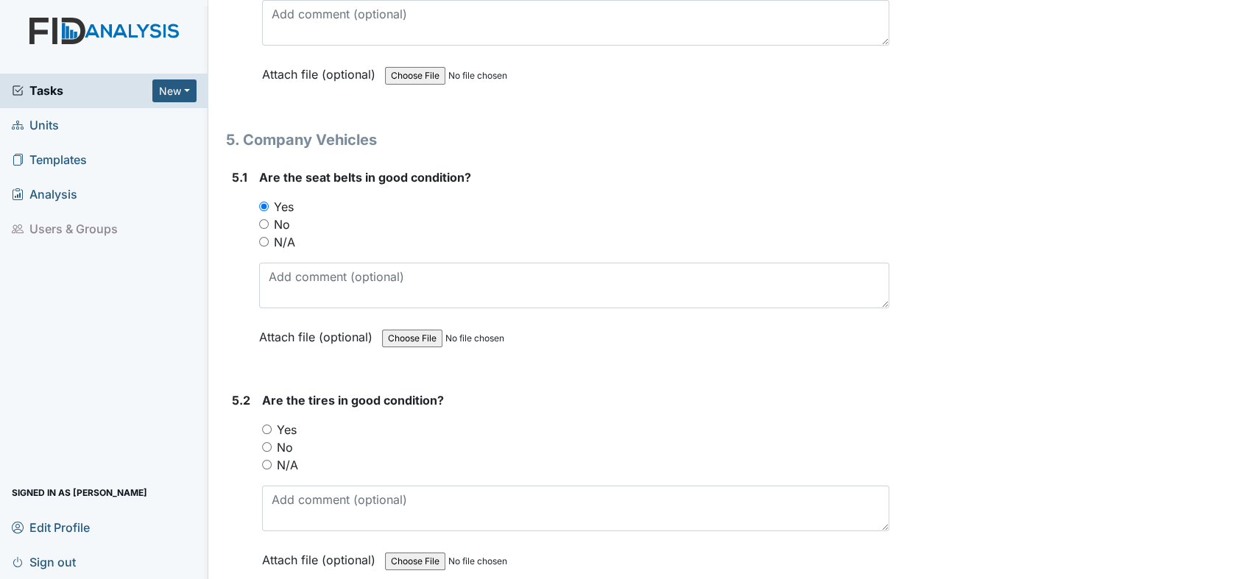
scroll to position [10386, 0]
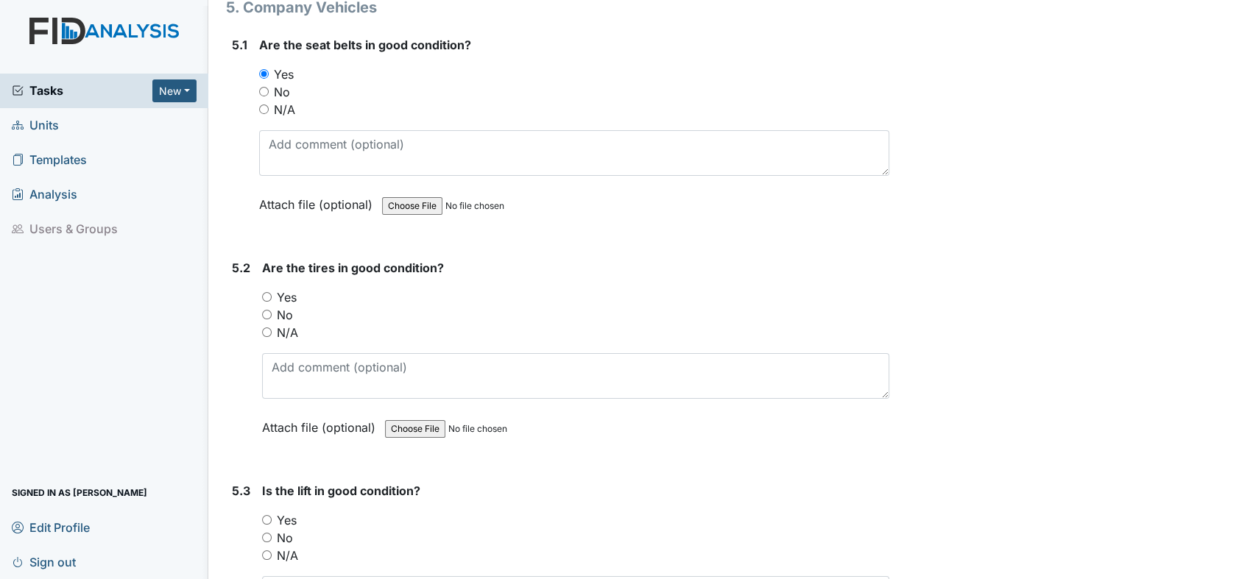
click at [271, 292] on input "Yes" at bounding box center [267, 297] width 10 height 10
radio input "true"
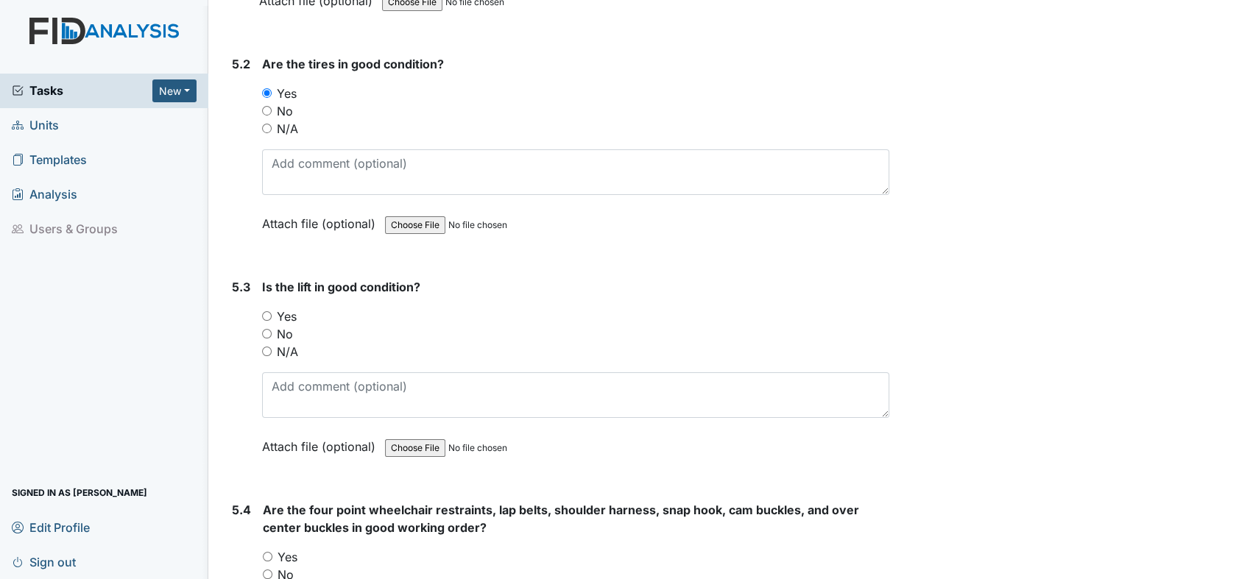
scroll to position [10632, 0]
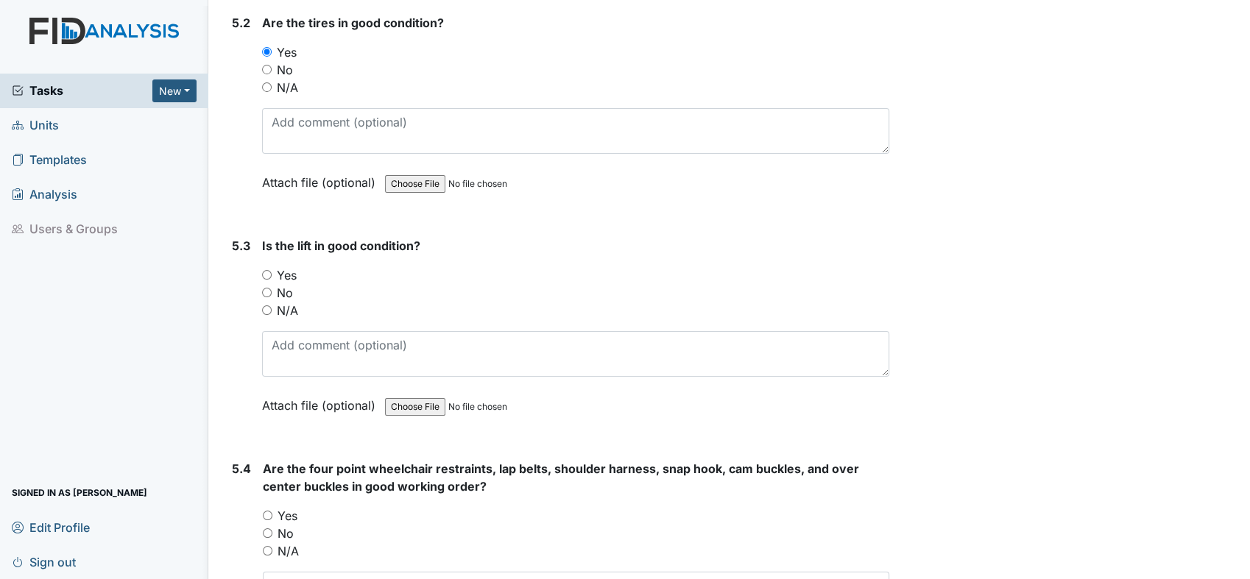
click at [269, 288] on input "No" at bounding box center [267, 293] width 10 height 10
radio input "true"
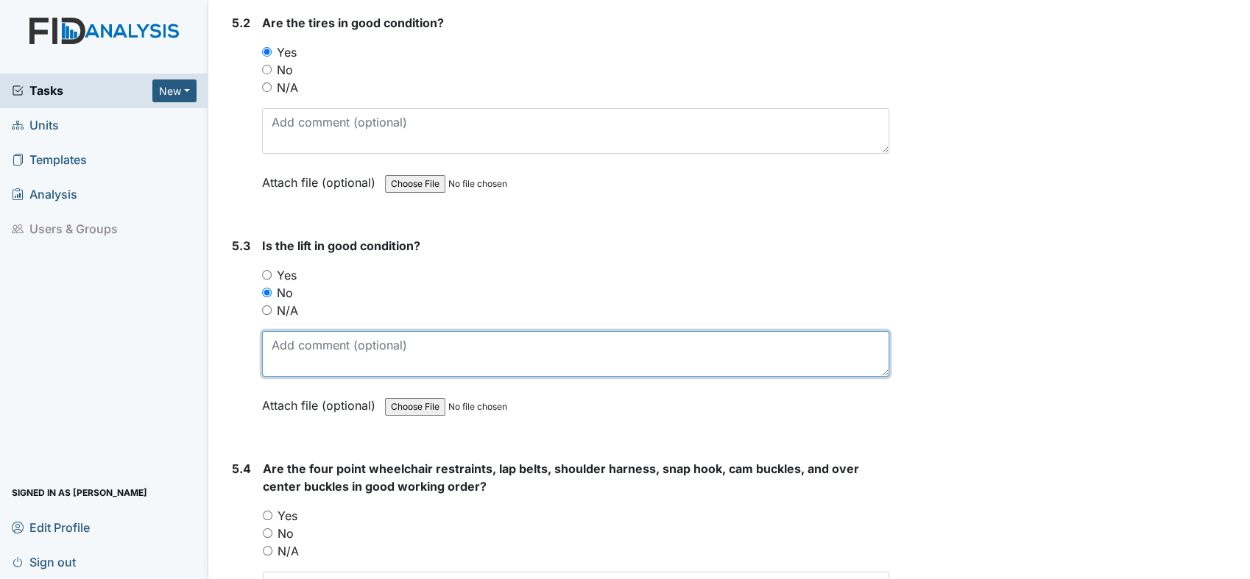
click at [335, 331] on textarea at bounding box center [575, 354] width 627 height 46
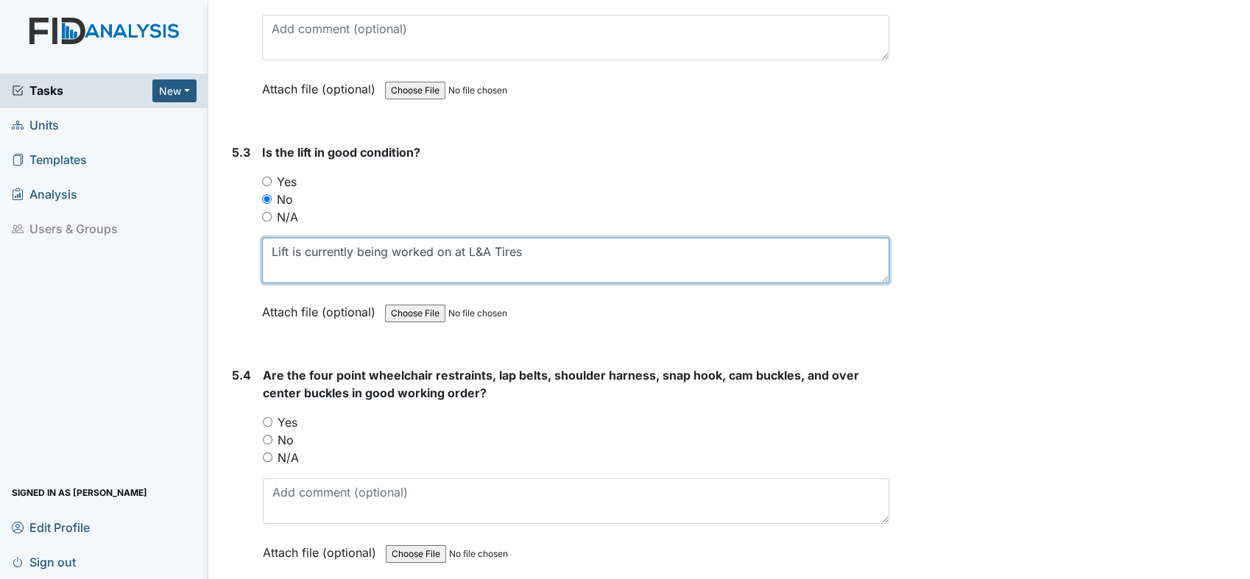
scroll to position [10958, 0]
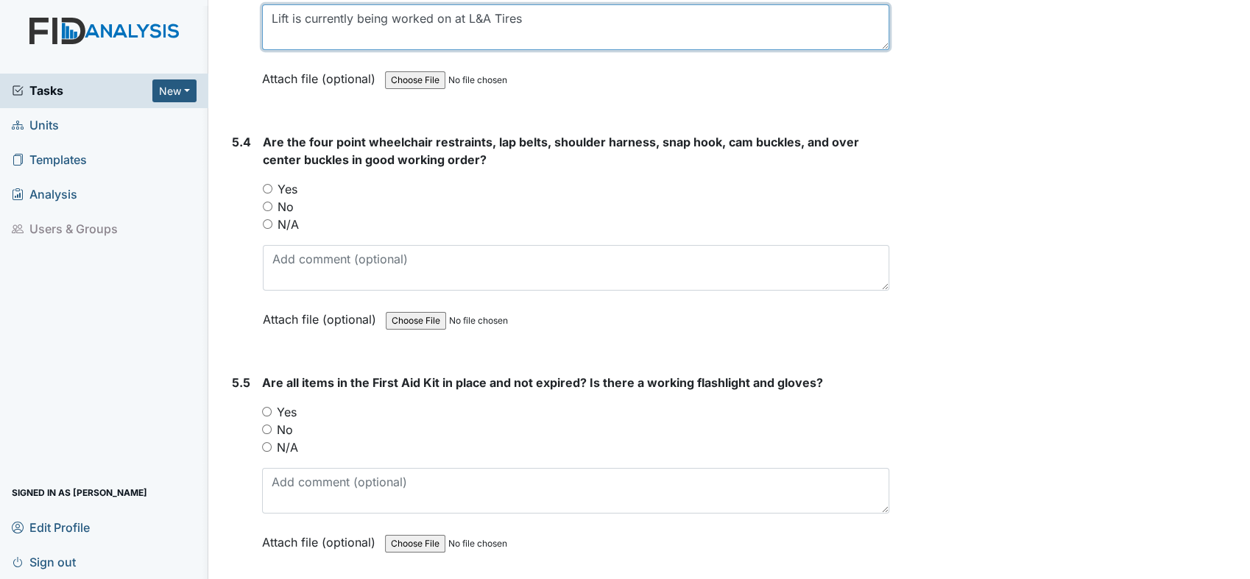
type textarea "Lift is currently being worked on at L&A Tires"
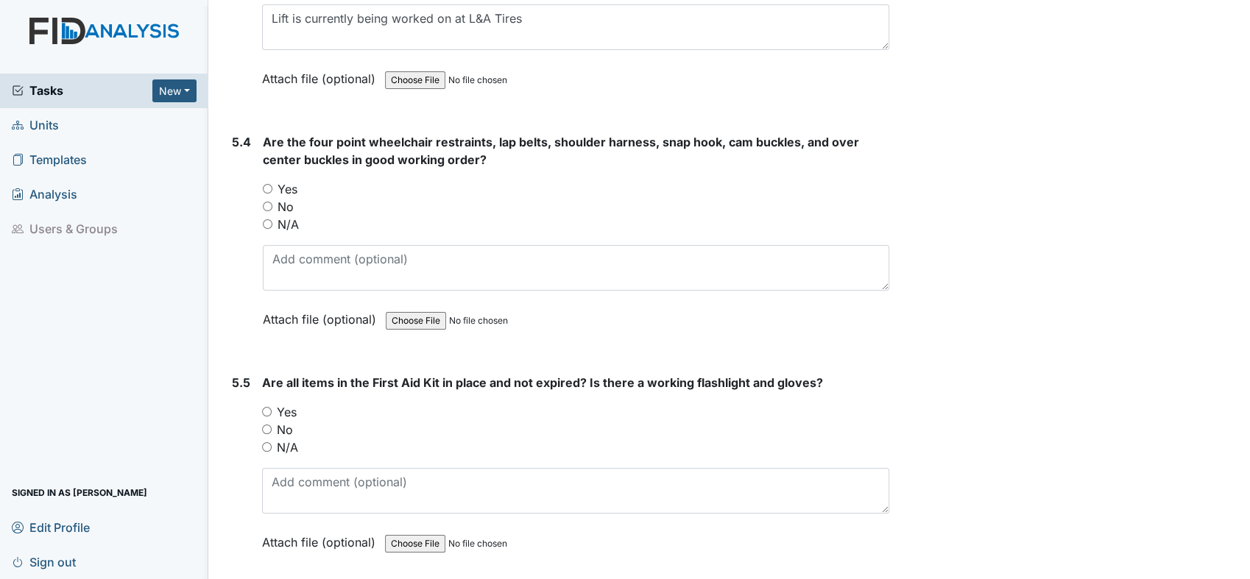
click at [263, 147] on div "5.4 Are the four point wheelchair restraints, lap belts, shoulder harness, snap…" at bounding box center [557, 241] width 663 height 217
click at [267, 184] on input "Yes" at bounding box center [268, 189] width 10 height 10
radio input "true"
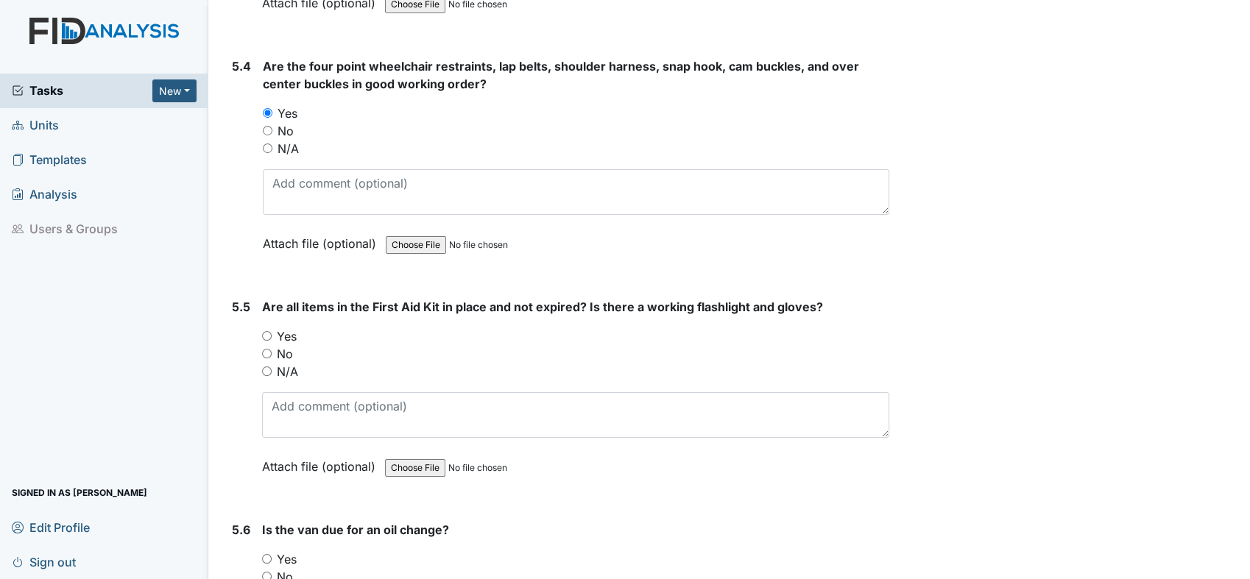
scroll to position [11201, 0]
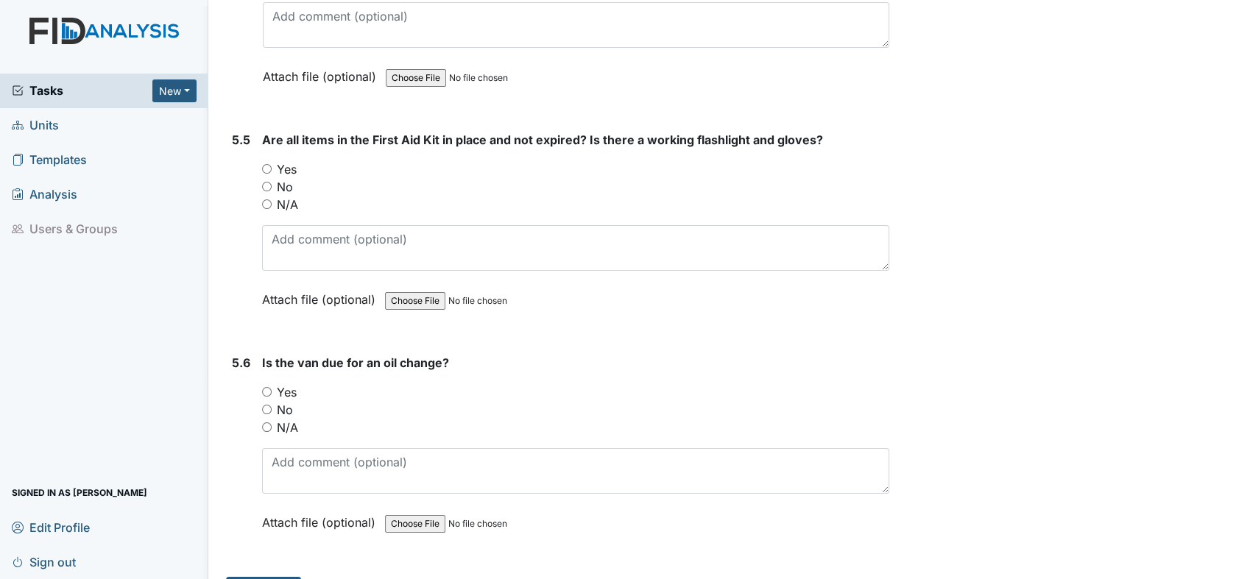
click at [277, 160] on label "Yes" at bounding box center [287, 169] width 20 height 18
click at [272, 164] on input "Yes" at bounding box center [267, 169] width 10 height 10
radio input "true"
click at [266, 405] on input "No" at bounding box center [267, 410] width 10 height 10
radio input "true"
